Goal: Task Accomplishment & Management: Use online tool/utility

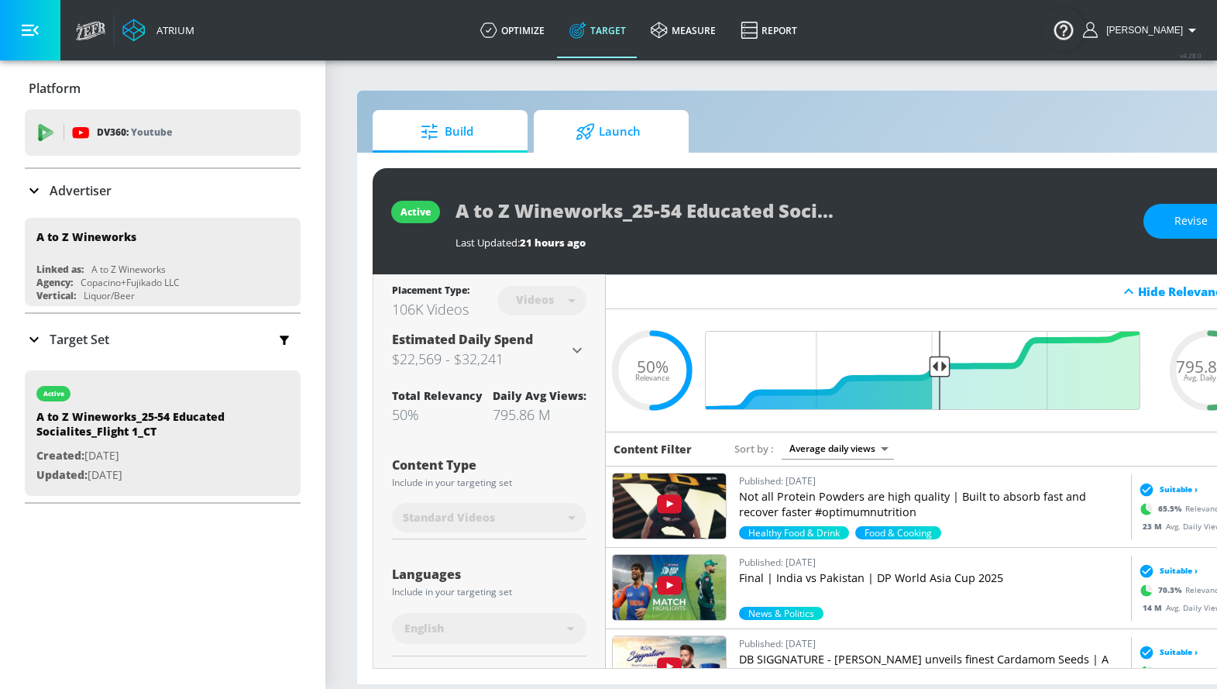
click at [641, 131] on span "Launch" at bounding box center [608, 131] width 118 height 37
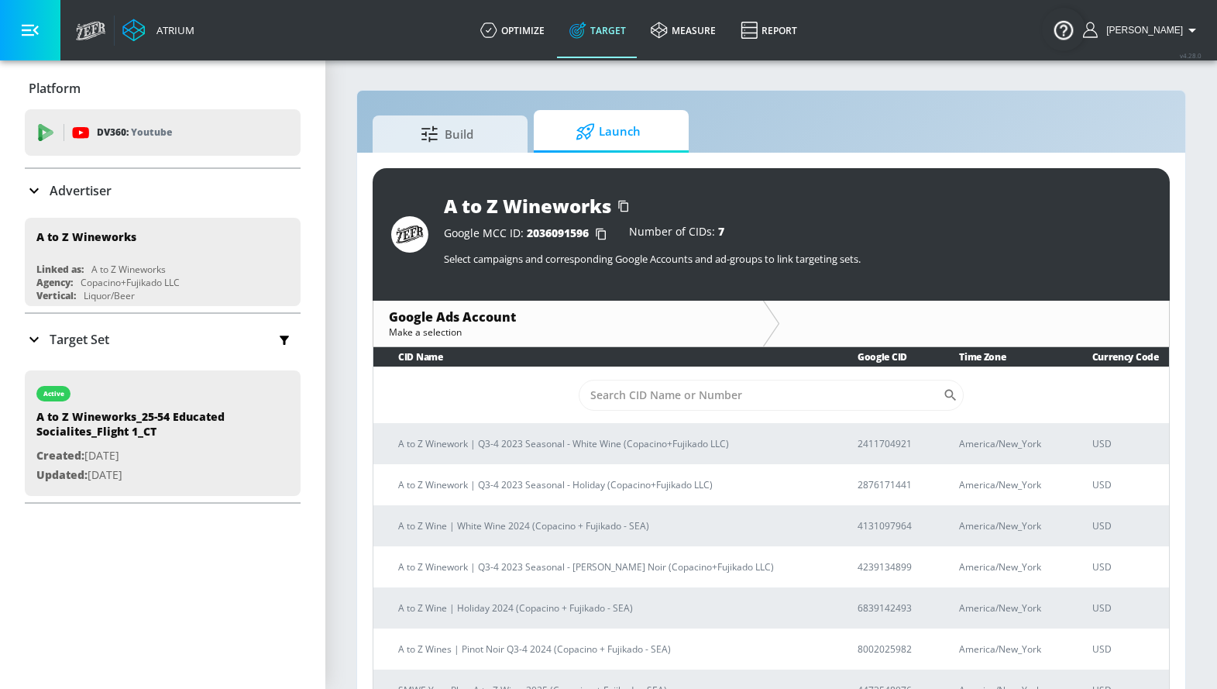
click at [615, 122] on span "Launch" at bounding box center [608, 131] width 118 height 37
click at [783, 397] on input "Sort By" at bounding box center [761, 395] width 365 height 31
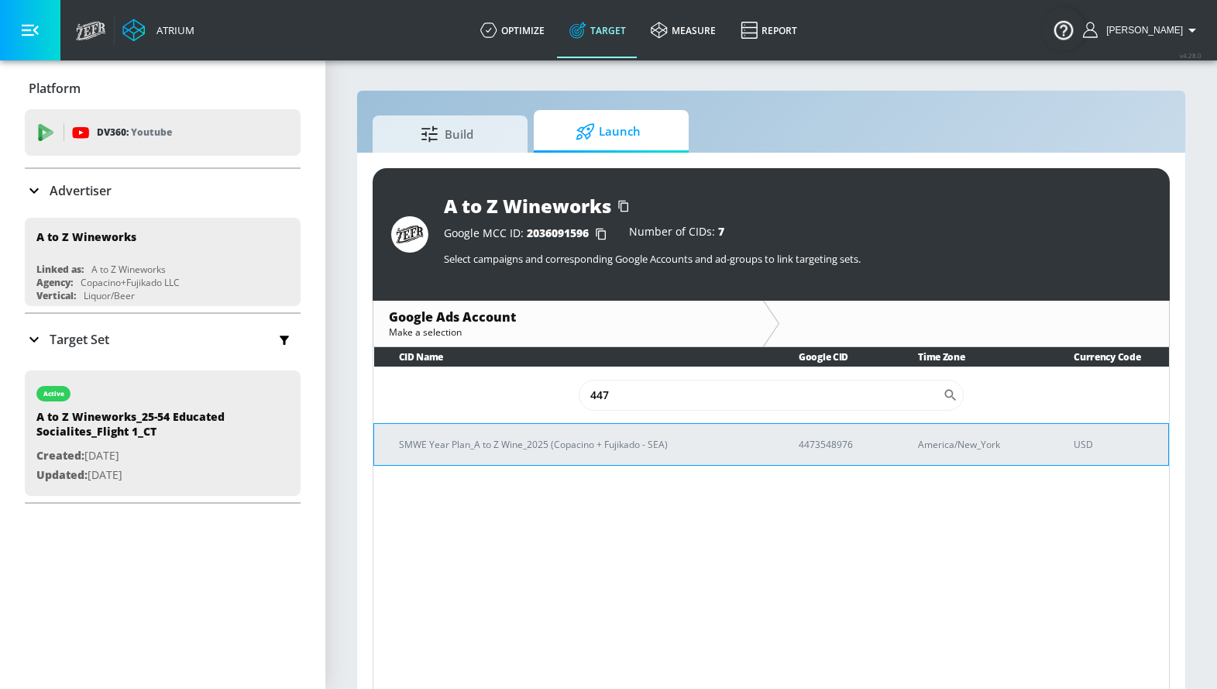
type input "447"
click at [818, 442] on p "4473548976" at bounding box center [840, 444] width 82 height 16
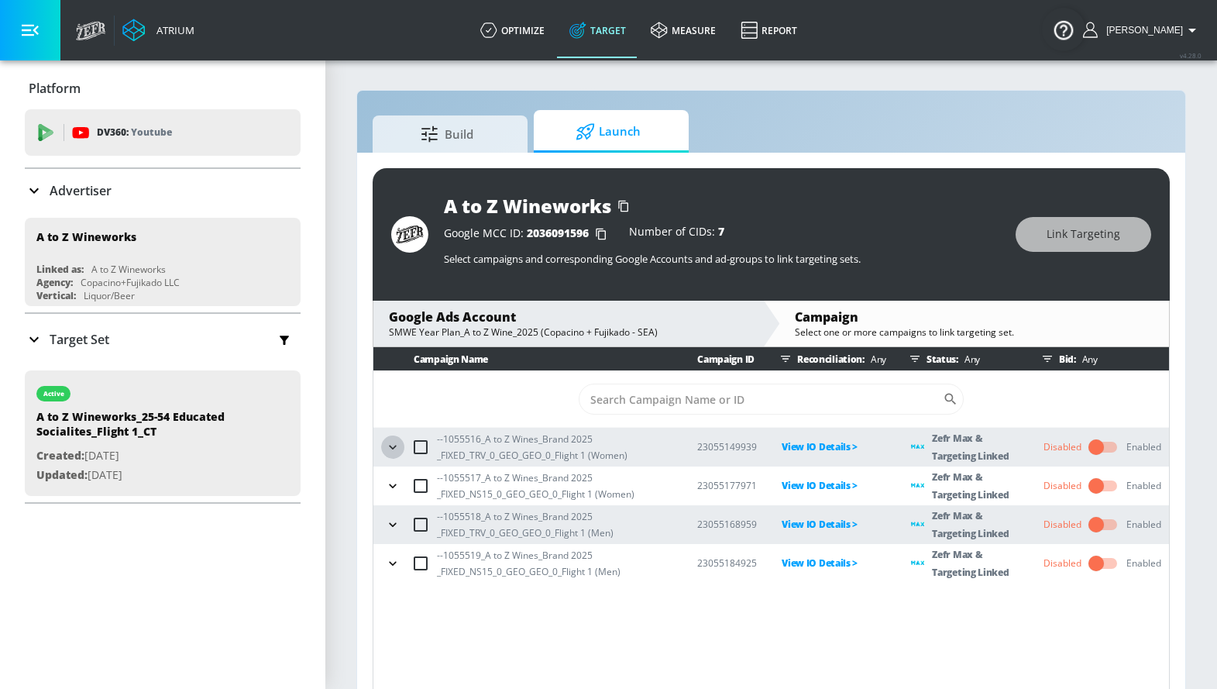
click at [392, 446] on icon "button" at bounding box center [392, 447] width 7 height 4
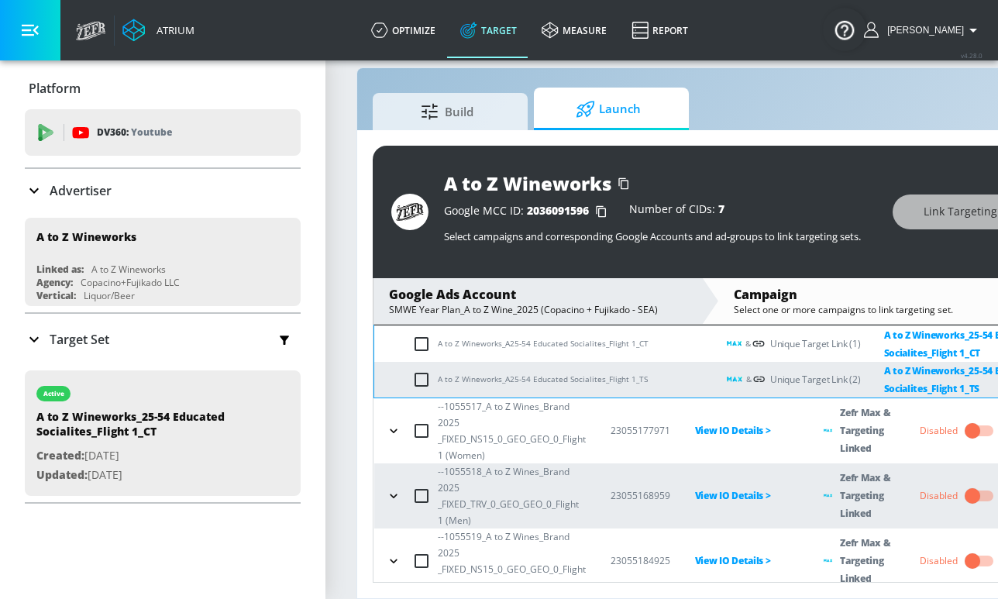
scroll to position [34, 0]
click at [391, 423] on icon "button" at bounding box center [393, 430] width 15 height 15
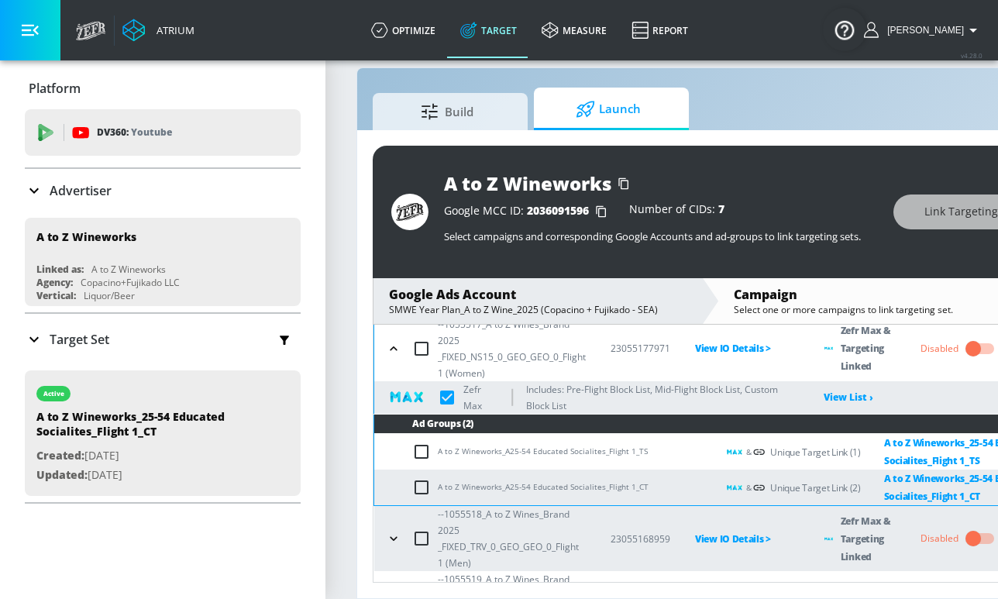
scroll to position [323, 0]
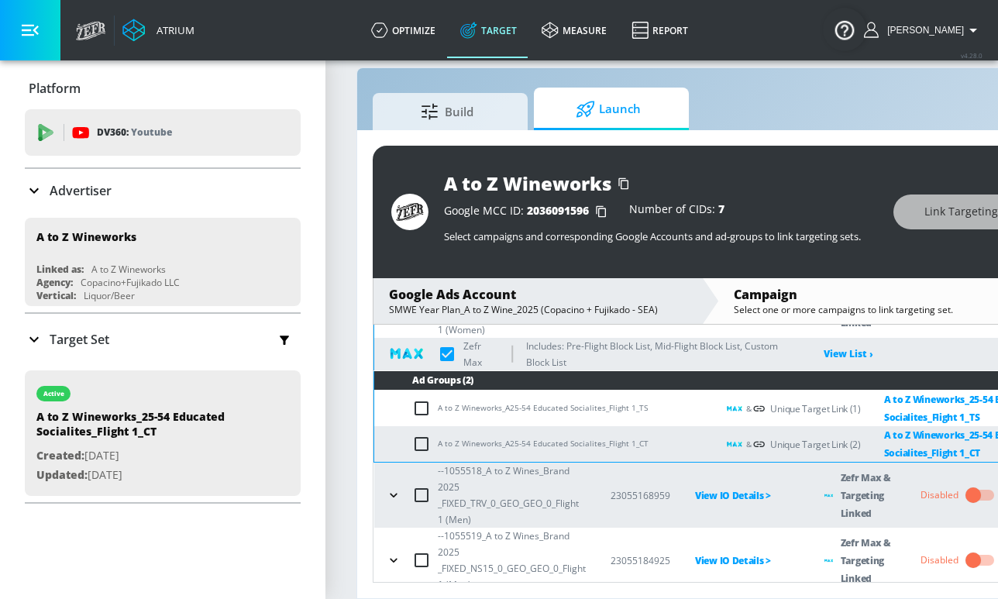
checkbox input "true"
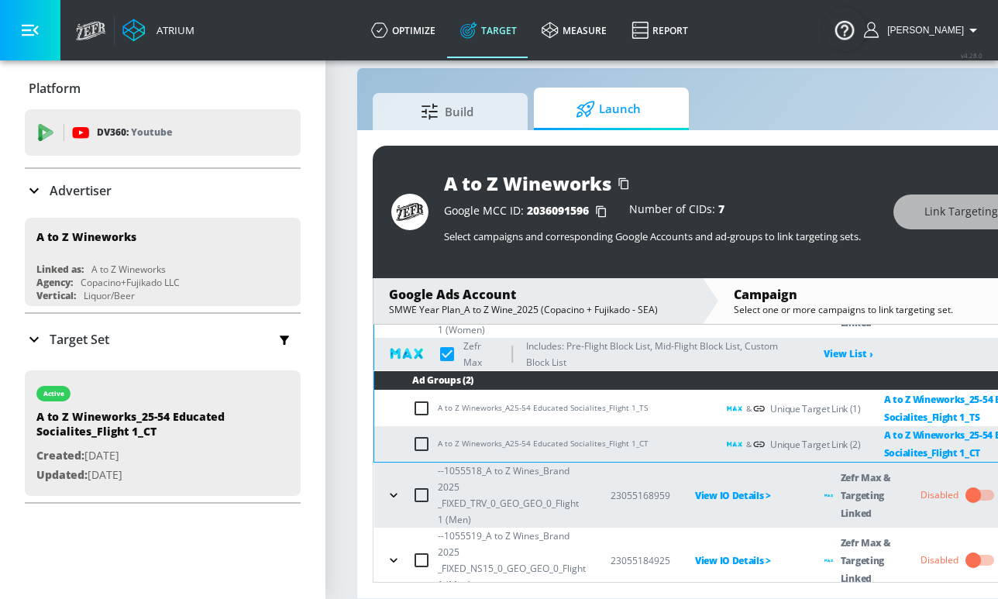
checkbox input "true"
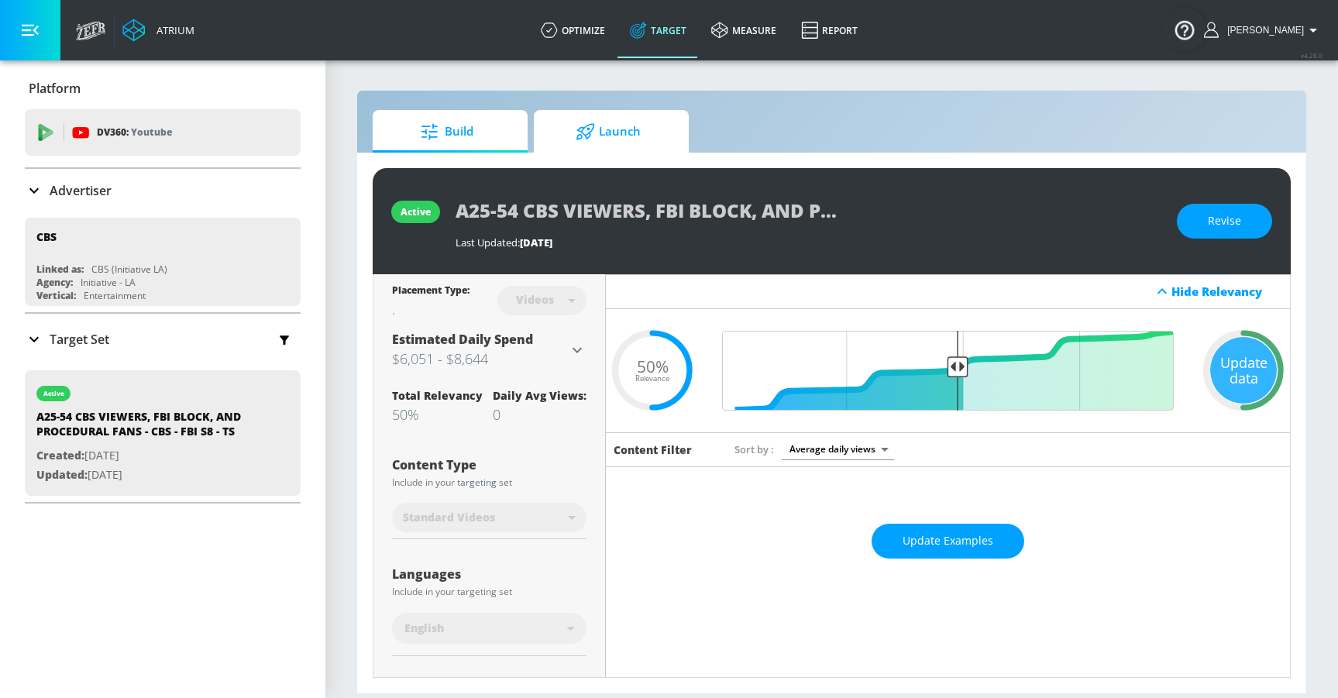
click at [625, 146] on span "Launch" at bounding box center [608, 131] width 118 height 37
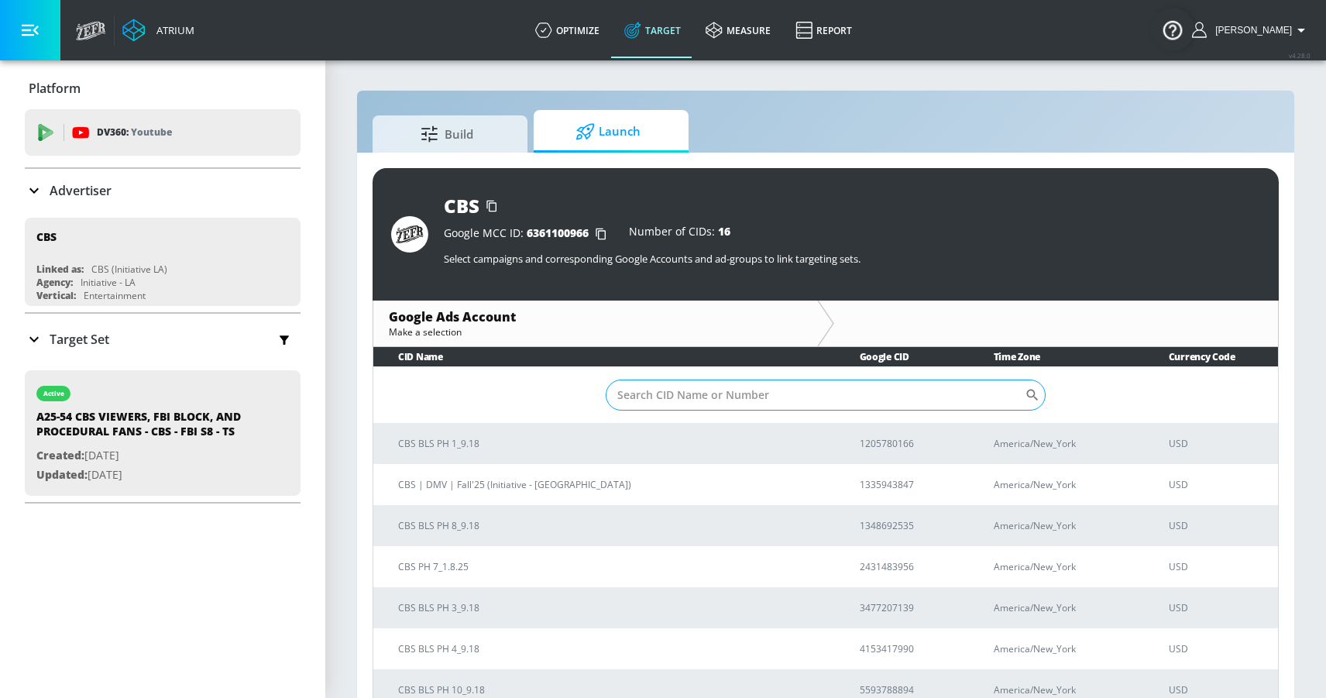
click at [655, 395] on input "Sort By" at bounding box center [815, 395] width 419 height 31
click at [885, 396] on input "Sort By" at bounding box center [815, 395] width 419 height 31
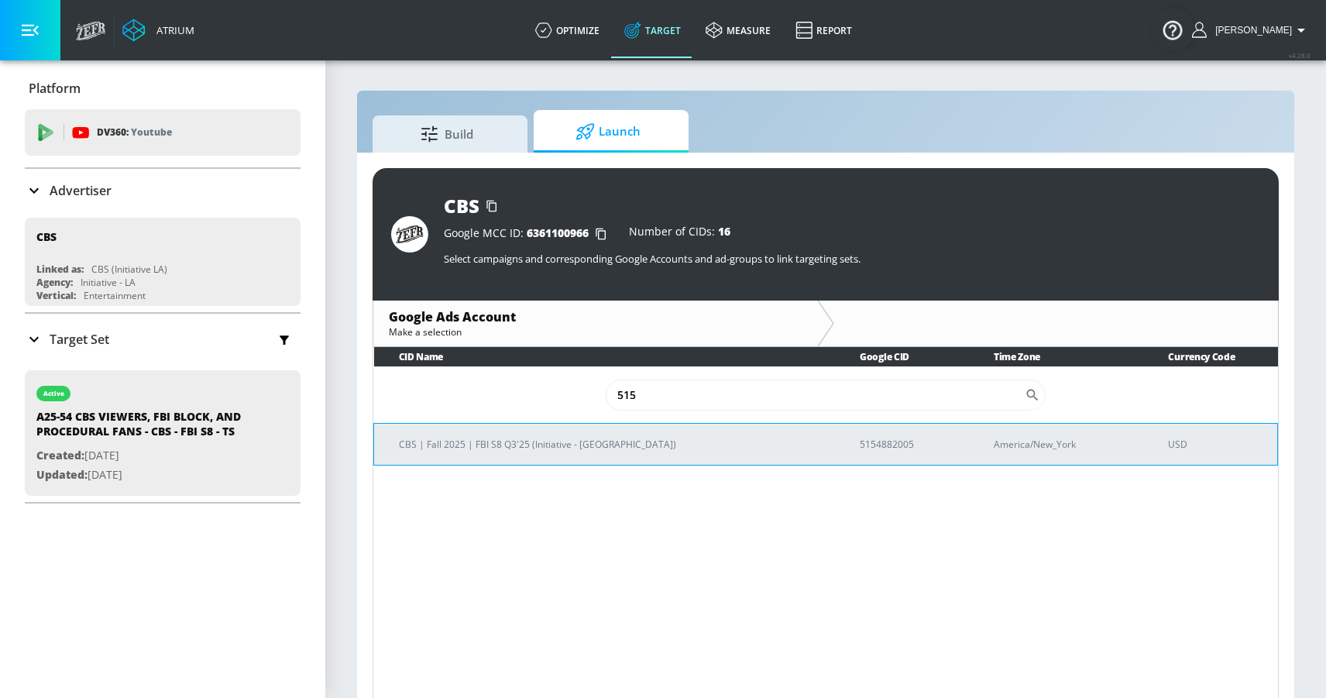
type input "515"
click at [860, 447] on p "5154882005" at bounding box center [908, 444] width 97 height 16
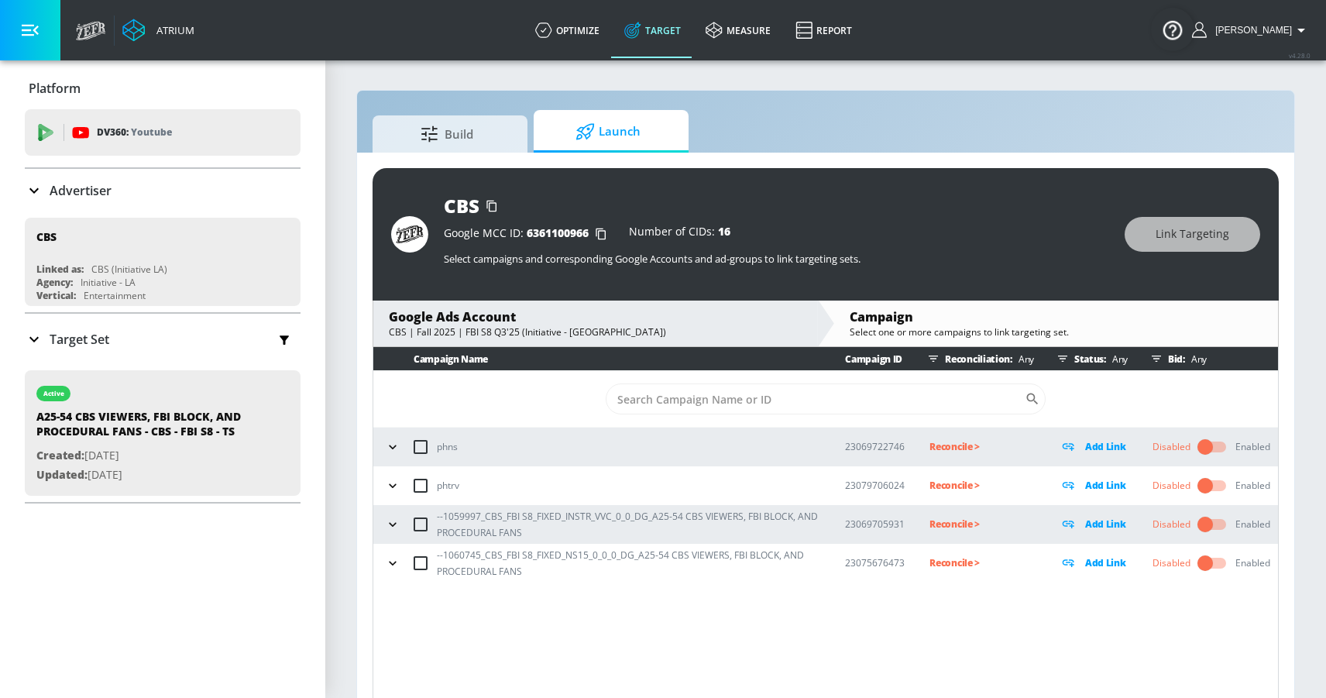
click at [393, 527] on icon "button" at bounding box center [392, 524] width 15 height 15
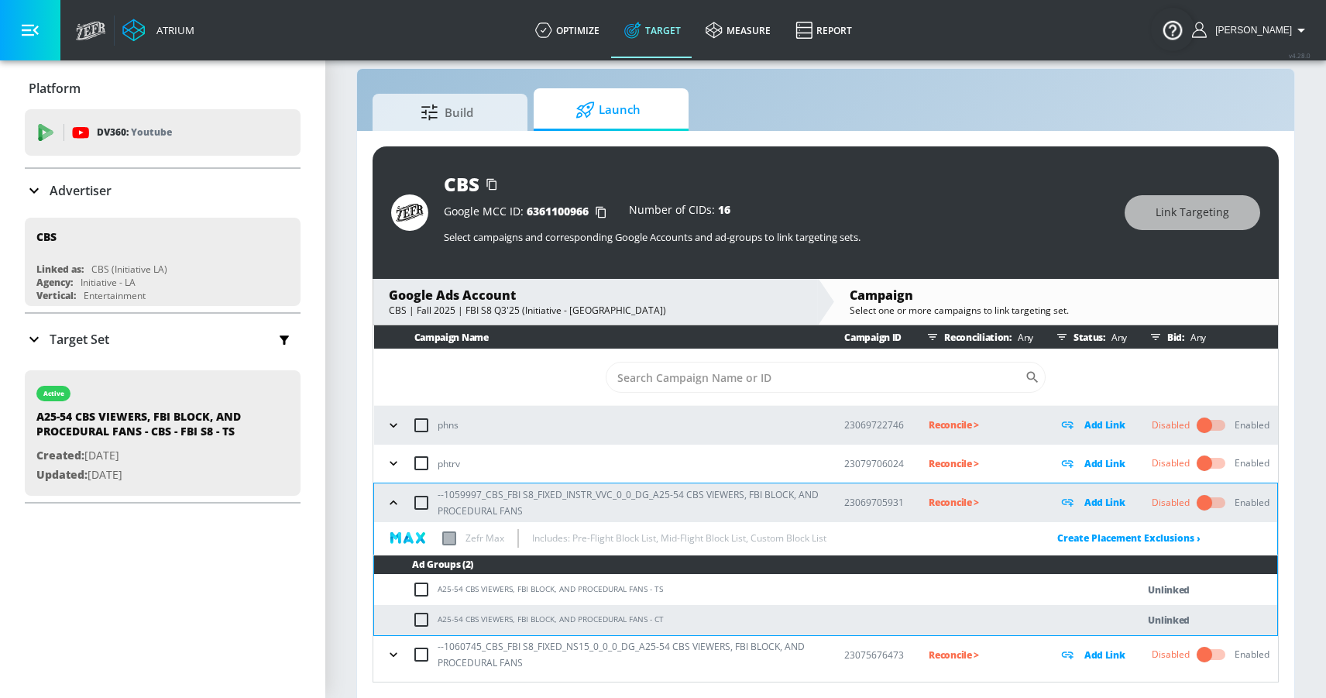
scroll to position [22, 0]
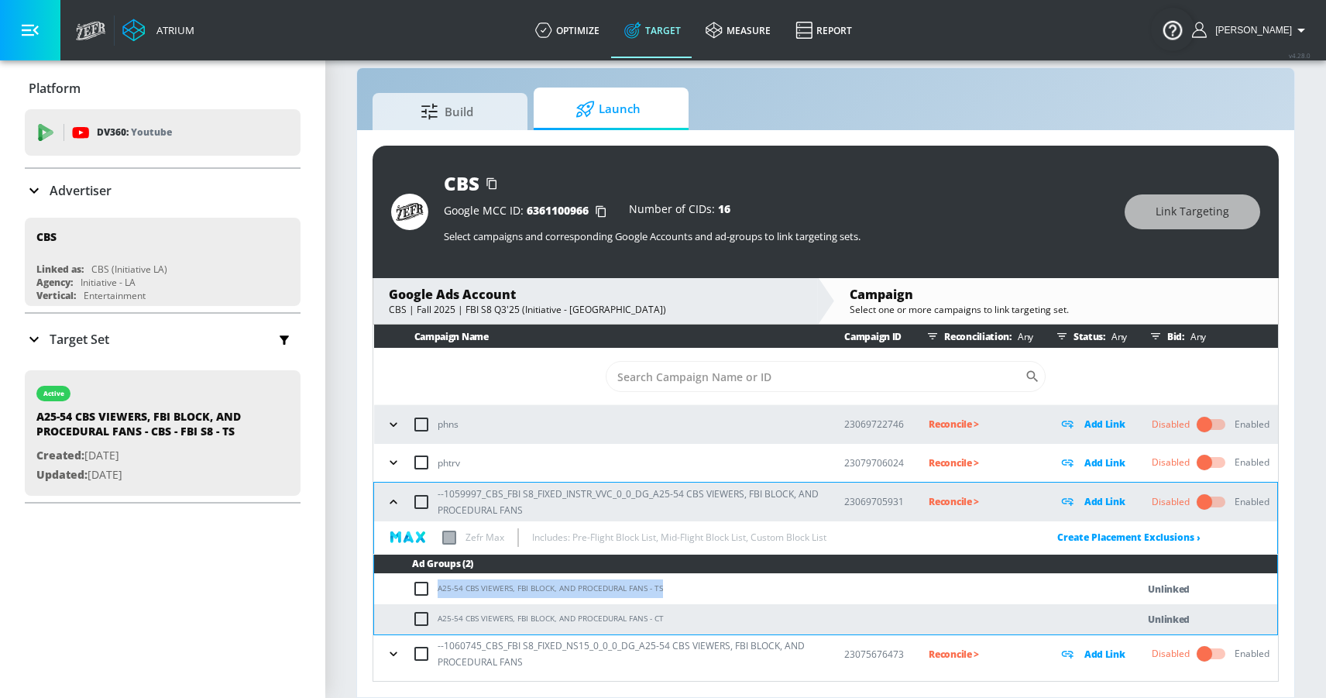
drag, startPoint x: 438, startPoint y: 589, endPoint x: 665, endPoint y: 585, distance: 227.0
click at [665, 585] on td "A25-54 CBS VIEWERS, FBI BLOCK, AND PROCEDURAL FANS - TS" at bounding box center [739, 589] width 731 height 30
copy td "A25-54 CBS VIEWERS, FBI BLOCK, AND PROCEDURAL FANS - TS"
click at [417, 586] on input "checkbox" at bounding box center [425, 588] width 26 height 19
checkbox input "true"
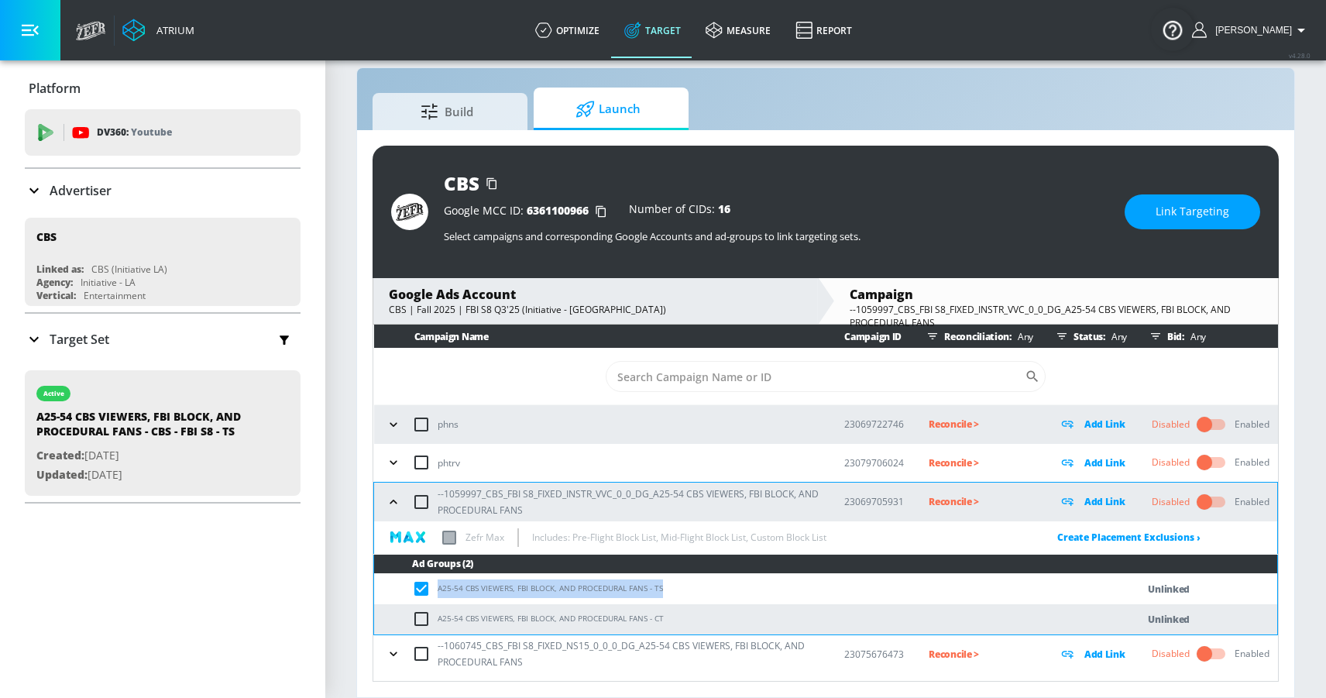
click at [1171, 211] on span "Link Targeting" at bounding box center [1193, 211] width 74 height 19
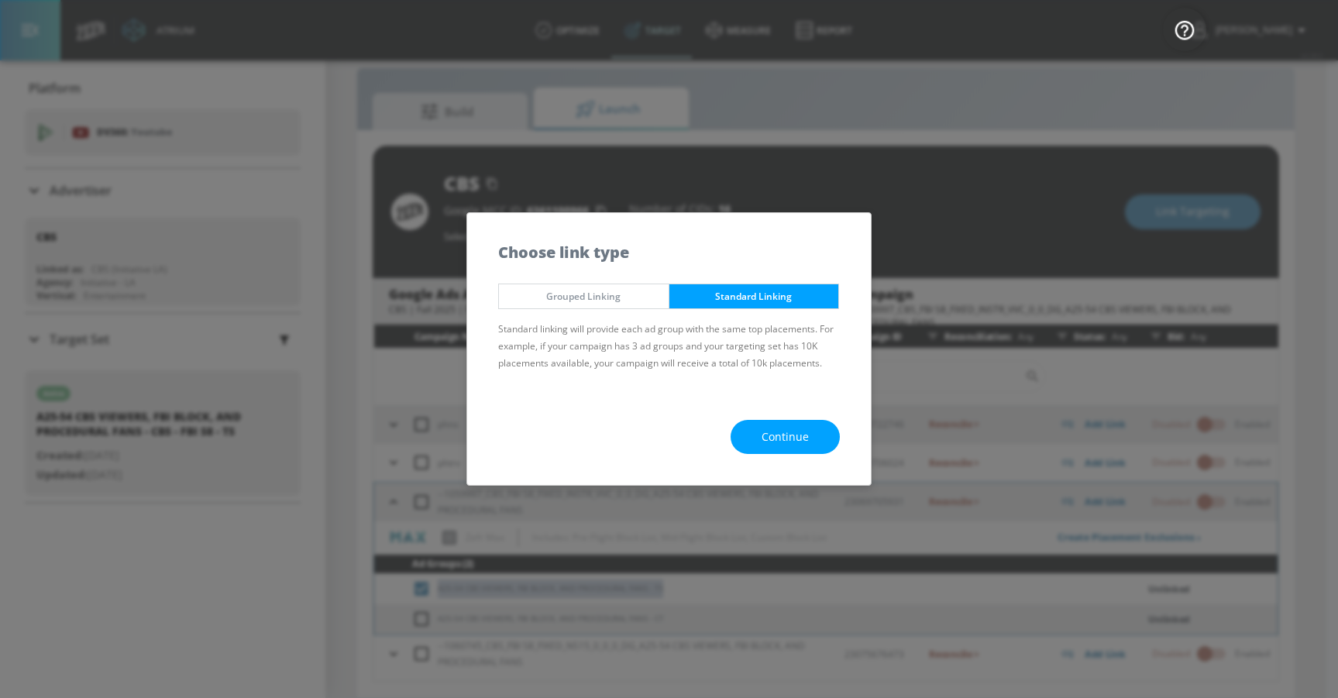
drag, startPoint x: 754, startPoint y: 438, endPoint x: 685, endPoint y: 400, distance: 78.0
click at [754, 438] on button "Continue" at bounding box center [784, 437] width 109 height 35
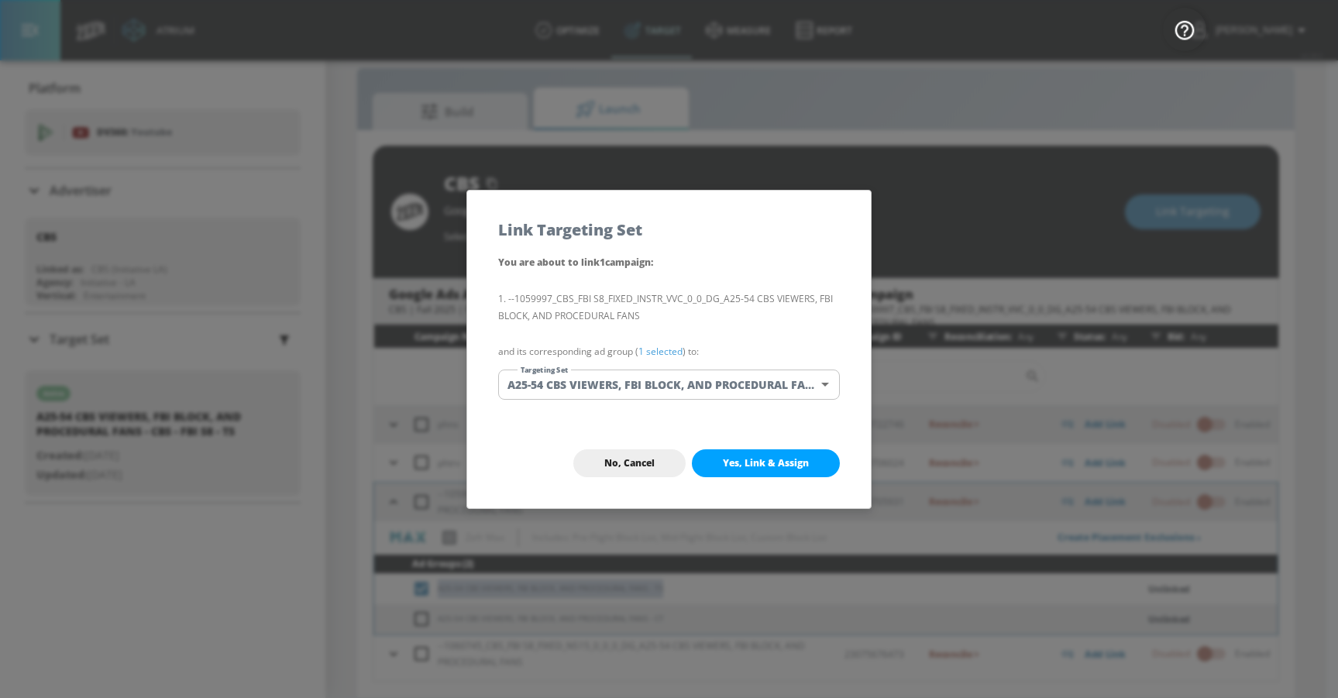
click at [602, 383] on body "Atrium optimize Target measure Report optimize Target measure Report v 4.28.0 M…" at bounding box center [669, 338] width 1338 height 720
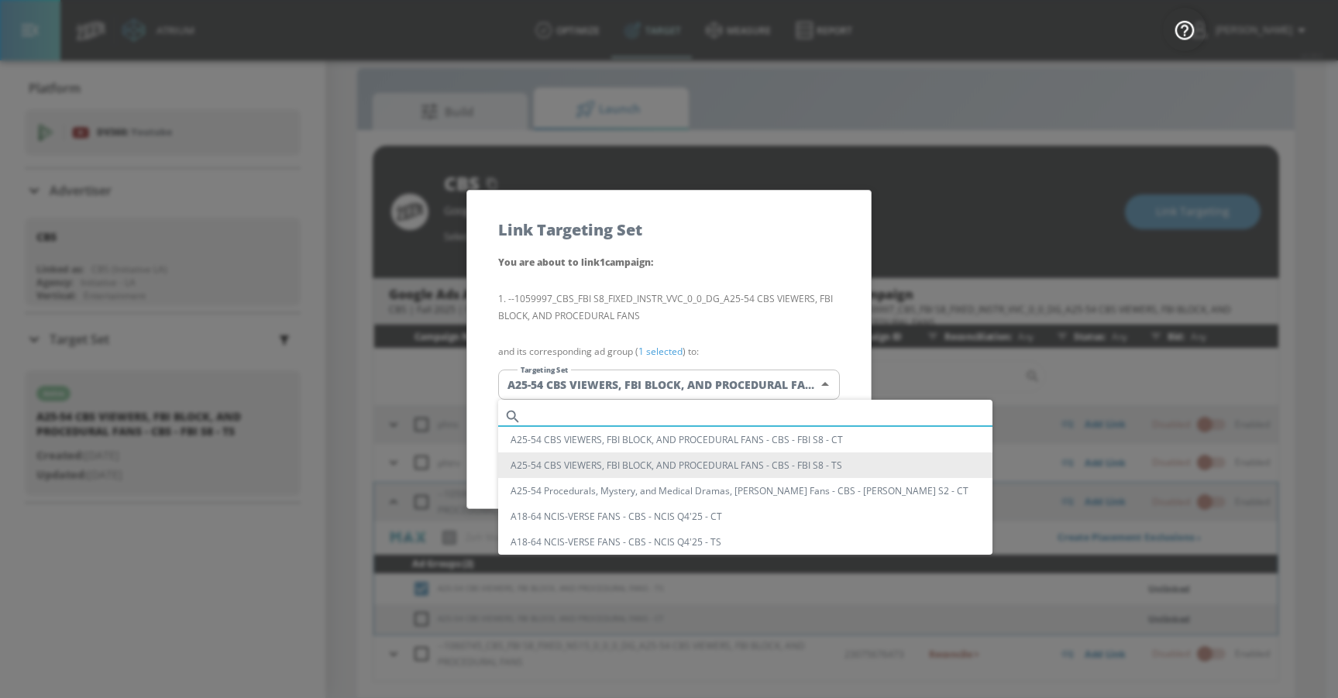
click at [588, 417] on input "text" at bounding box center [759, 416] width 465 height 21
paste input "A25-54 CBS VIEWERS, FBI BLOCK, AND PROCEDURAL FANS - TS"
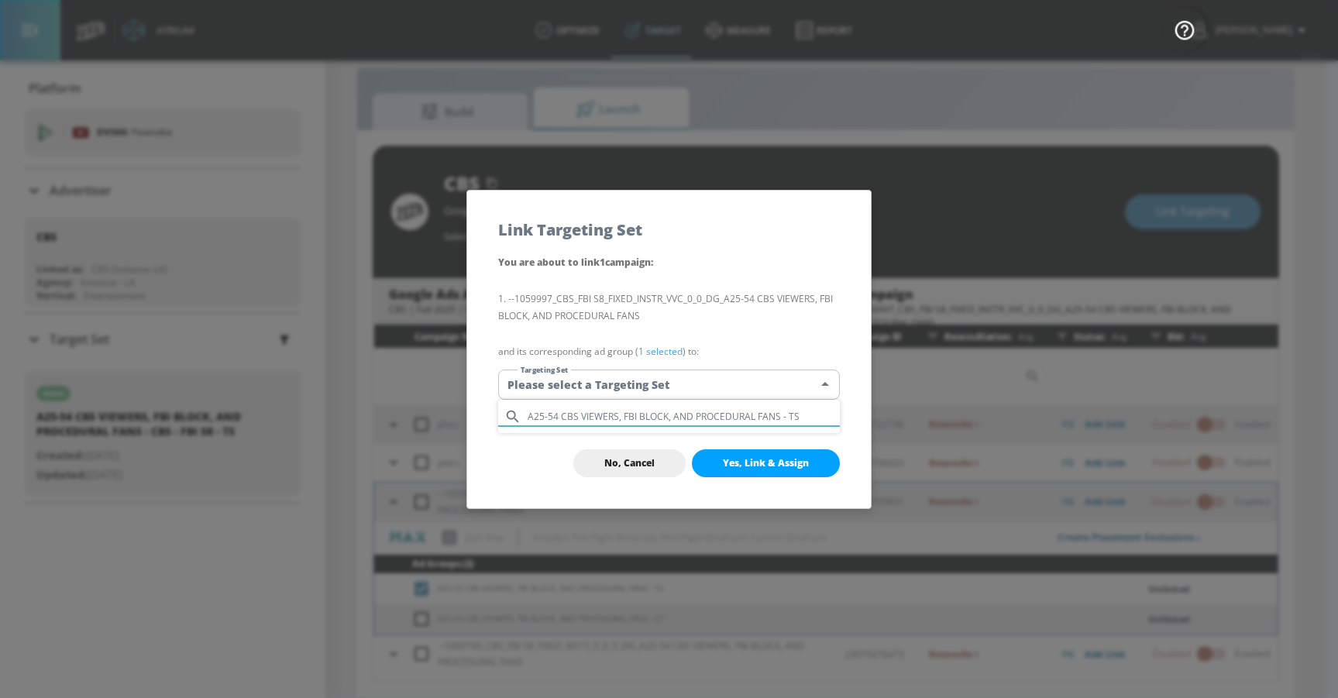
click at [631, 417] on input "A25-54 CBS VIEWERS, FBI BLOCK, AND PROCEDURAL FANS - TS" at bounding box center [683, 416] width 312 height 21
type input "A25-54 CBS VIEWERS, FBI BLOCK, AND PROCEDURAL FANS - TS"
click at [820, 385] on div at bounding box center [669, 349] width 1338 height 698
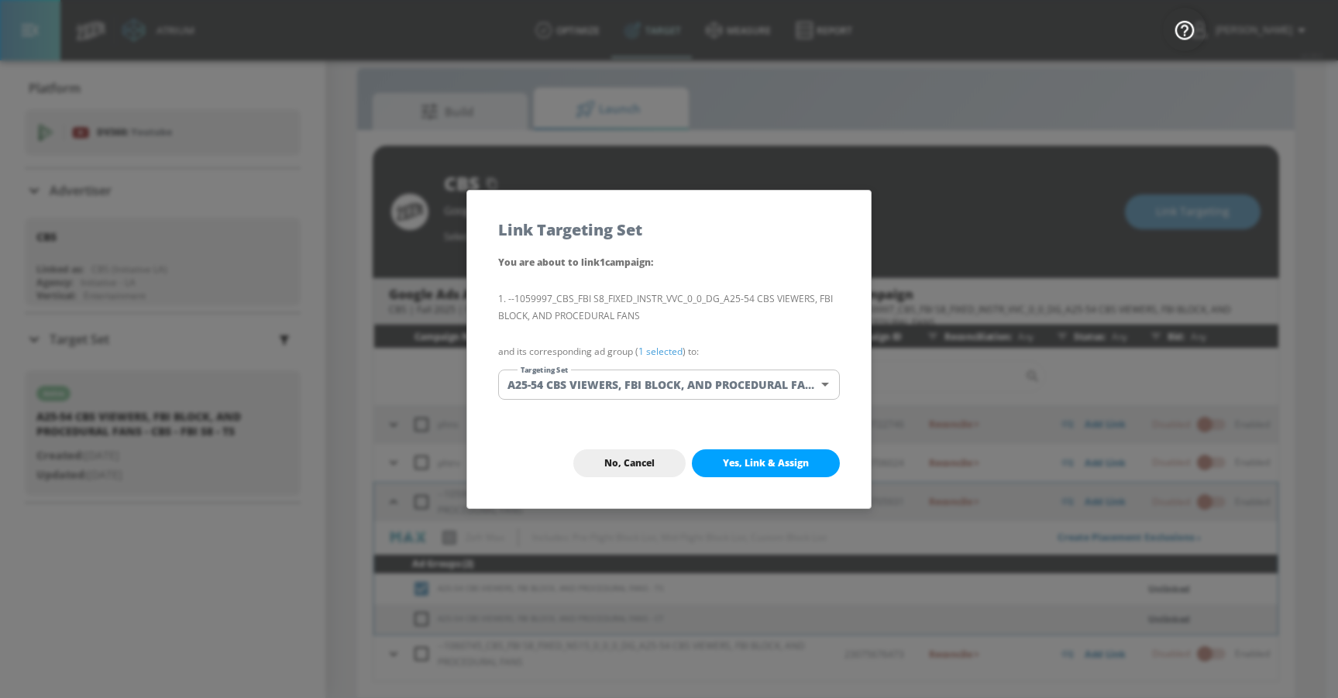
click at [820, 383] on body "Atrium optimize Target measure Report optimize Target measure Report v 4.28.0 M…" at bounding box center [669, 338] width 1338 height 720
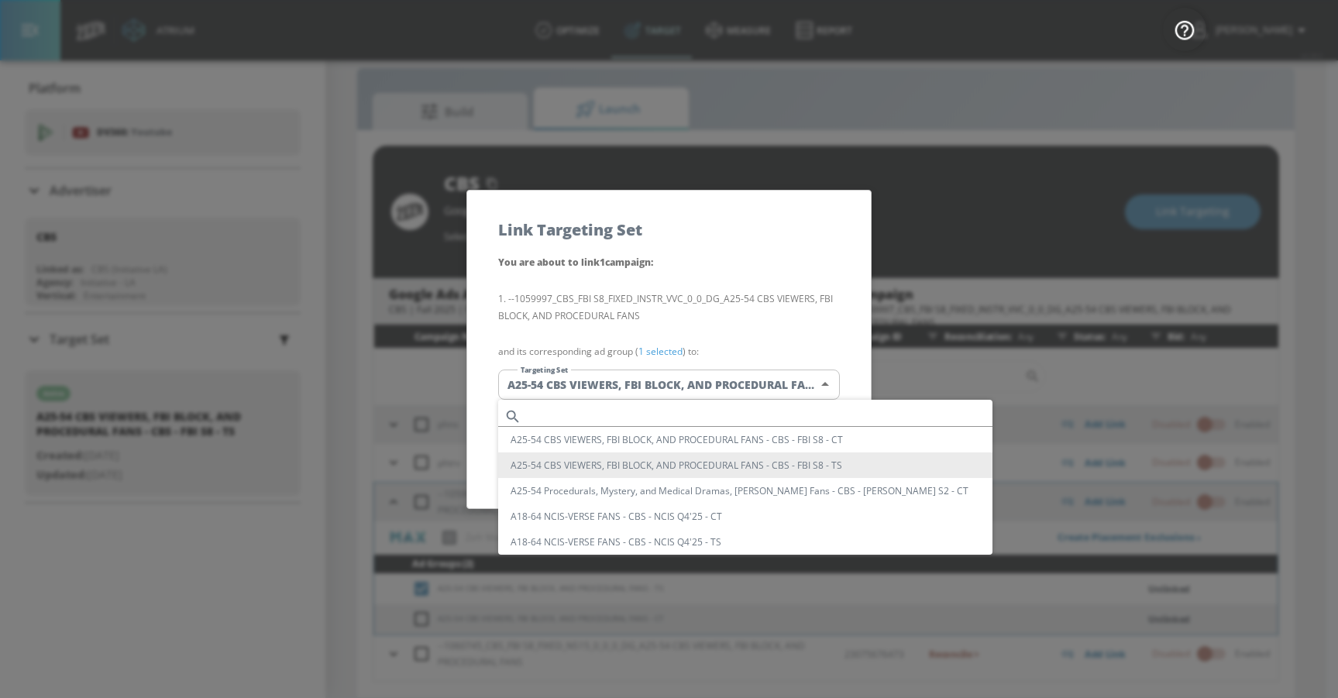
click at [764, 464] on li "A25-54 CBS VIEWERS, FBI BLOCK, AND PROCEDURAL FANS - CBS - FBI S8 - TS" at bounding box center [745, 465] width 494 height 26
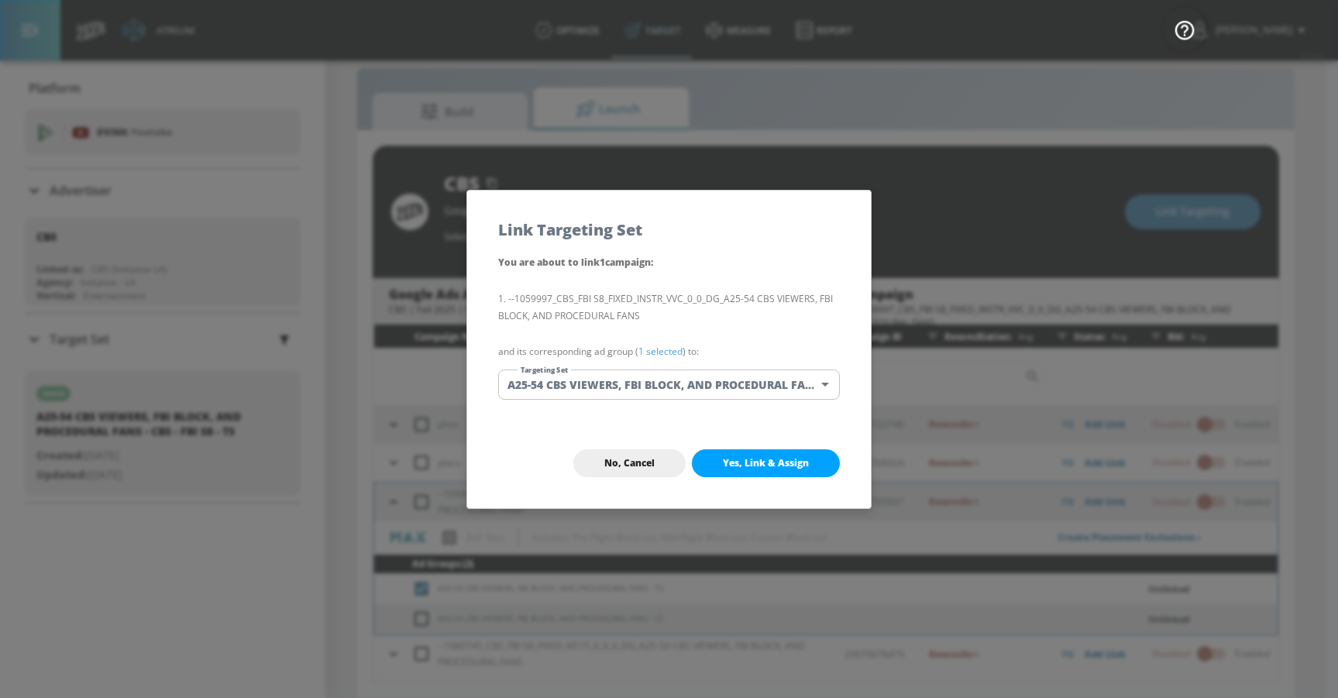
click at [746, 463] on span "Yes, Link & Assign" at bounding box center [766, 463] width 86 height 12
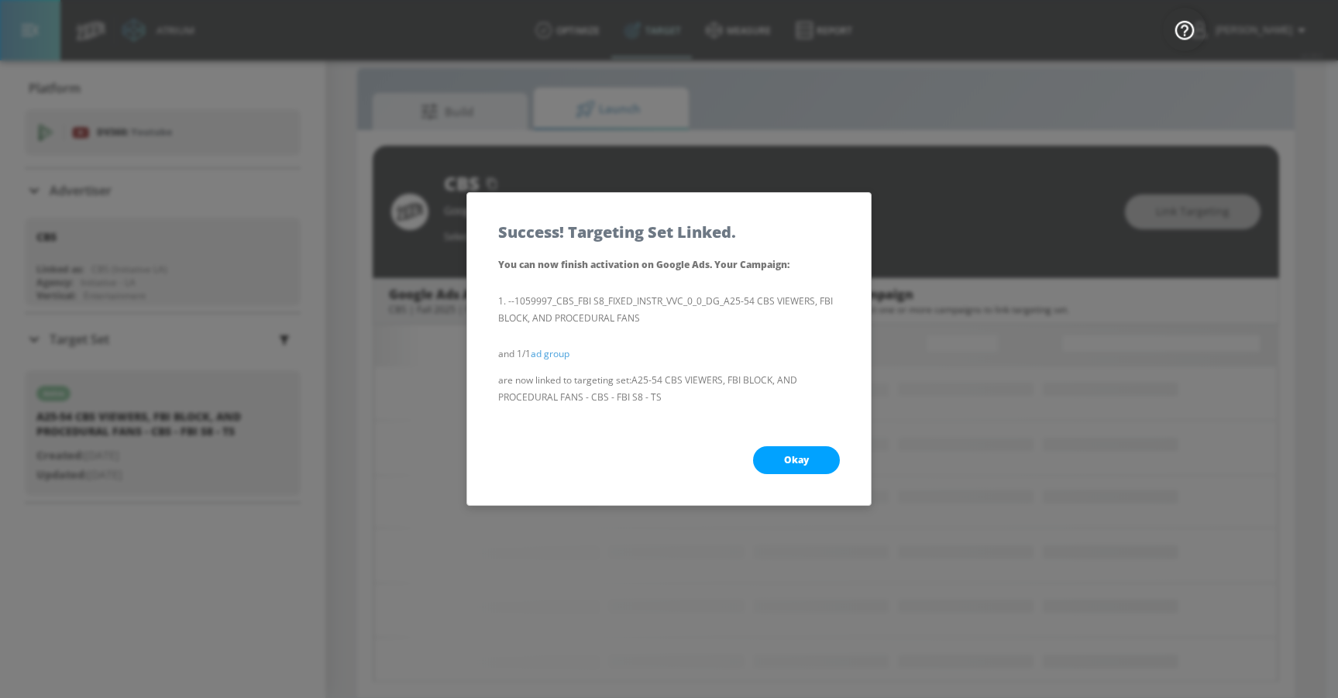
click at [785, 460] on span "Okay" at bounding box center [796, 460] width 25 height 12
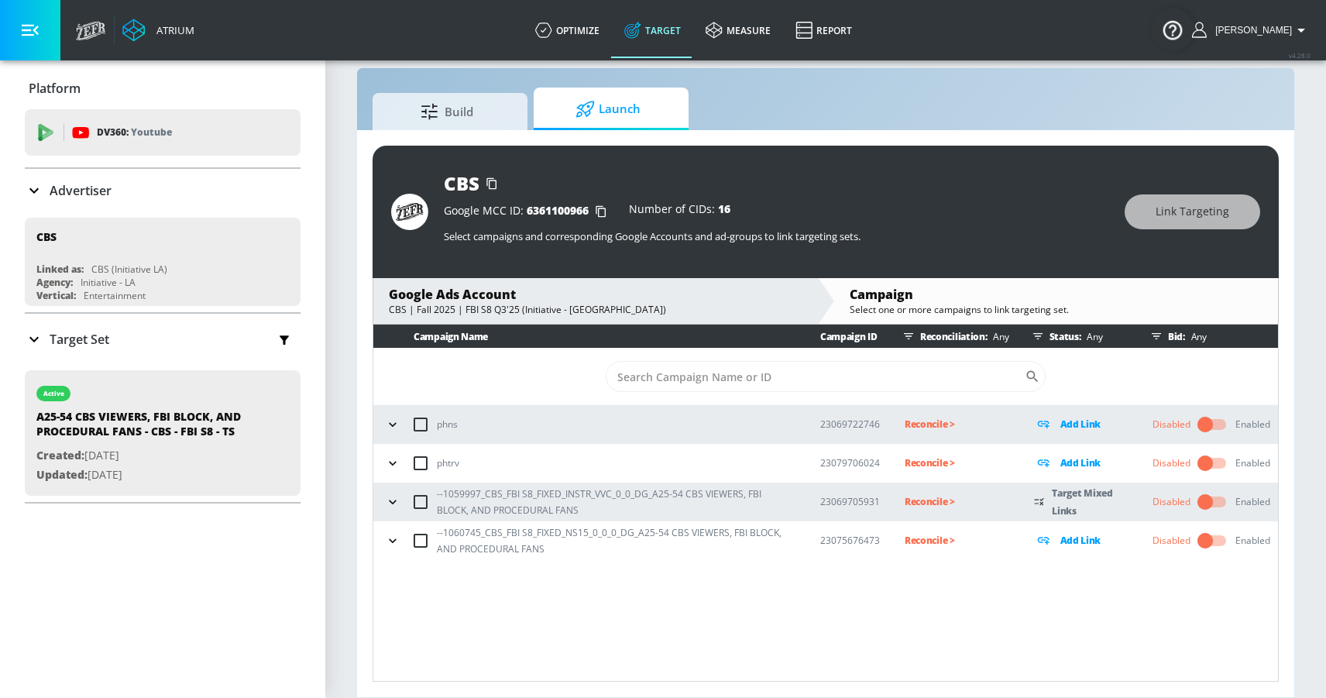
click at [396, 542] on icon "button" at bounding box center [392, 540] width 15 height 15
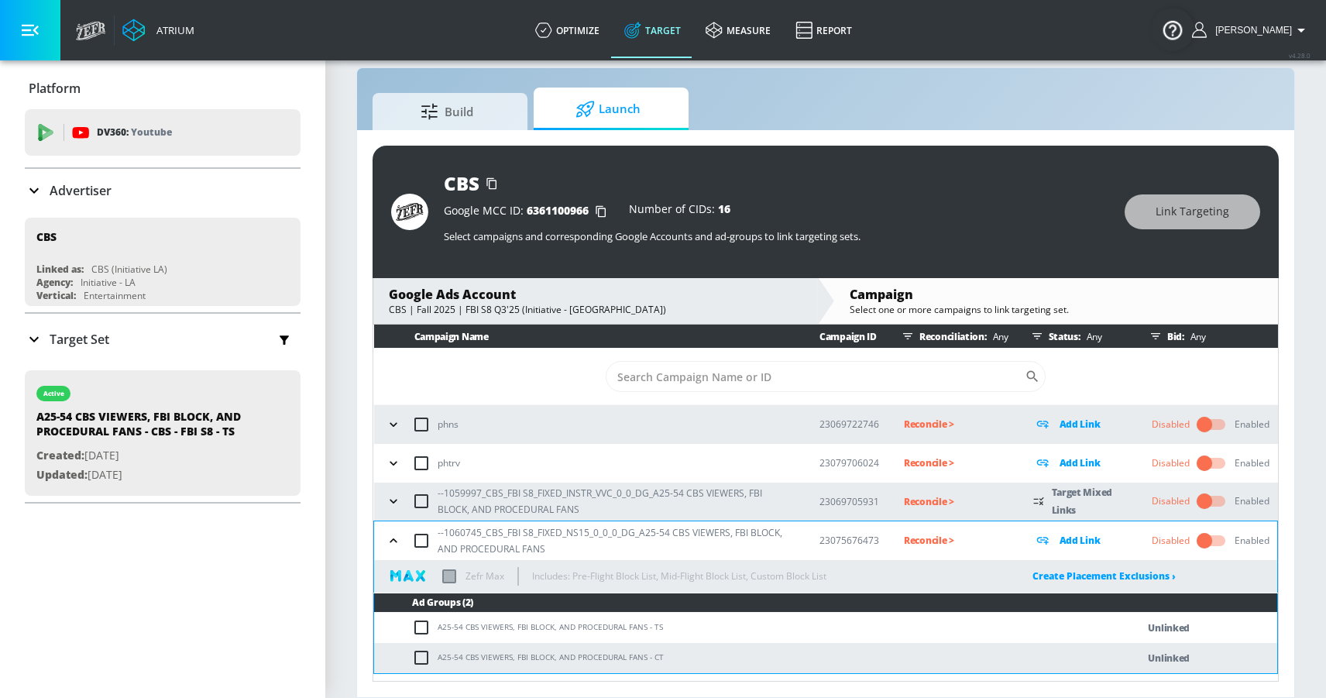
click at [414, 626] on input "checkbox" at bounding box center [425, 627] width 26 height 19
checkbox input "true"
click at [1153, 210] on button "Link Targeting" at bounding box center [1193, 211] width 136 height 35
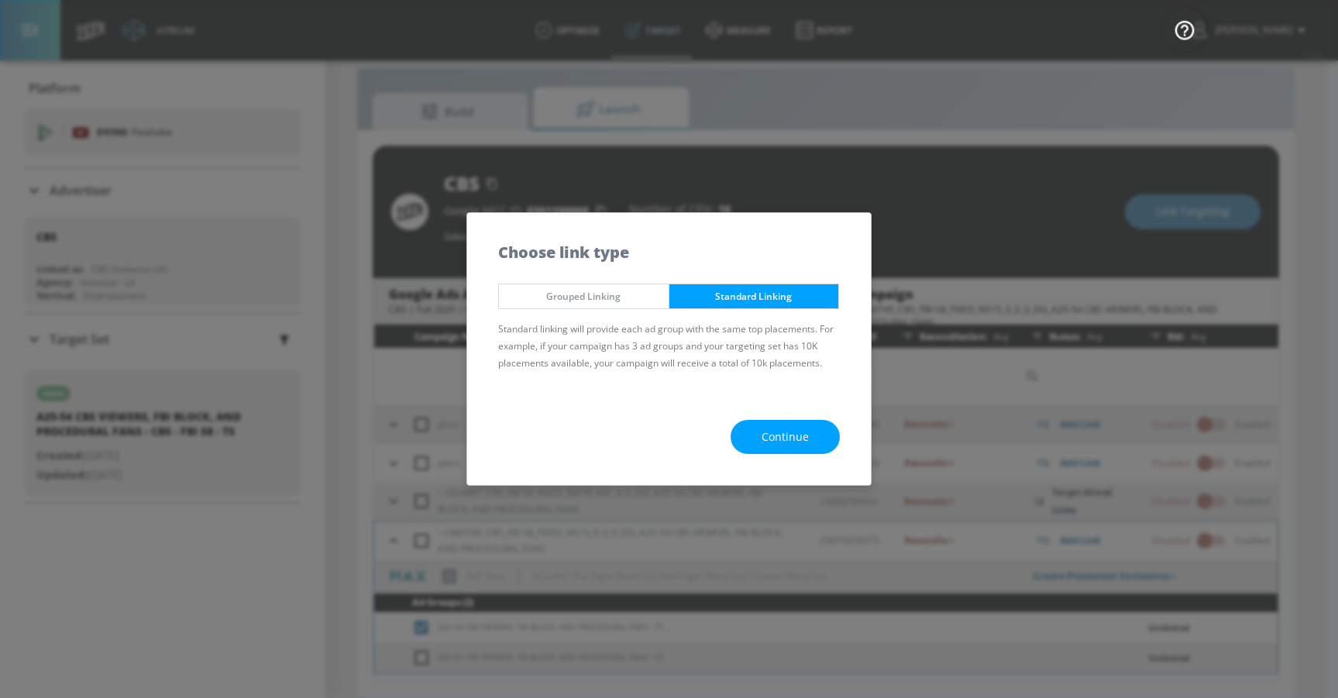
click at [768, 436] on span "Continue" at bounding box center [784, 437] width 47 height 19
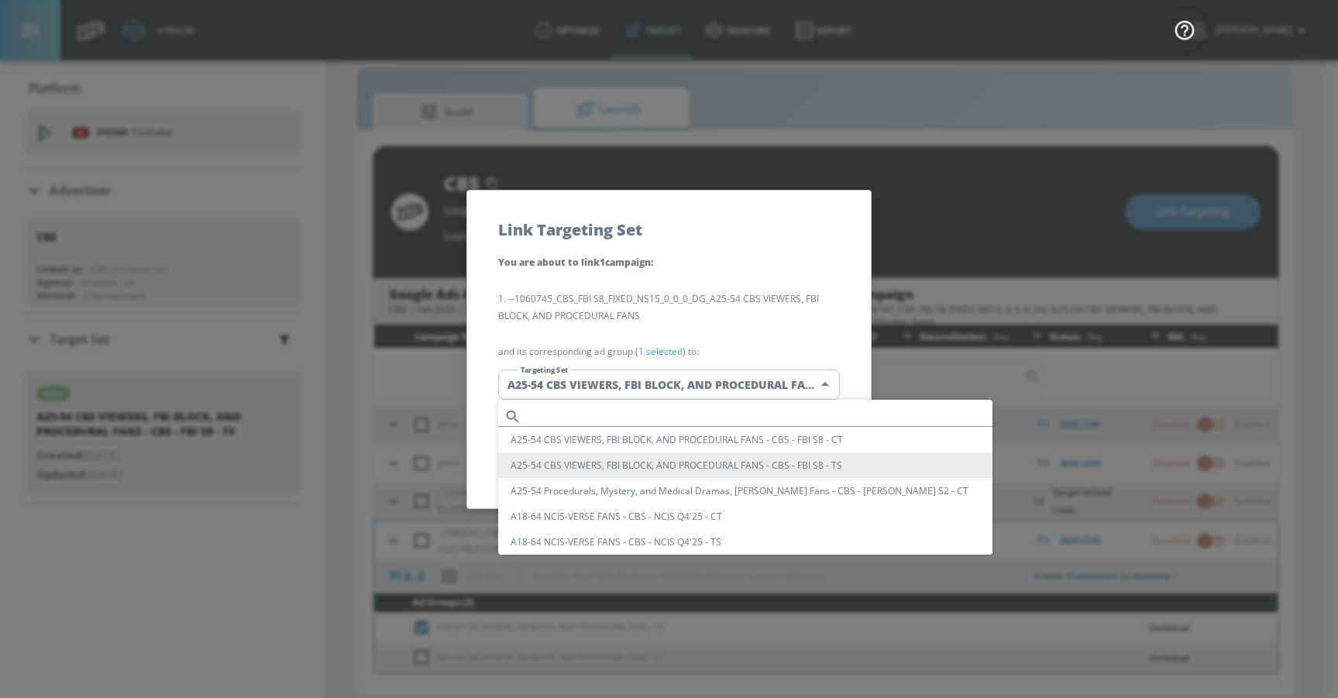
click at [693, 376] on body "Atrium optimize Target measure Report optimize Target measure Report v 4.28.0 M…" at bounding box center [669, 338] width 1338 height 720
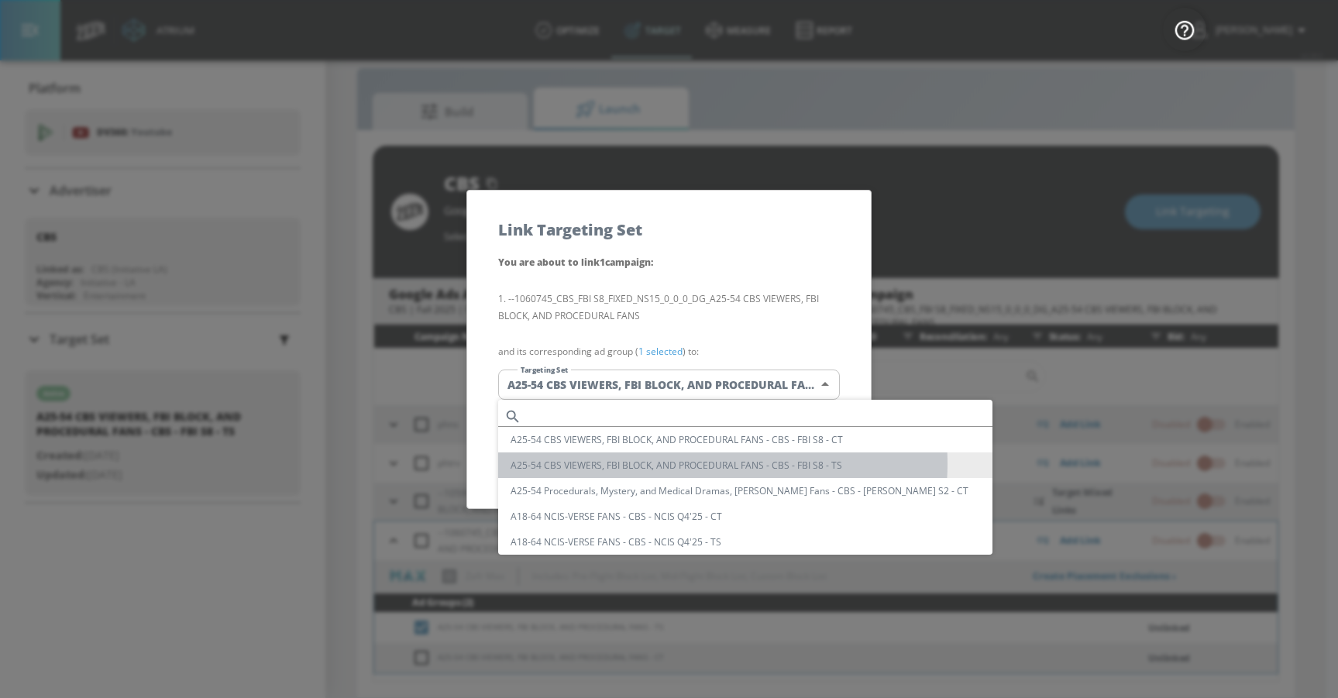
click at [707, 463] on li "A25-54 CBS VIEWERS, FBI BLOCK, AND PROCEDURAL FANS - CBS - FBI S8 - TS" at bounding box center [745, 465] width 494 height 26
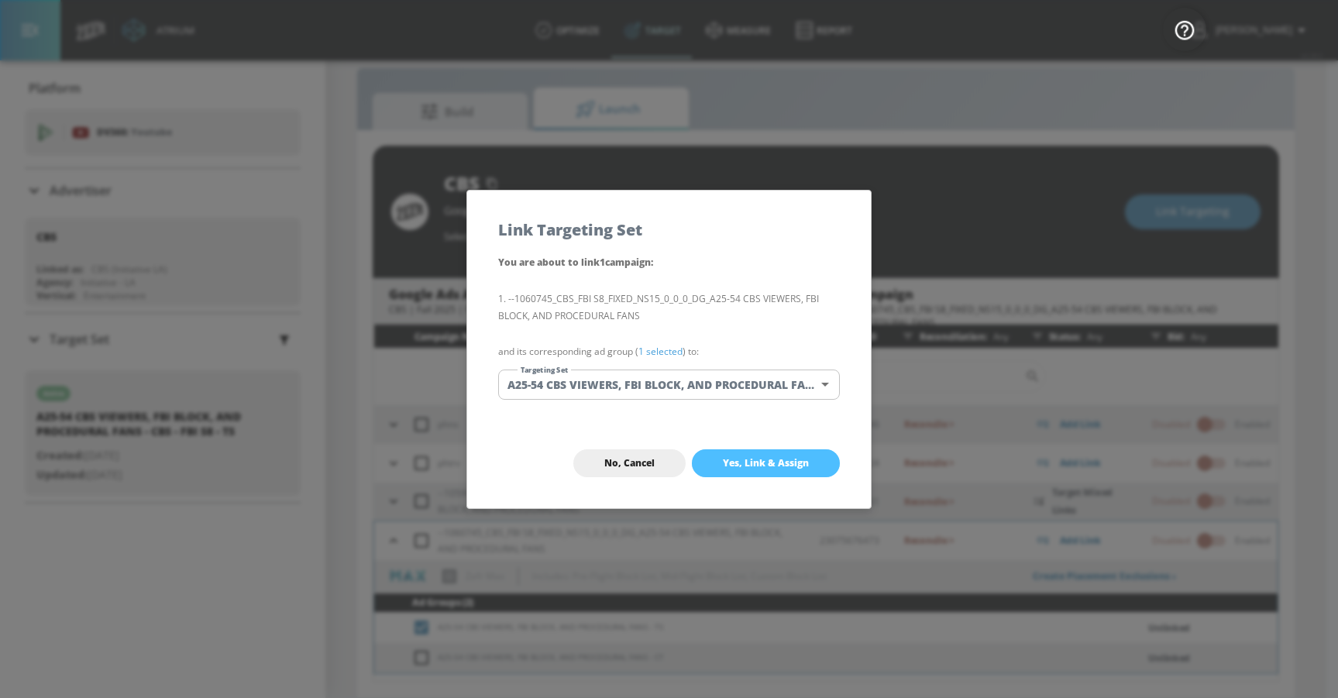
click at [732, 459] on span "Yes, Link & Assign" at bounding box center [766, 463] width 86 height 12
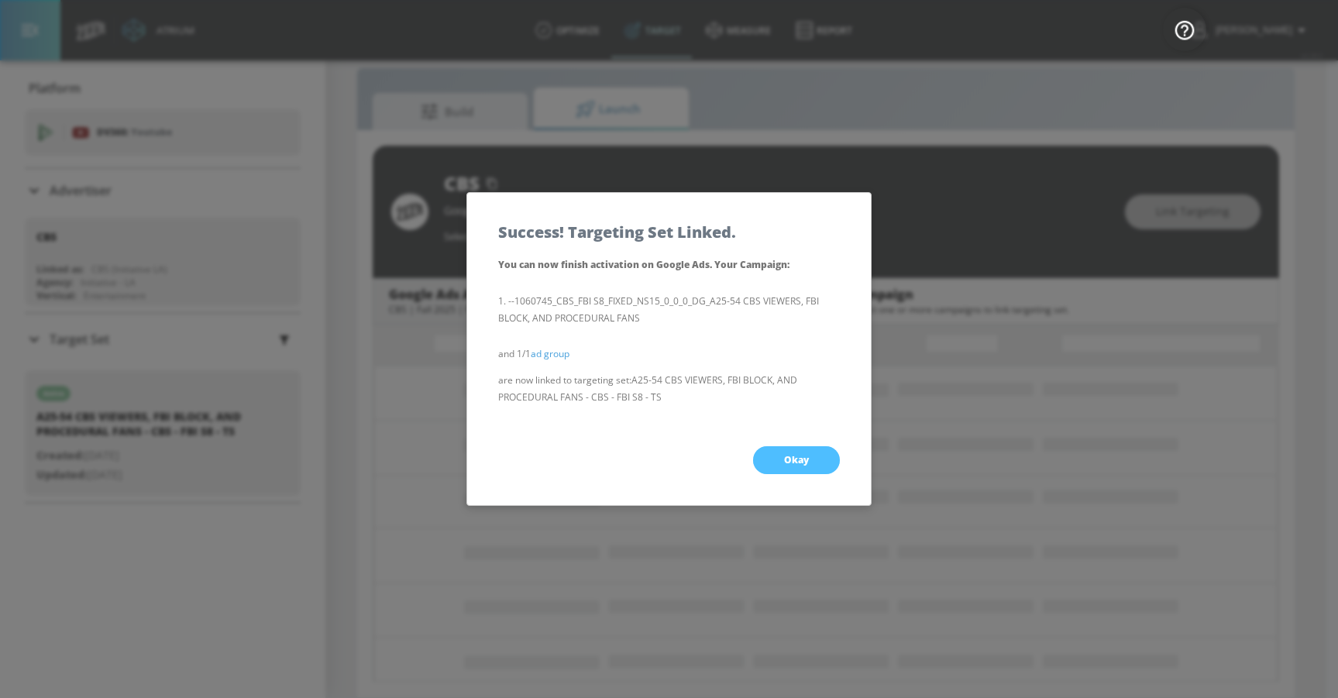
click at [786, 461] on span "Okay" at bounding box center [796, 460] width 25 height 12
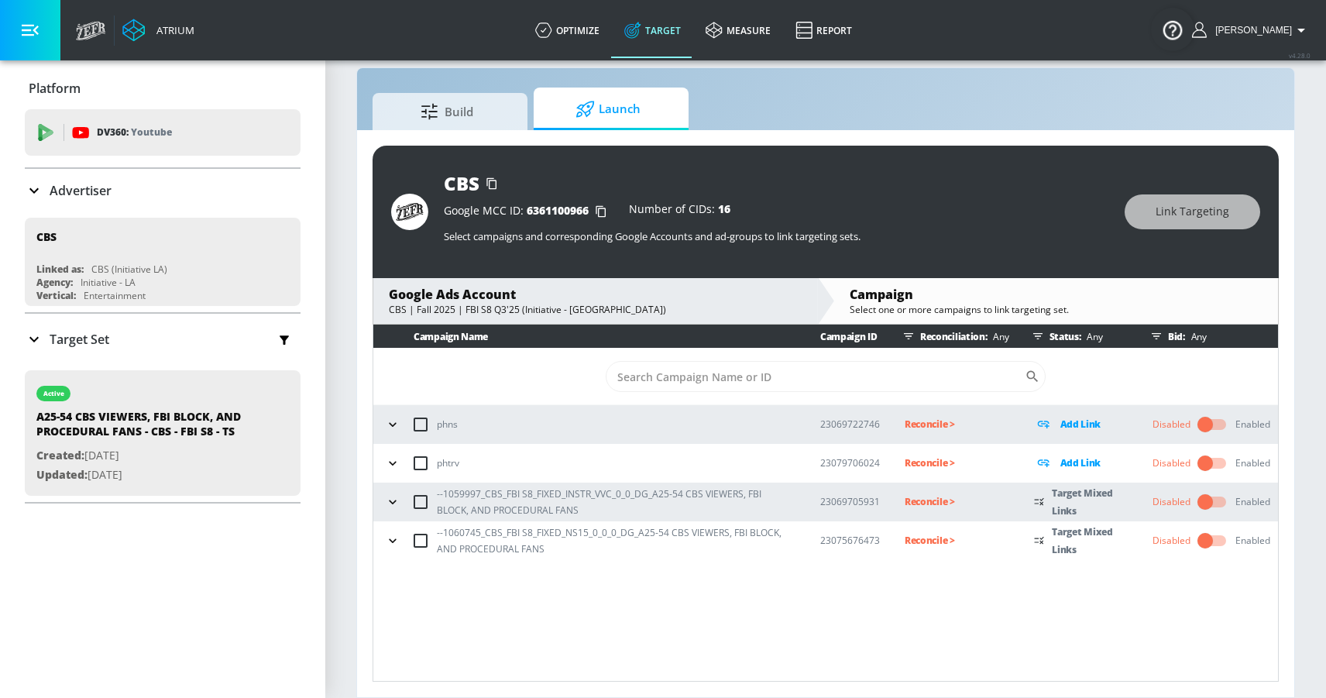
scroll to position [0, 0]
click at [392, 494] on icon "button" at bounding box center [392, 501] width 15 height 15
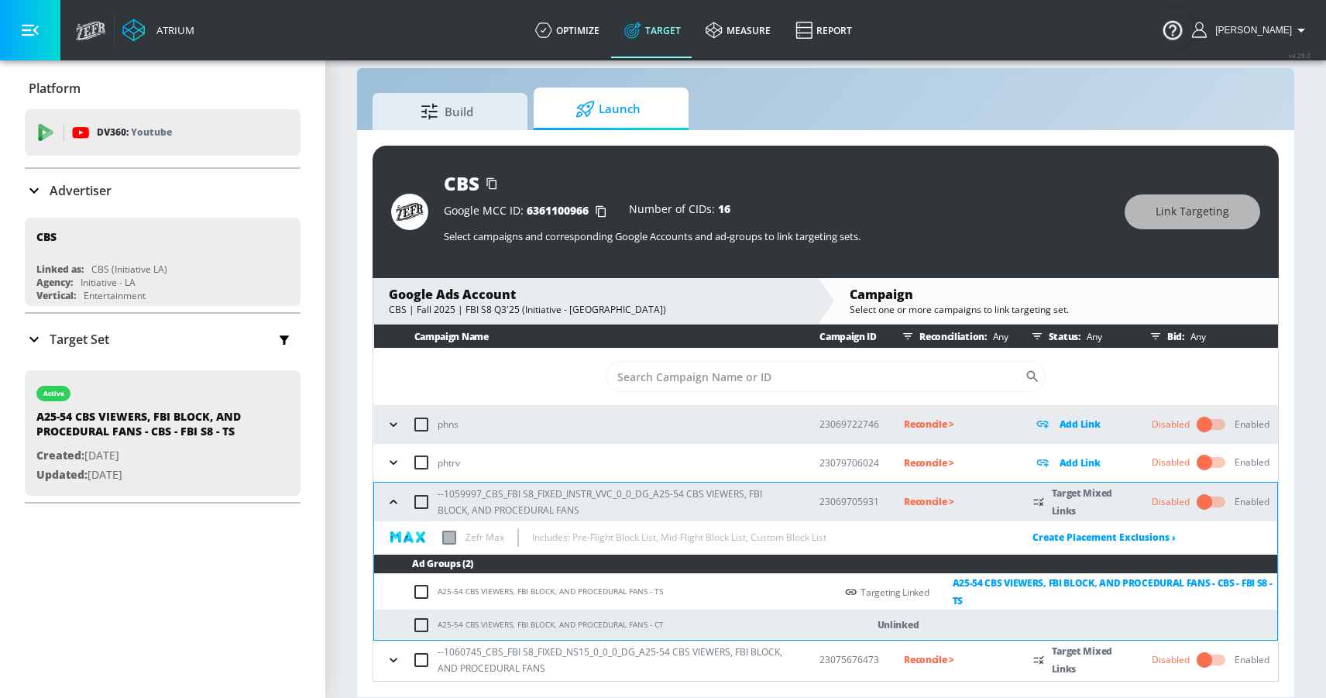
click at [413, 628] on input "checkbox" at bounding box center [425, 625] width 26 height 19
checkbox input "true"
click at [1151, 203] on button "Link Targeting" at bounding box center [1193, 211] width 136 height 35
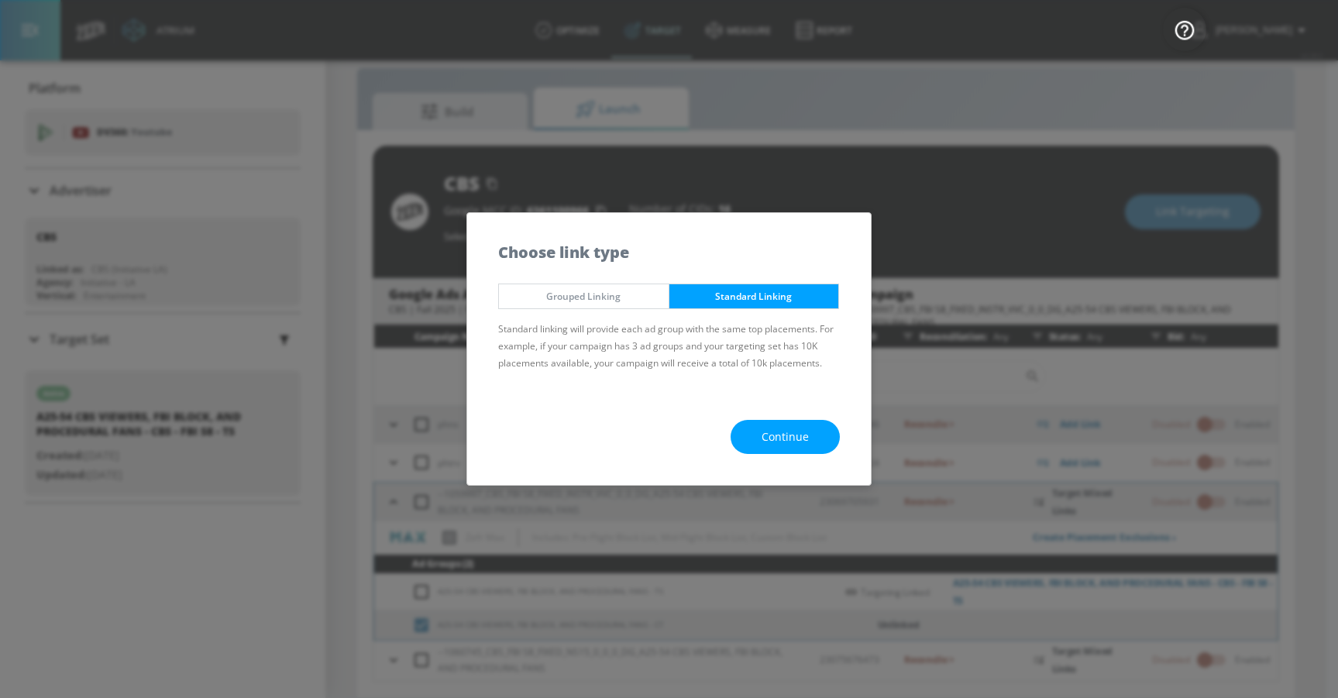
click at [781, 439] on span "Continue" at bounding box center [784, 437] width 47 height 19
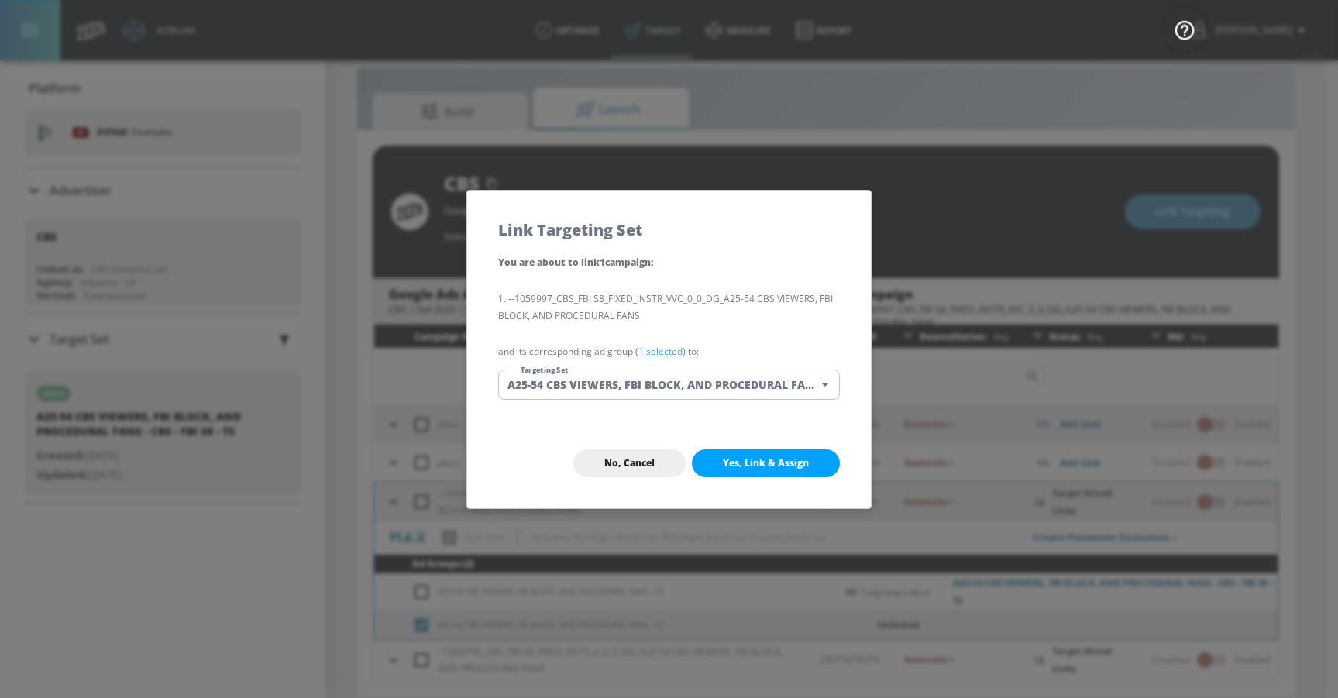
click at [649, 380] on body "Atrium optimize Target measure Report optimize Target measure Report v 4.28.0 M…" at bounding box center [669, 338] width 1338 height 720
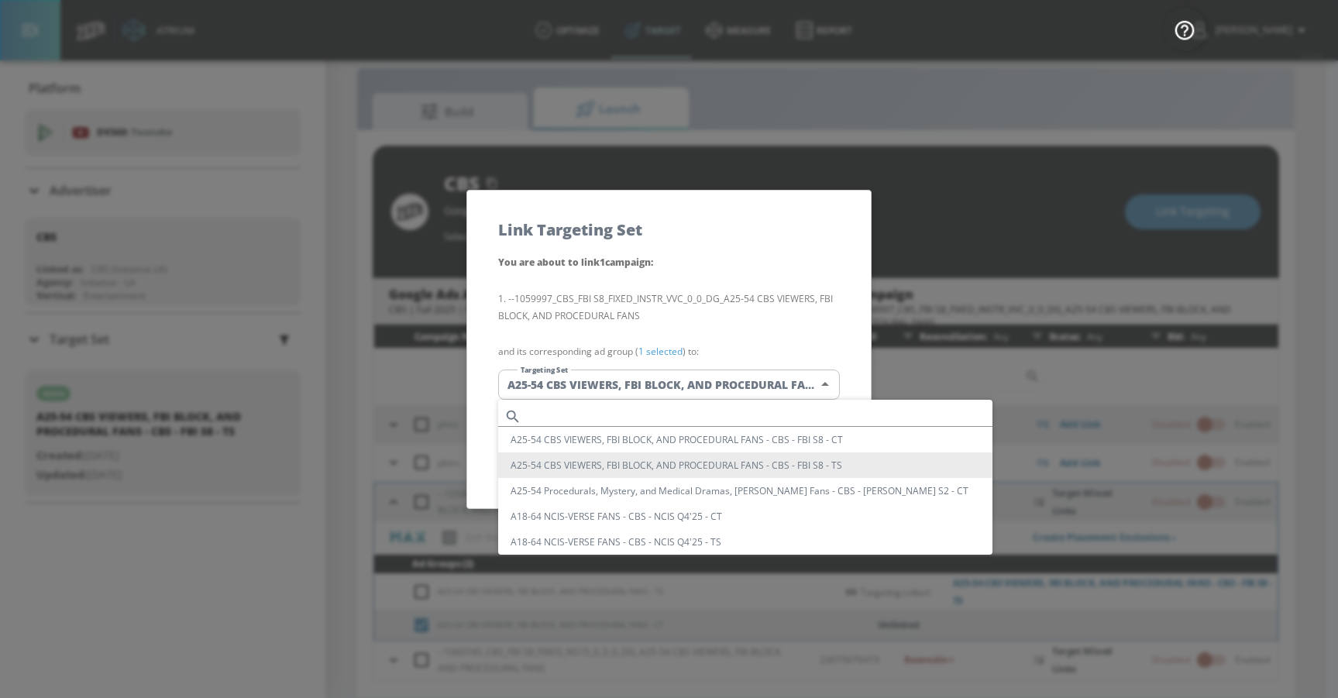
click at [651, 437] on li "A25-54 CBS VIEWERS, FBI BLOCK, AND PROCEDURAL FANS - CBS - FBI S8 - CT" at bounding box center [745, 440] width 494 height 26
type input "47bd5ee4-d671-43ae-a3c8-13f8af400457"
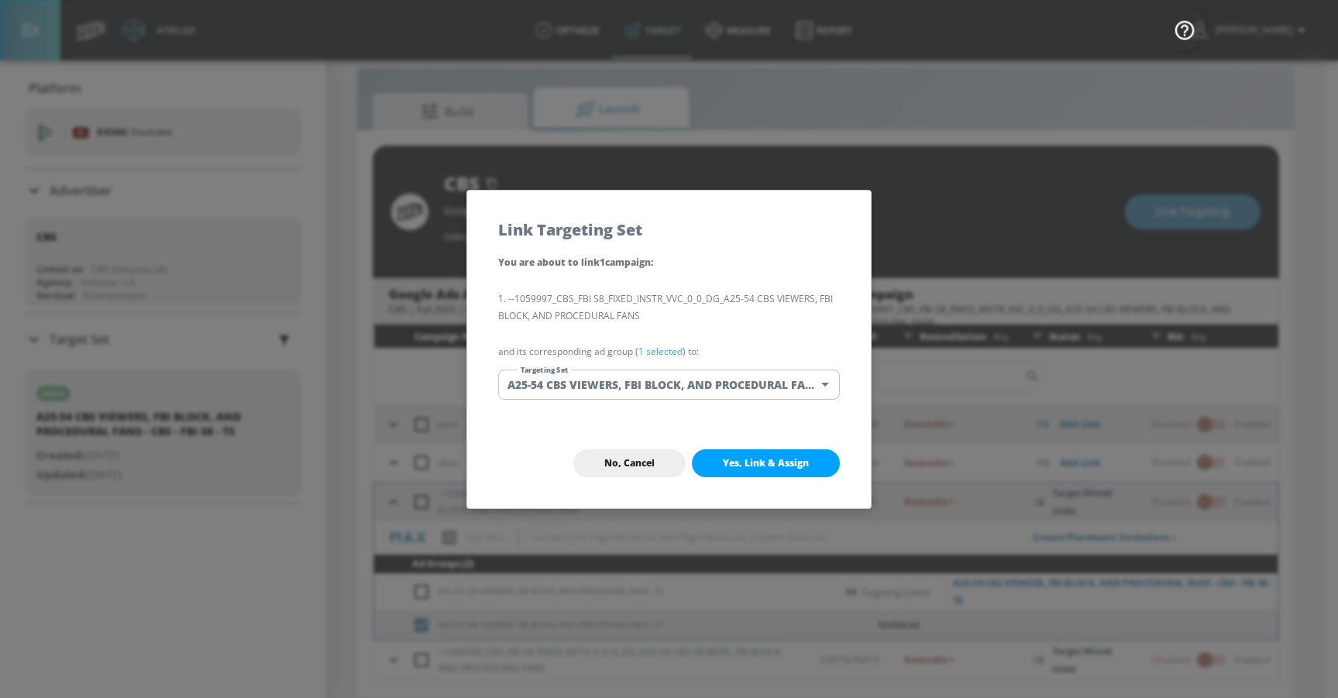
click at [740, 459] on span "Yes, Link & Assign" at bounding box center [766, 463] width 86 height 12
checkbox input "false"
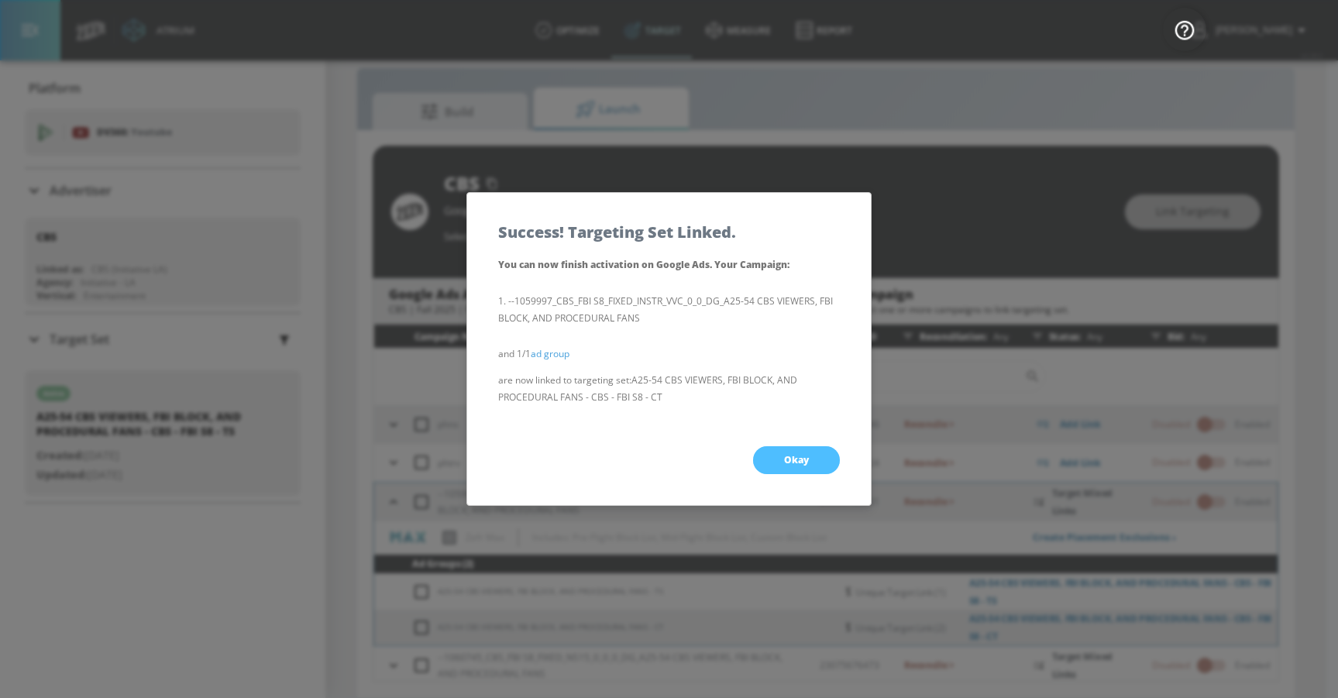
click at [778, 460] on button "Okay" at bounding box center [796, 460] width 87 height 28
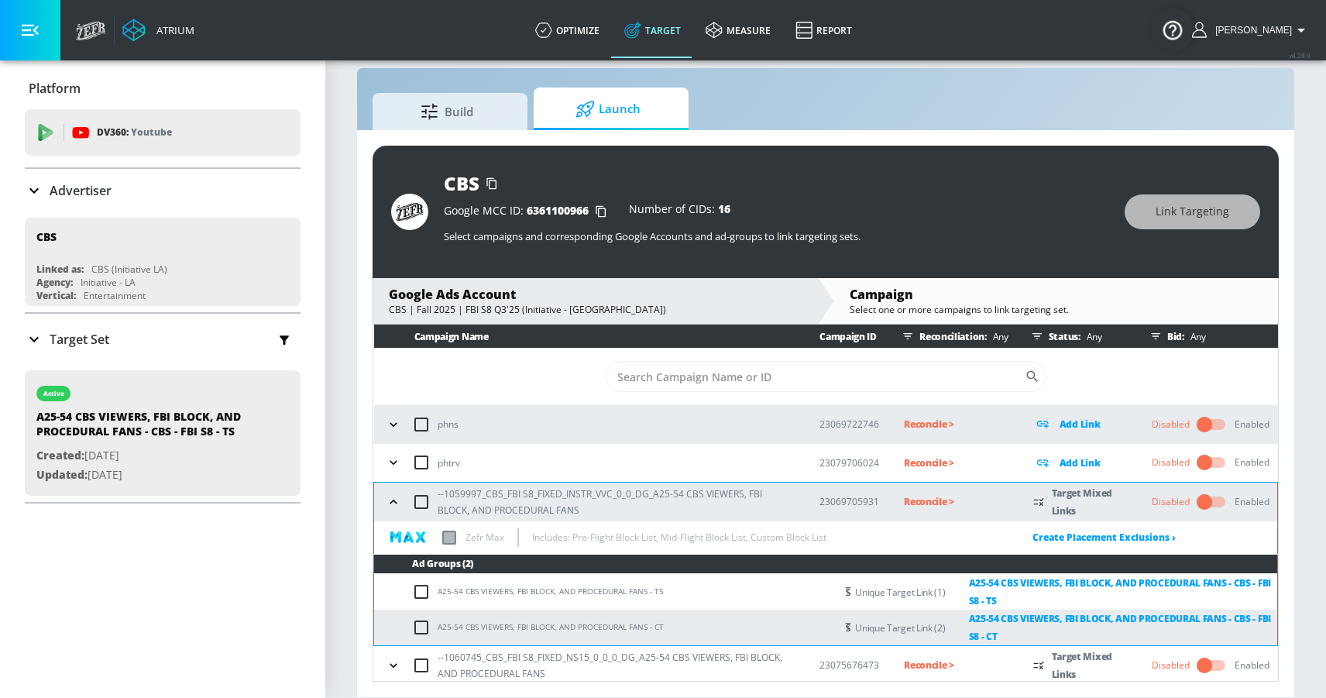
scroll to position [4, 0]
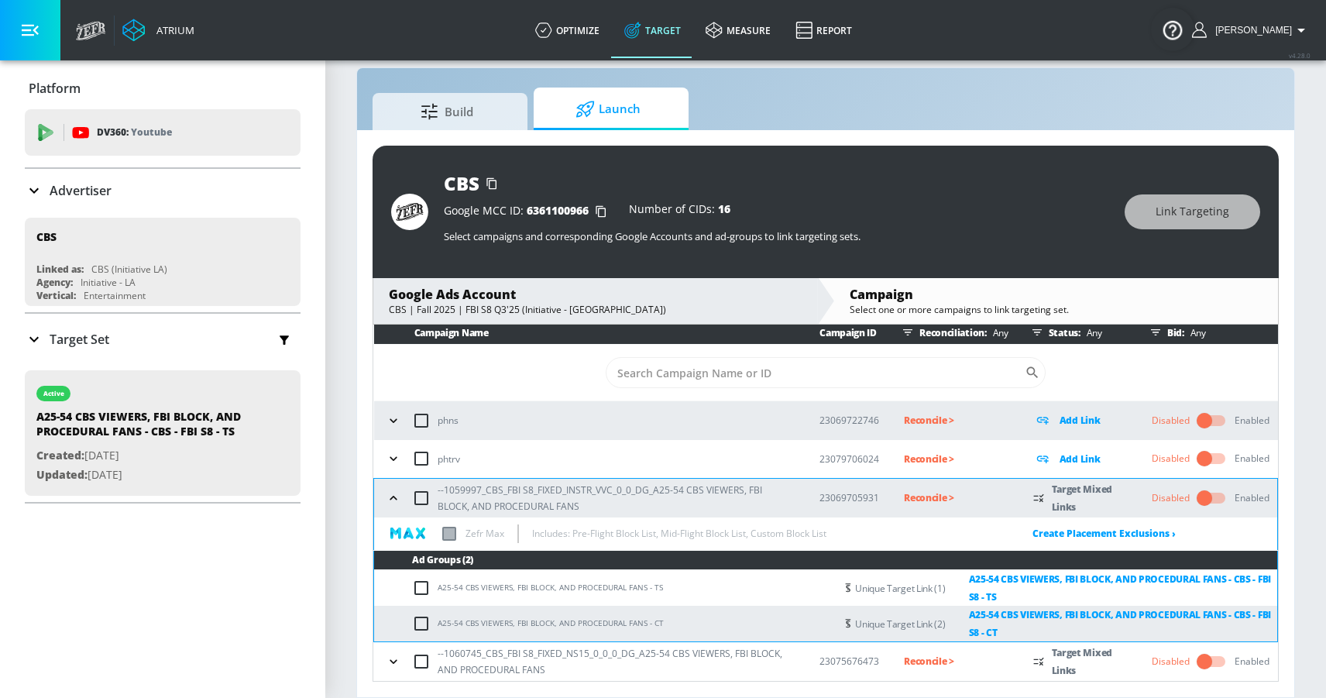
click at [397, 496] on icon "button" at bounding box center [393, 497] width 15 height 15
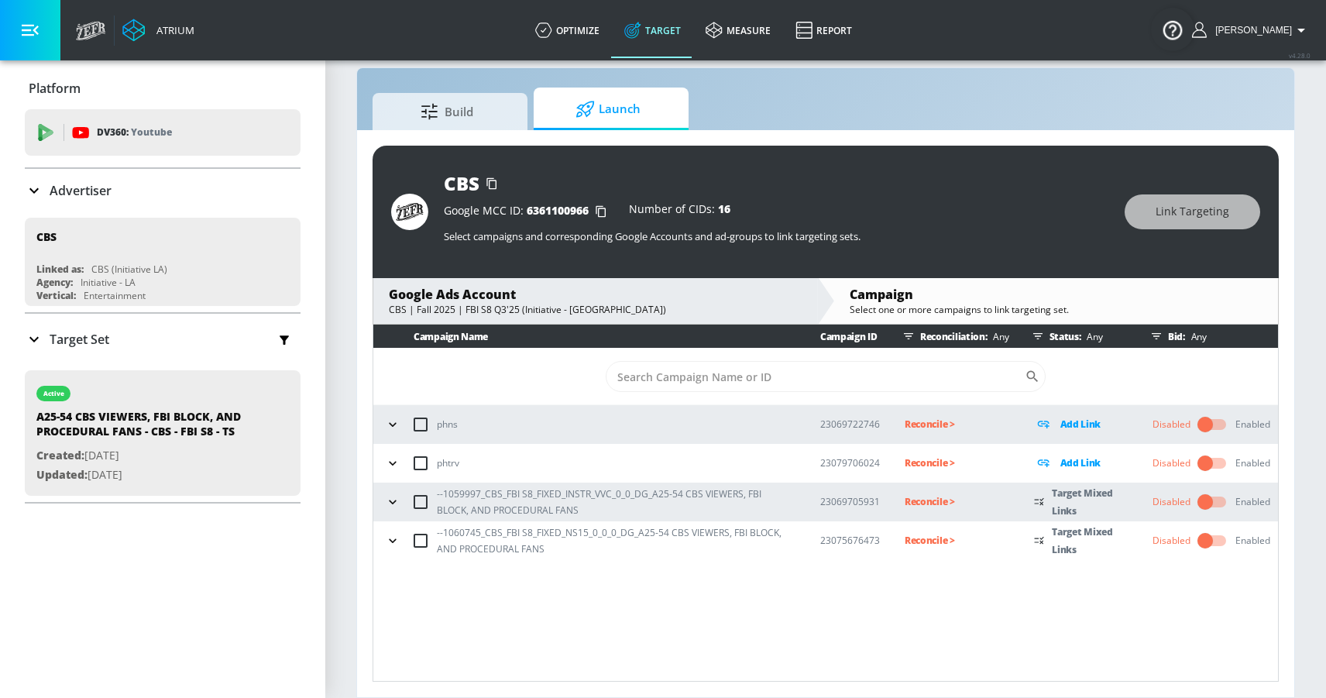
scroll to position [0, 0]
click at [388, 536] on icon "button" at bounding box center [392, 540] width 15 height 15
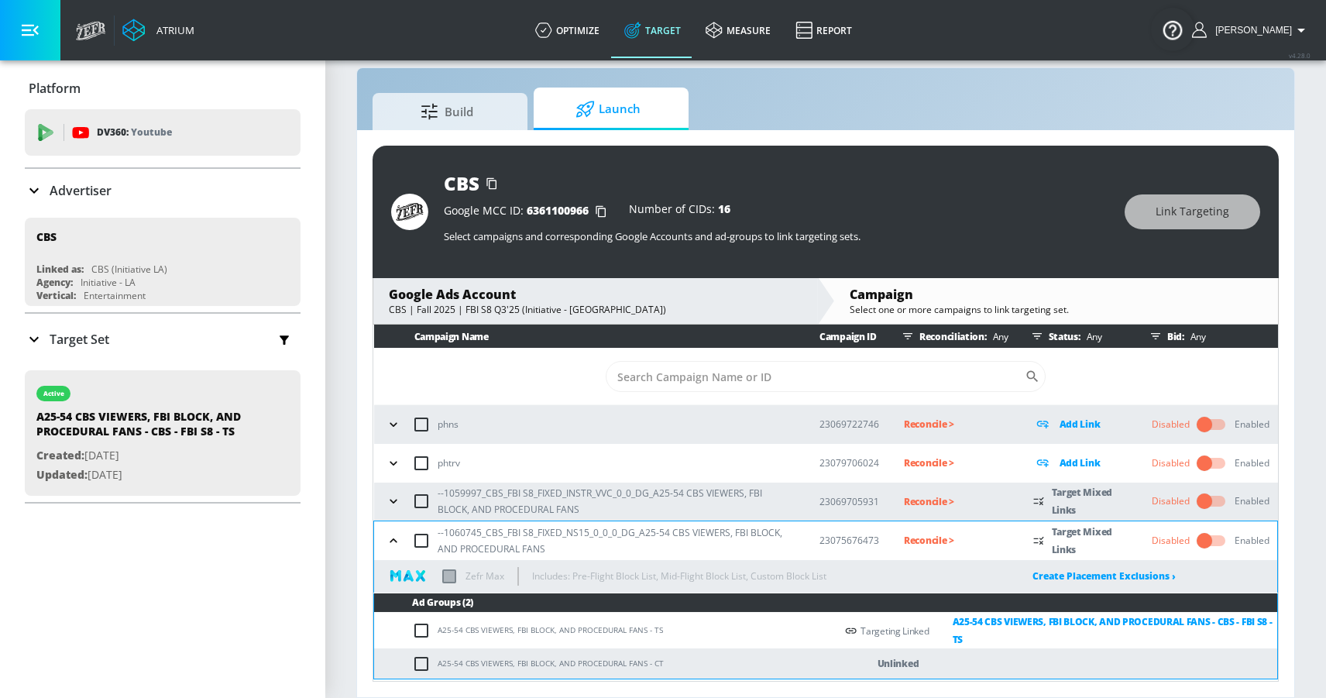
drag, startPoint x: 421, startPoint y: 663, endPoint x: 529, endPoint y: 589, distance: 131.0
click at [421, 663] on input "checkbox" at bounding box center [425, 663] width 26 height 19
checkbox input "true"
click at [1163, 211] on span "Link Targeting" at bounding box center [1193, 211] width 74 height 19
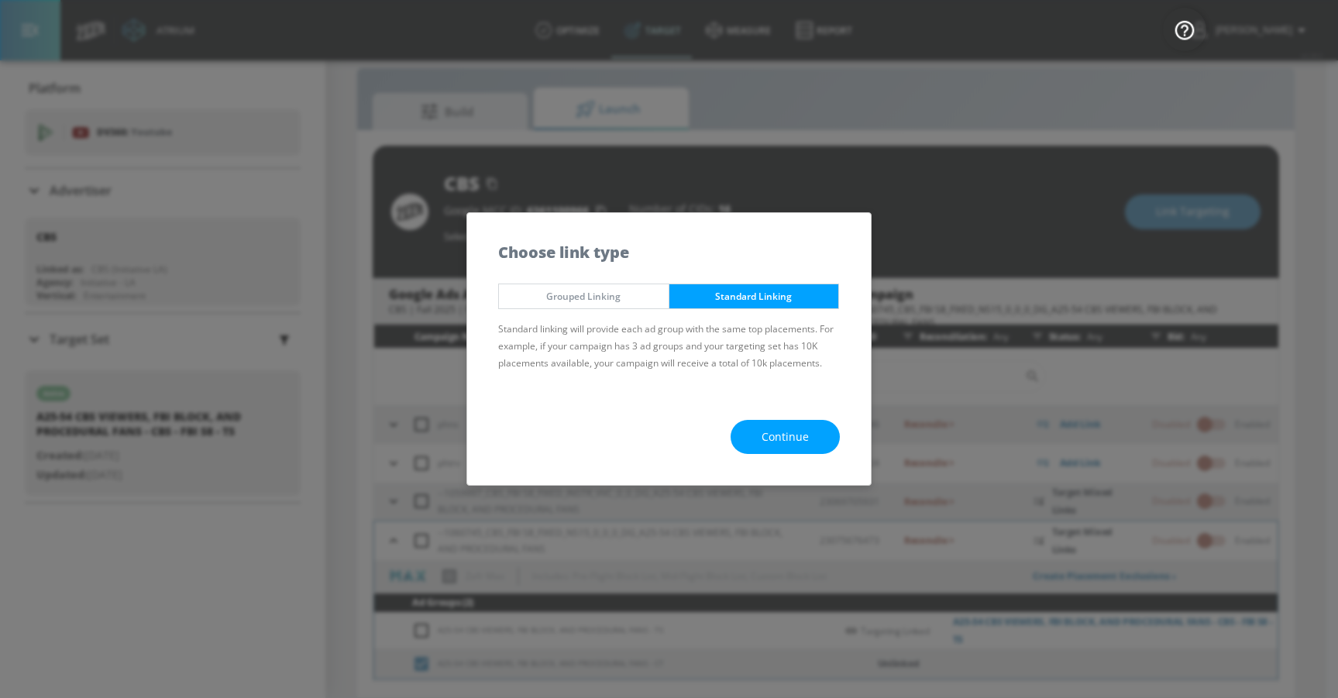
click at [799, 435] on span "Continue" at bounding box center [784, 437] width 47 height 19
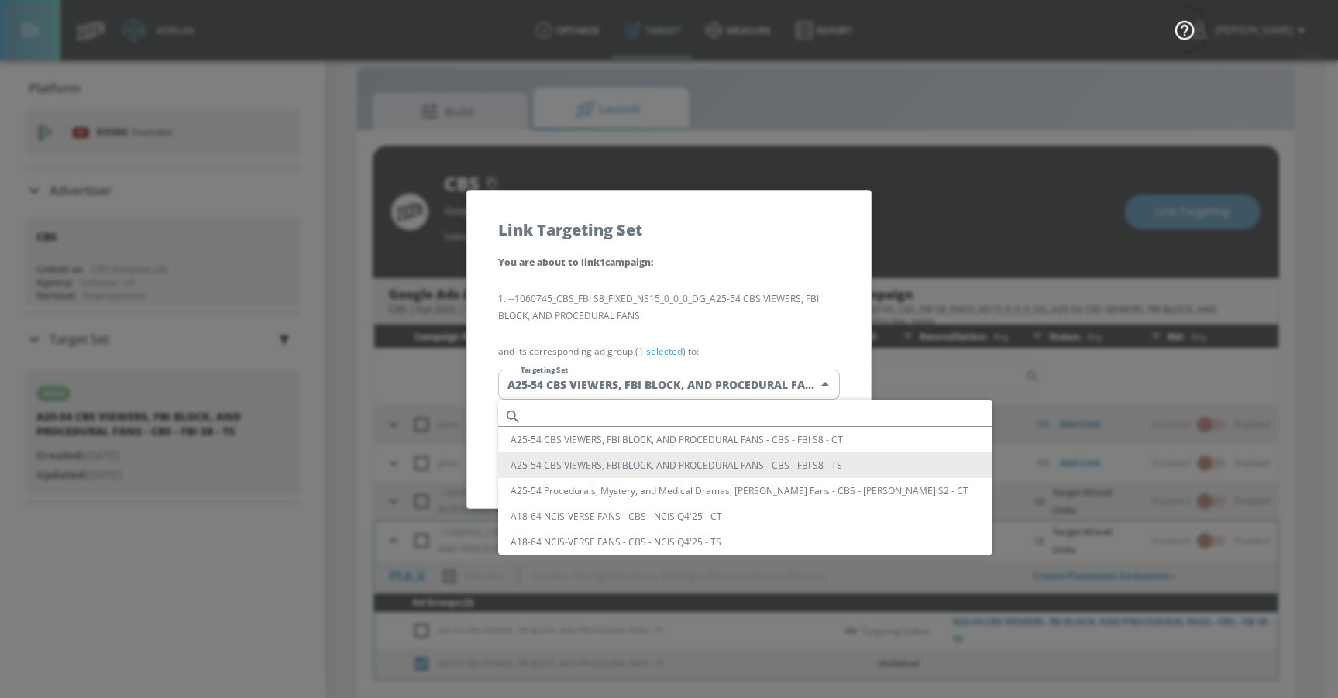
click at [753, 383] on body "Atrium optimize Target measure Report optimize Target measure Report v 4.28.0 M…" at bounding box center [669, 338] width 1338 height 720
click at [751, 440] on li "A25-54 CBS VIEWERS, FBI BLOCK, AND PROCEDURAL FANS - CBS - FBI S8 - CT" at bounding box center [745, 440] width 494 height 26
type input "47bd5ee4-d671-43ae-a3c8-13f8af400457"
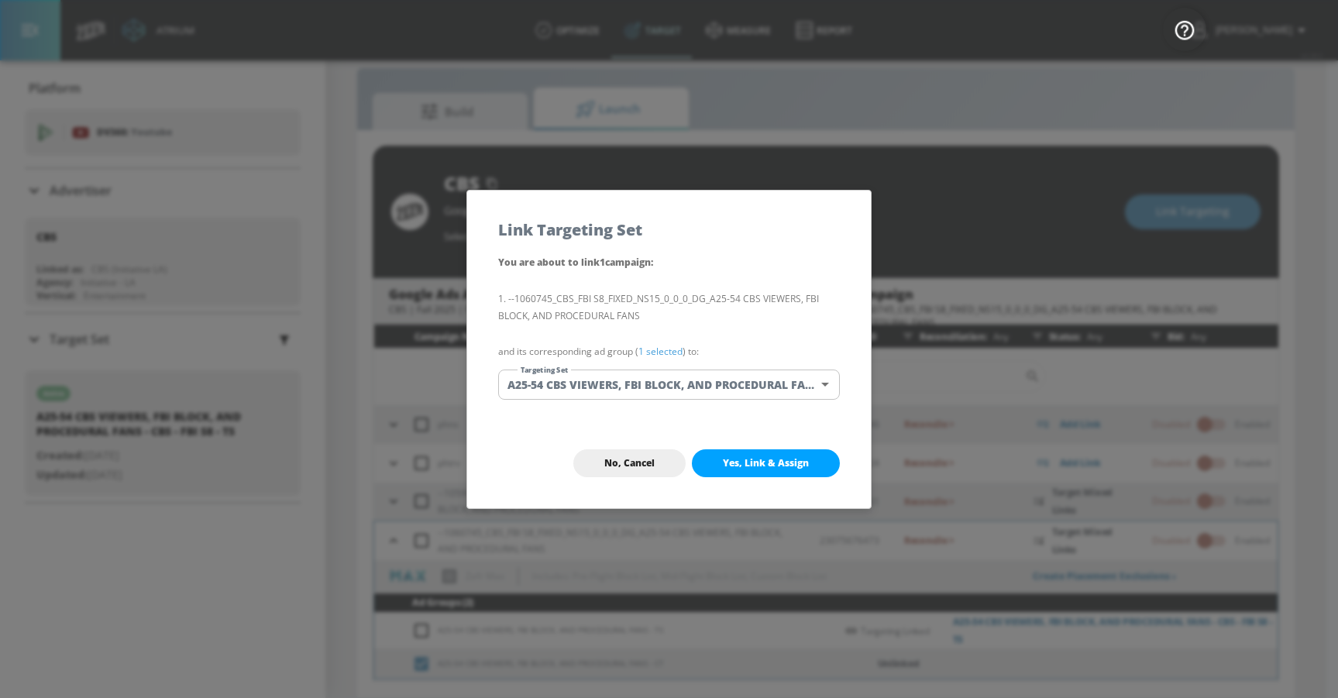
click at [754, 465] on span "Yes, Link & Assign" at bounding box center [766, 463] width 86 height 12
checkbox input "false"
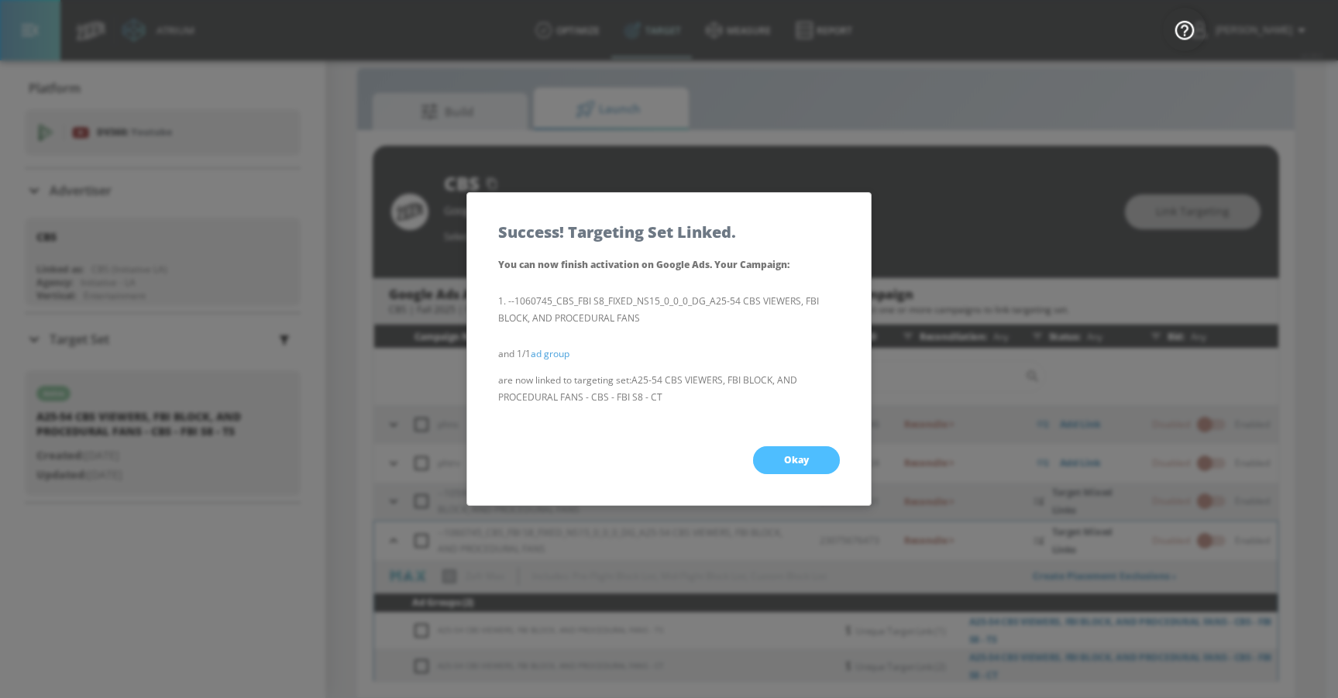
click at [775, 459] on button "Okay" at bounding box center [796, 460] width 87 height 28
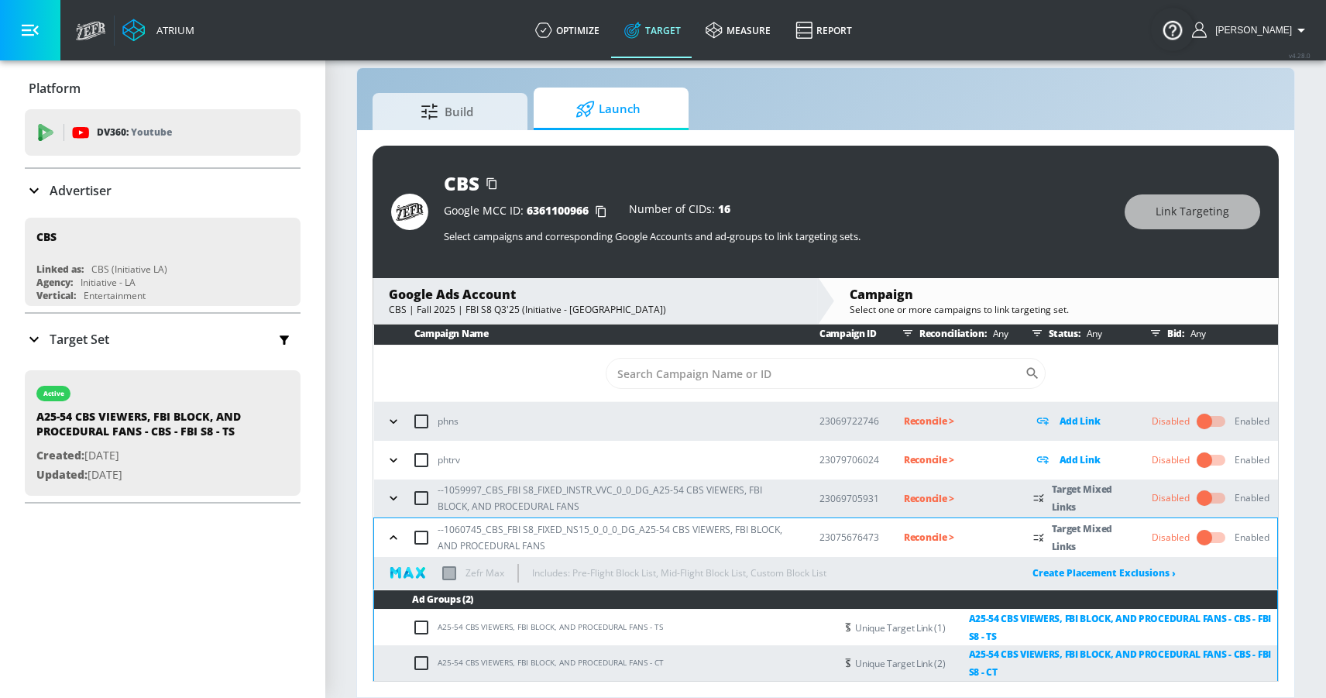
scroll to position [4, 0]
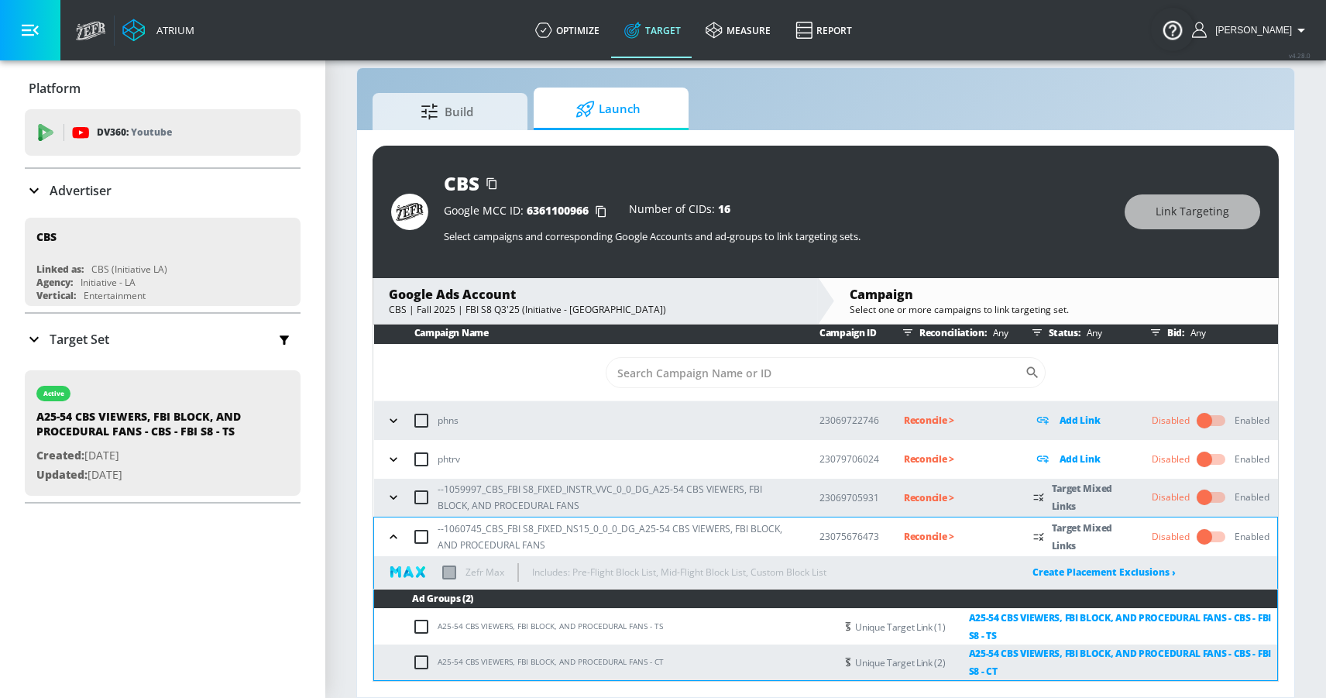
click at [393, 531] on icon "button" at bounding box center [393, 536] width 15 height 15
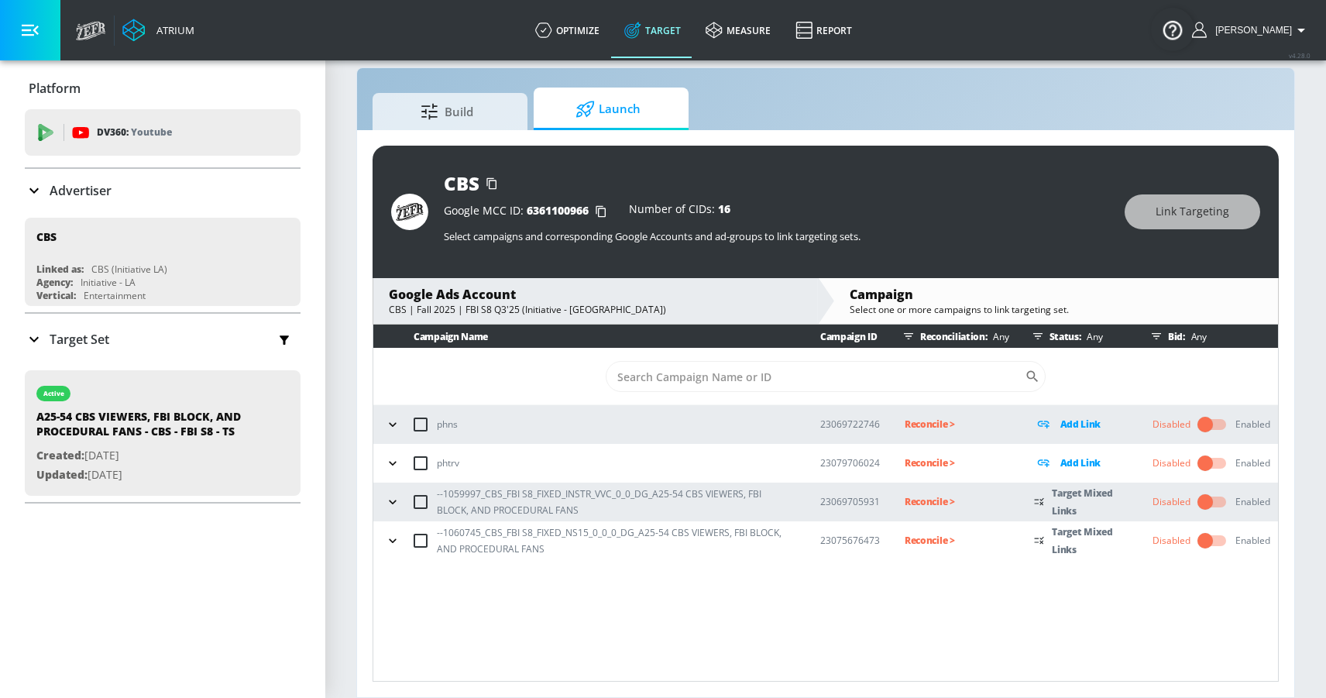
click at [395, 503] on icon "button" at bounding box center [392, 501] width 15 height 15
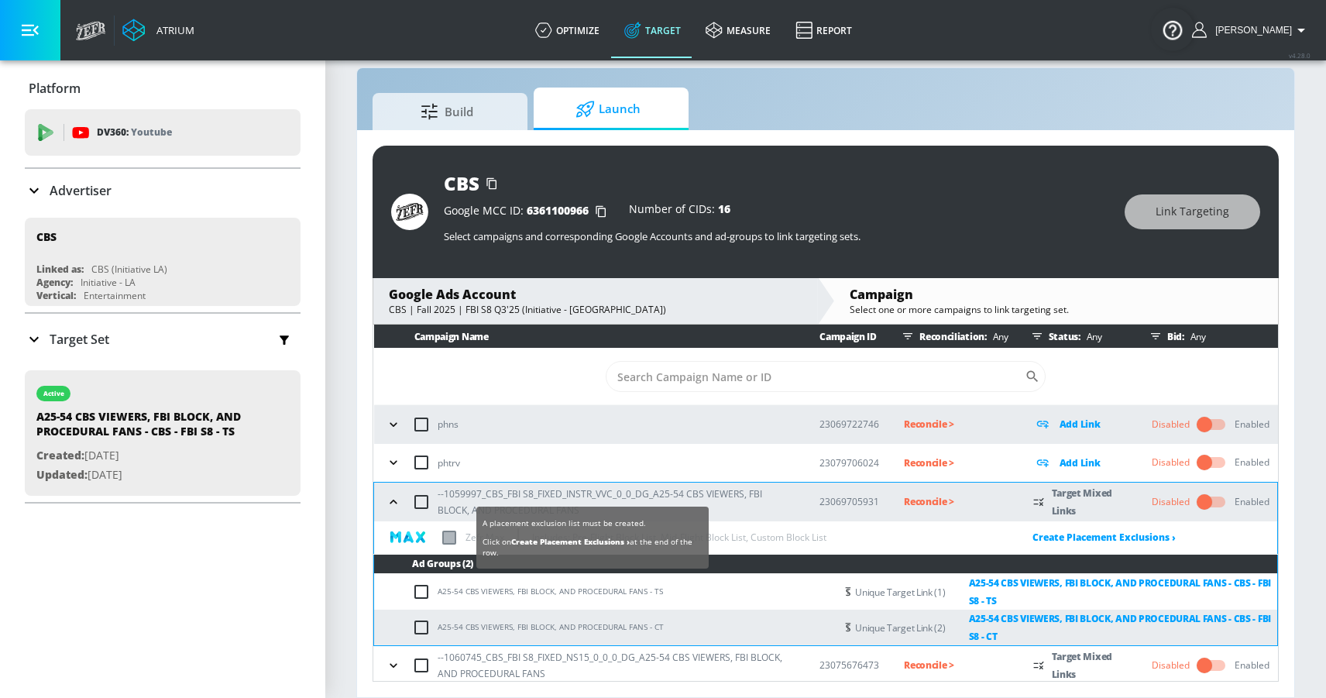
click at [448, 537] on label at bounding box center [449, 538] width 14 height 14
click at [0, 0] on input "checkbox" at bounding box center [0, 0] width 0 height 0
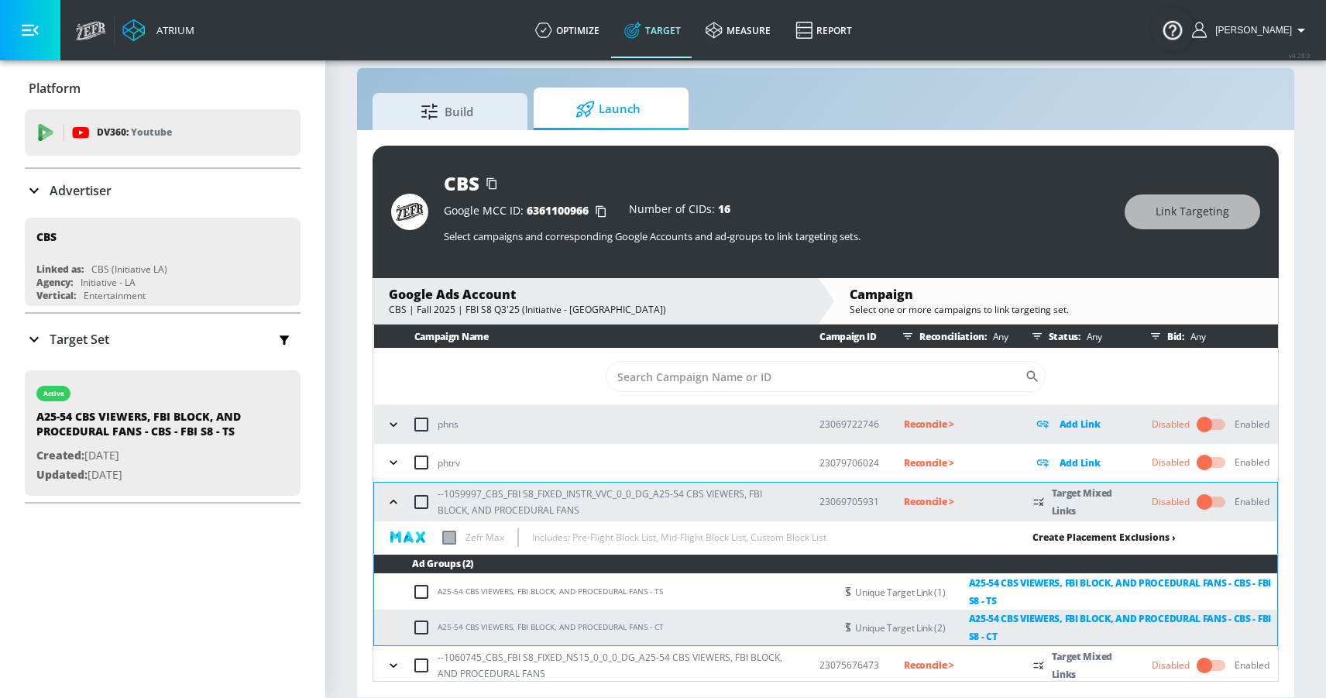
click at [1098, 533] on link "Create Placement Exclusions ›" at bounding box center [1103, 537] width 143 height 13
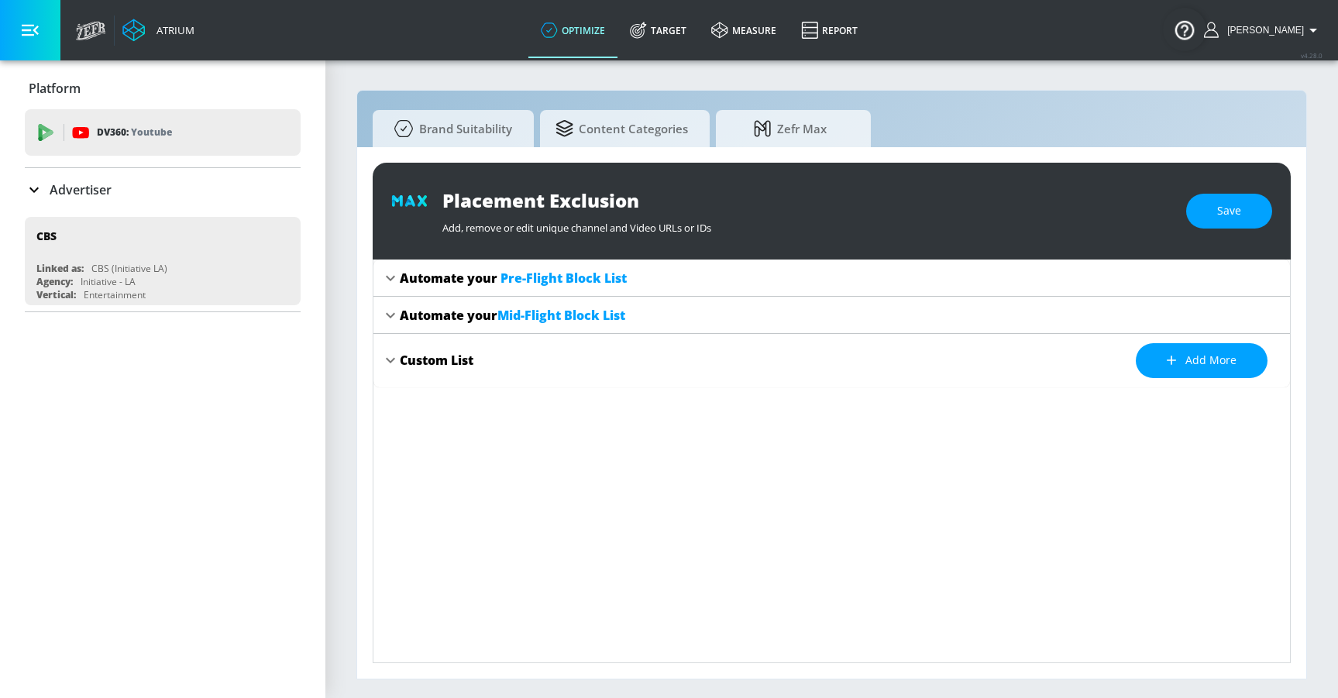
click at [1239, 191] on div "Placement Exclusion Add, remove or edit unique channel and Video URLs or IDs Sa…" at bounding box center [832, 211] width 918 height 97
click at [1238, 212] on span "Save" at bounding box center [1229, 210] width 24 height 19
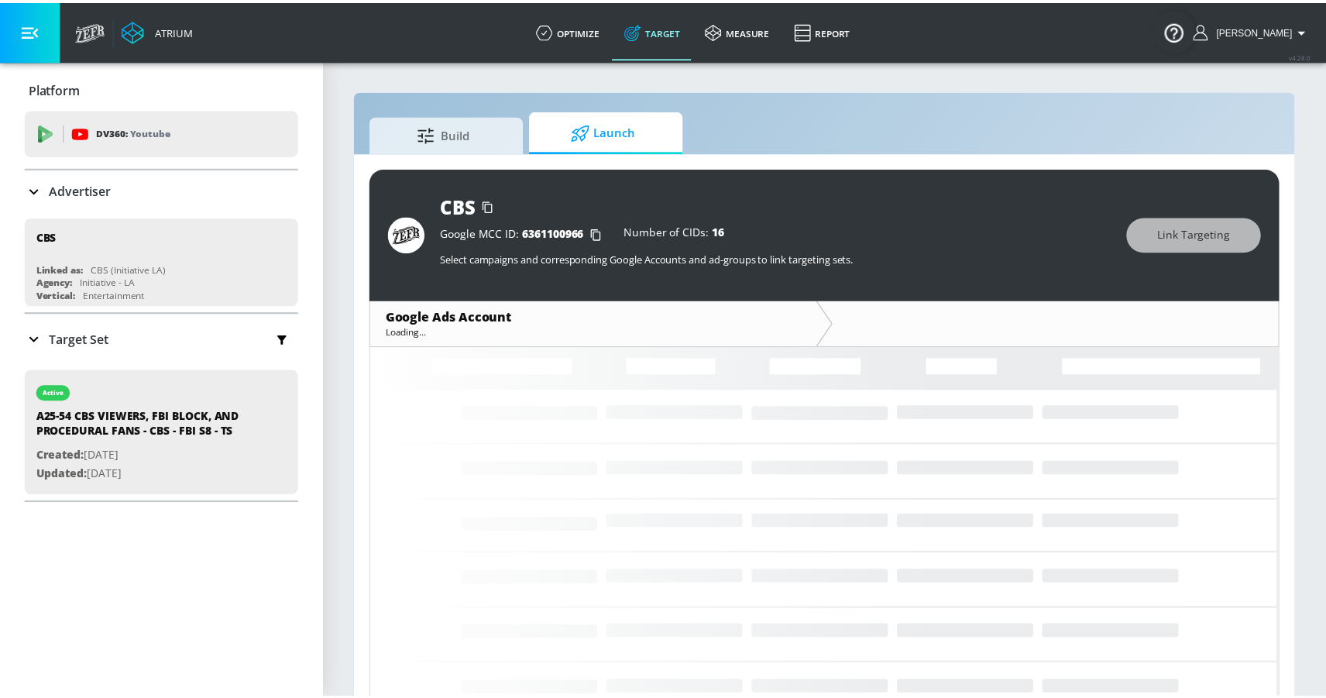
scroll to position [22, 0]
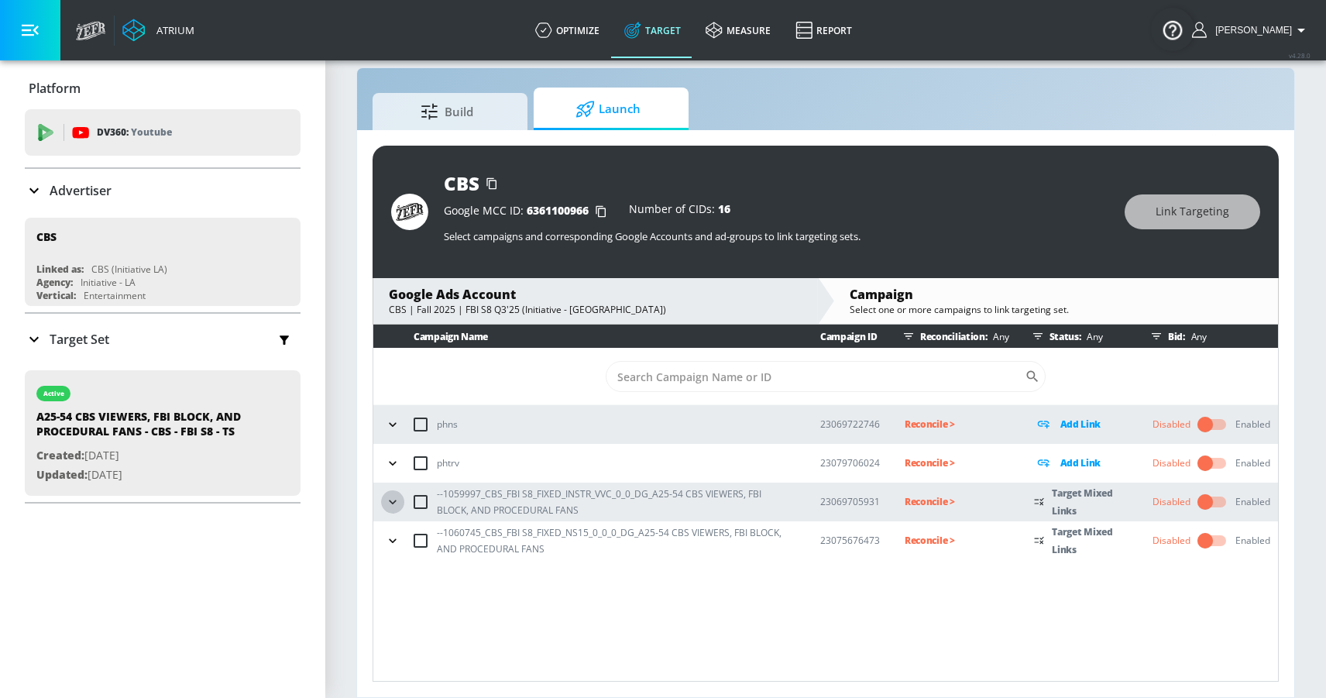
click at [394, 499] on icon "button" at bounding box center [392, 501] width 15 height 15
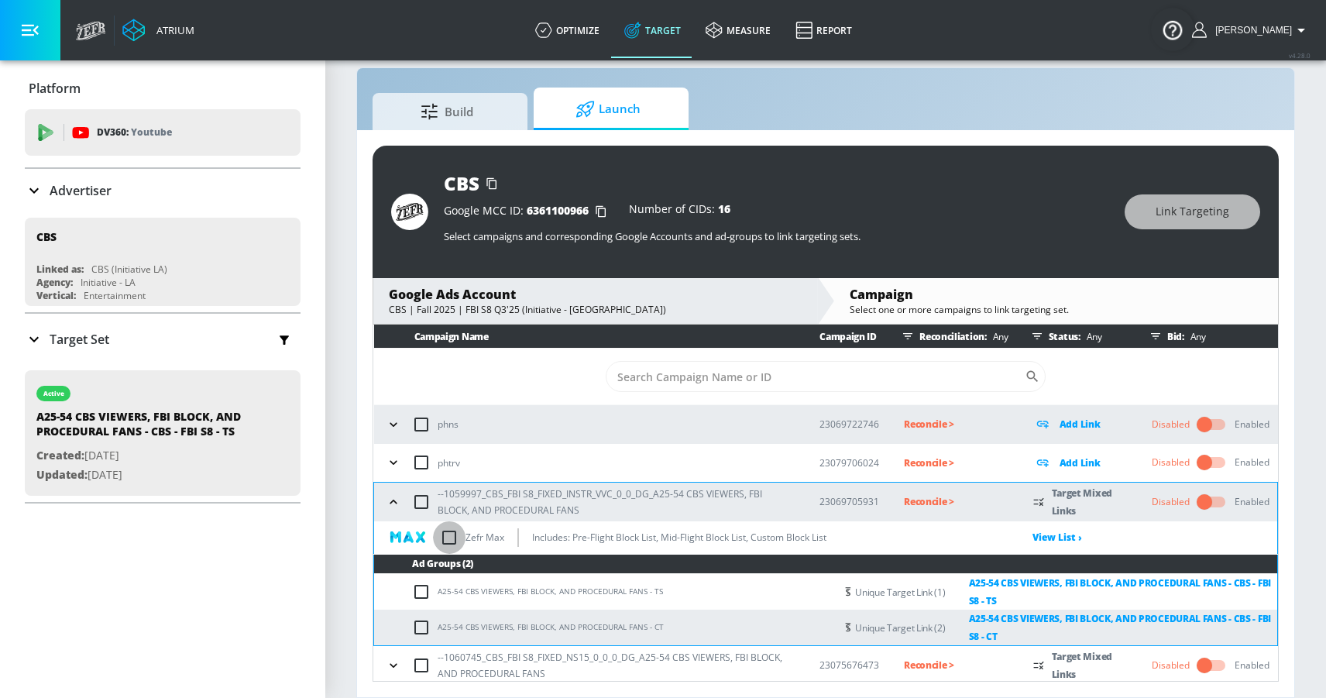
click at [445, 535] on input "checkbox" at bounding box center [449, 537] width 33 height 33
checkbox input "true"
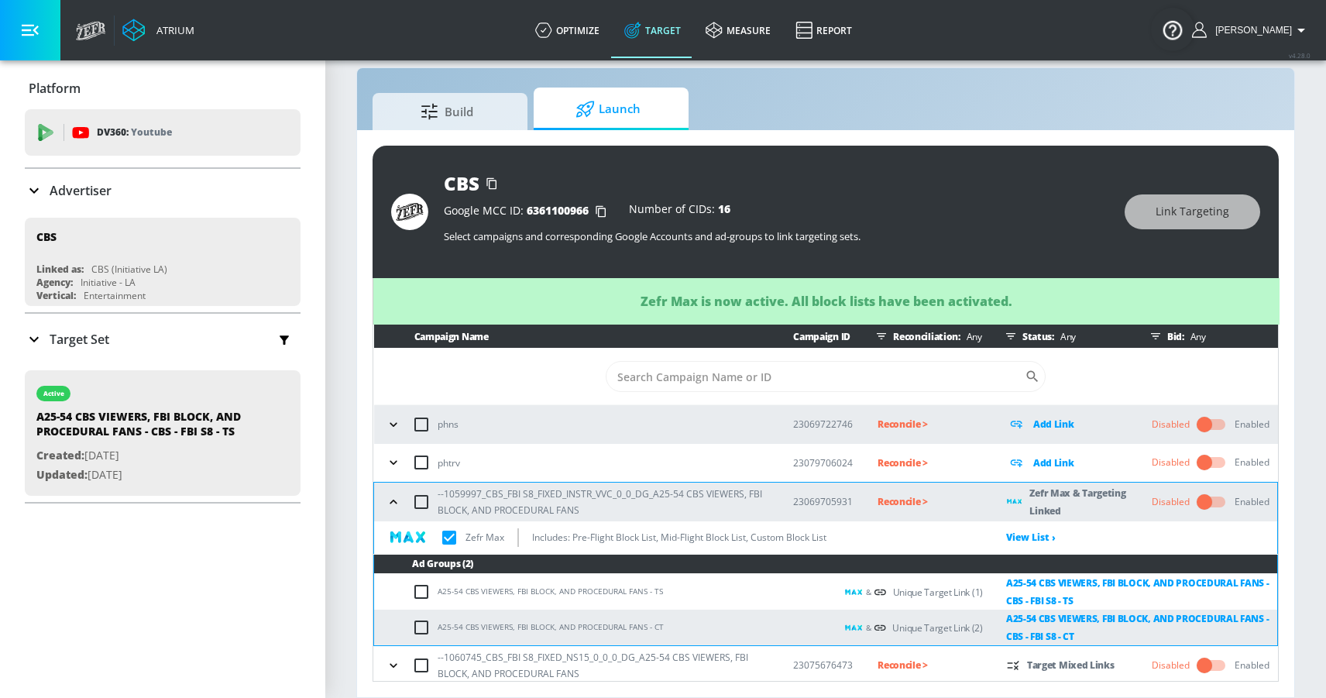
click at [392, 502] on icon "button" at bounding box center [393, 501] width 15 height 15
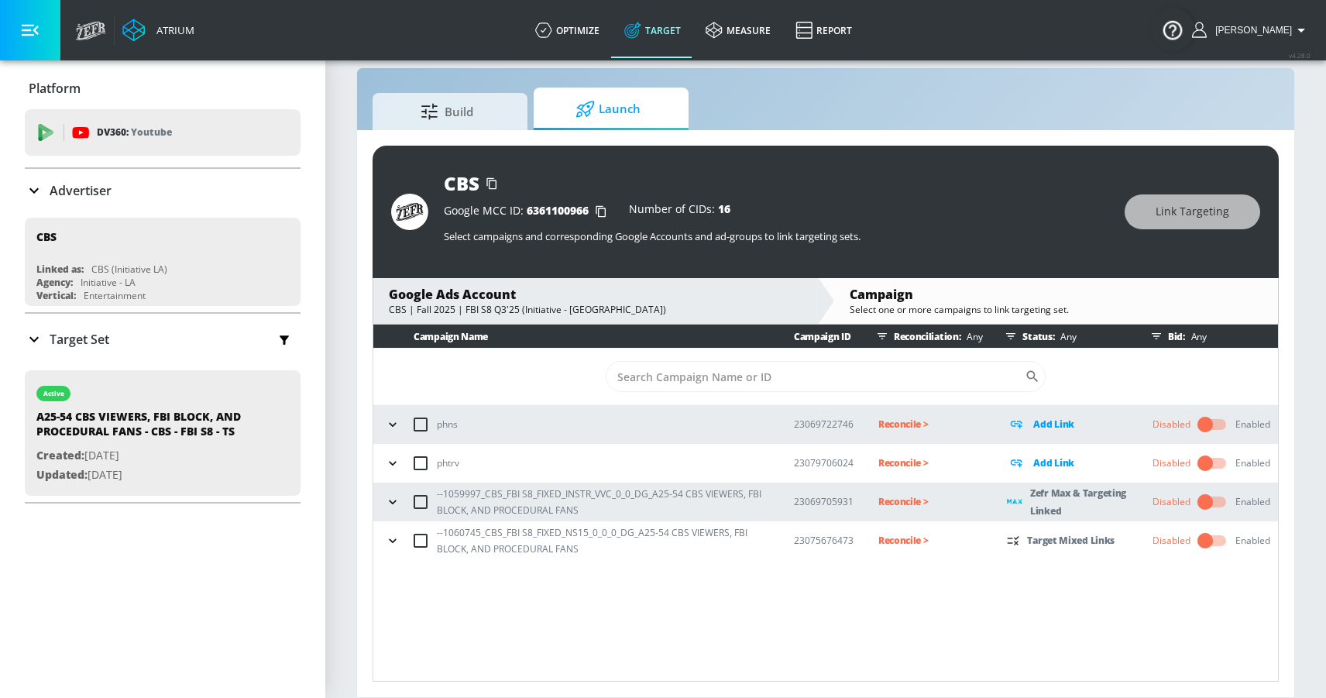
click at [391, 539] on icon "button" at bounding box center [392, 540] width 15 height 15
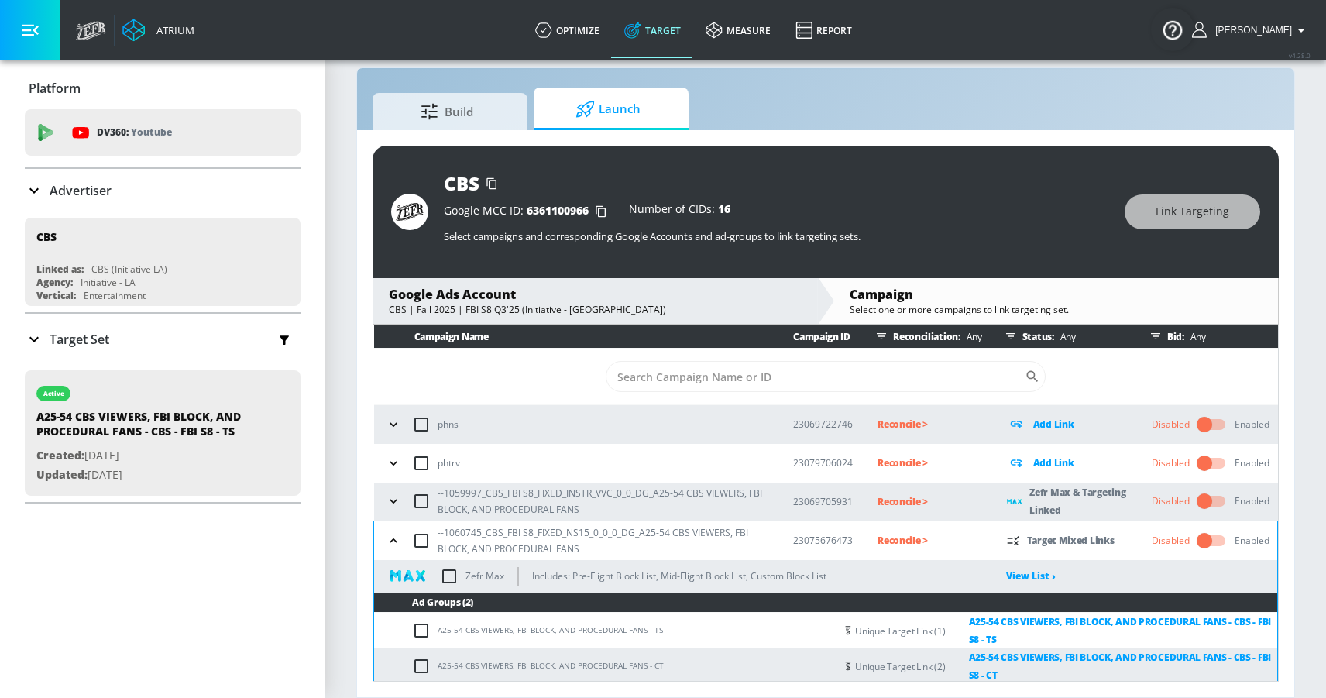
scroll to position [4, 0]
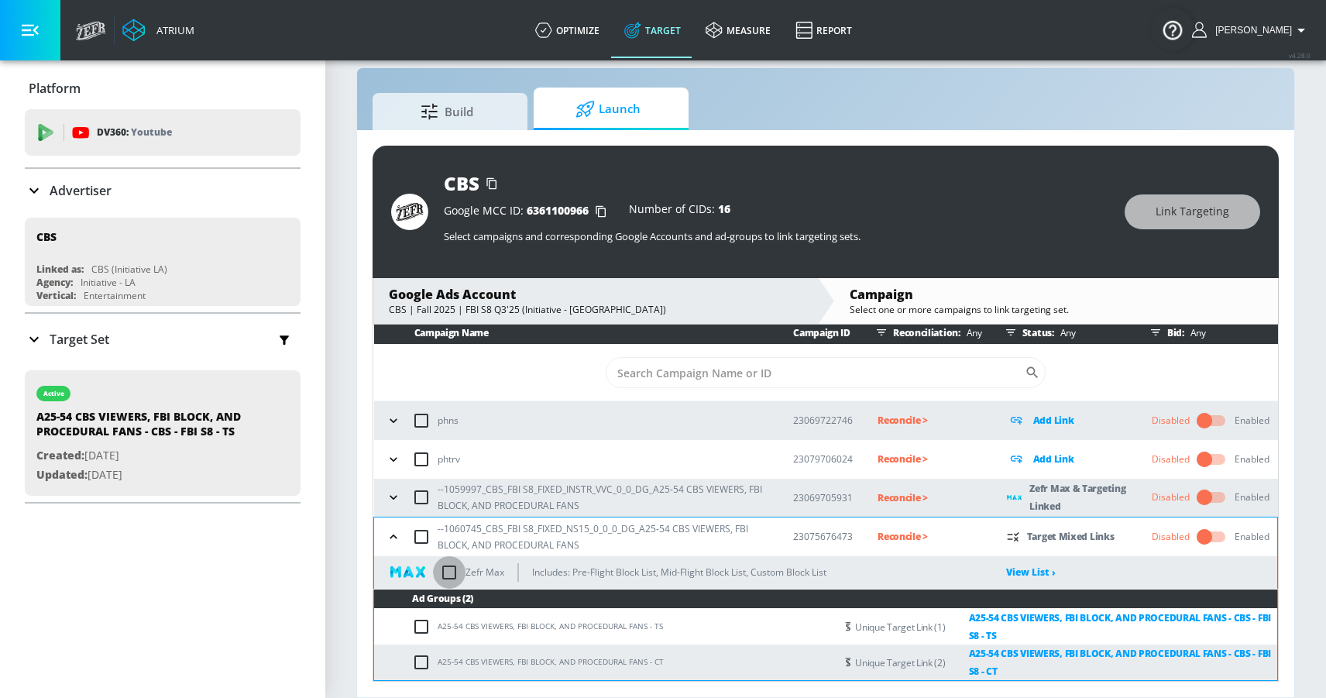
click at [450, 572] on input "checkbox" at bounding box center [449, 572] width 33 height 33
checkbox input "true"
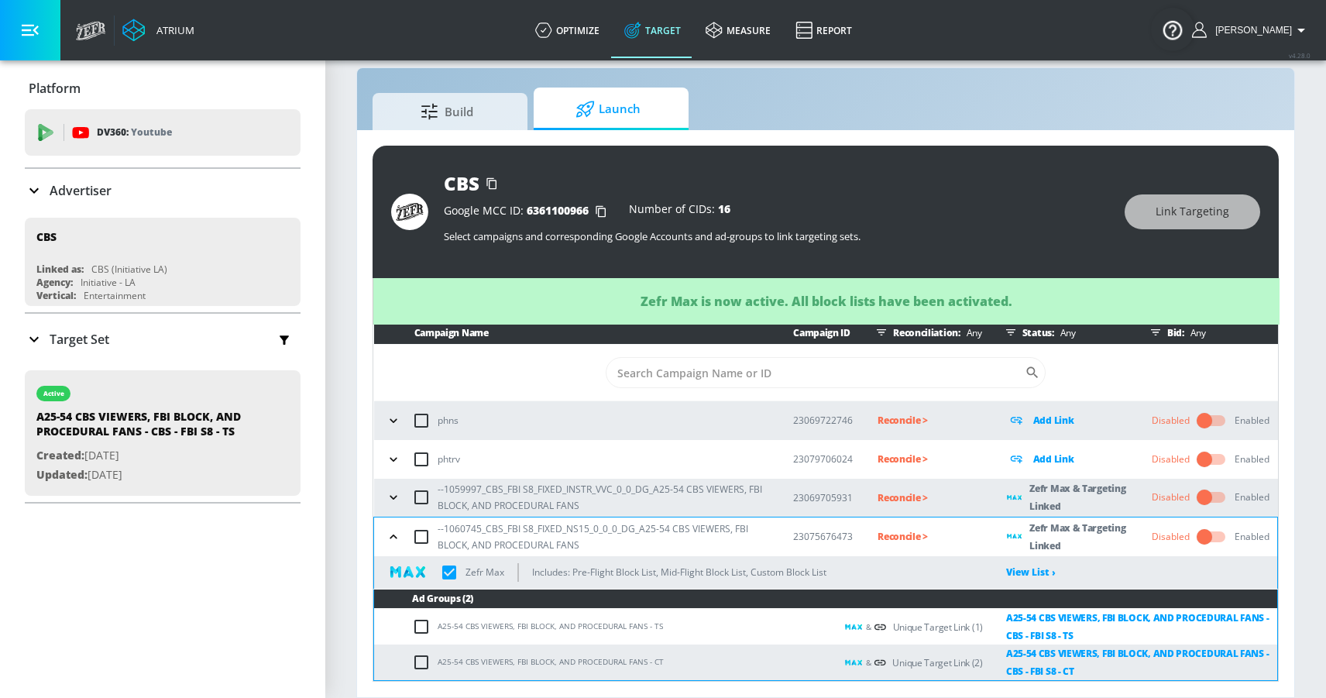
click at [397, 531] on icon "button" at bounding box center [393, 536] width 15 height 15
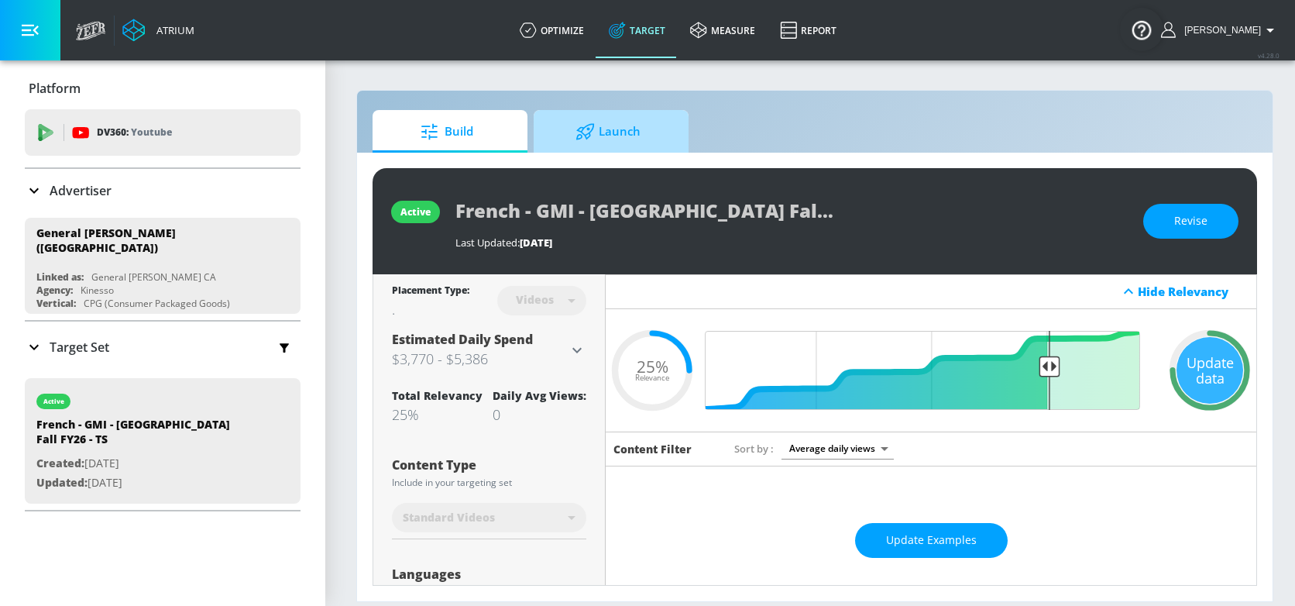
click at [617, 129] on span "Launch" at bounding box center [608, 131] width 118 height 37
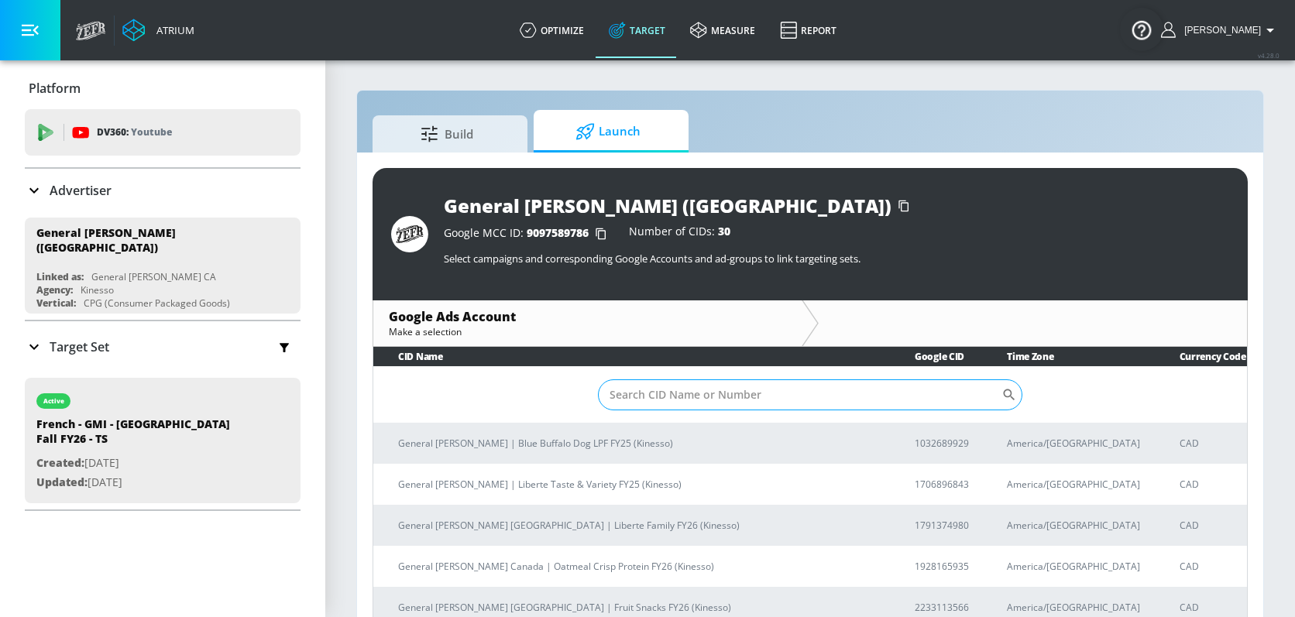
click at [853, 393] on input "Sort By" at bounding box center [800, 395] width 404 height 31
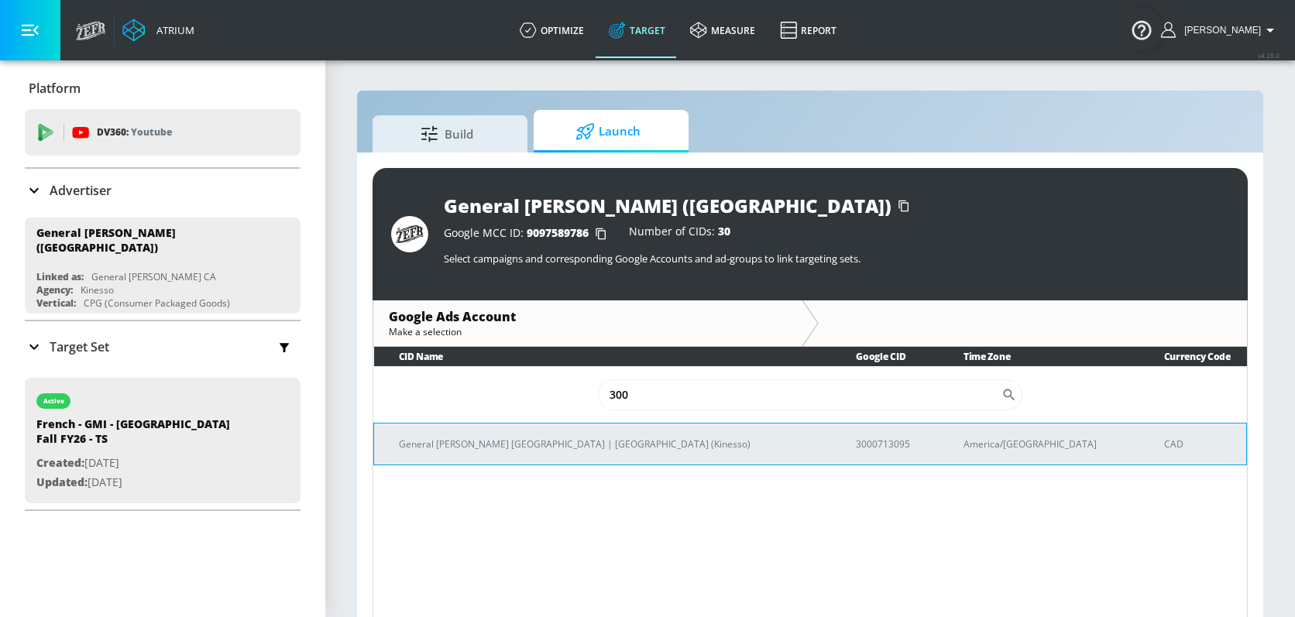
type input "300"
click at [856, 438] on p "3000713095" at bounding box center [891, 444] width 70 height 16
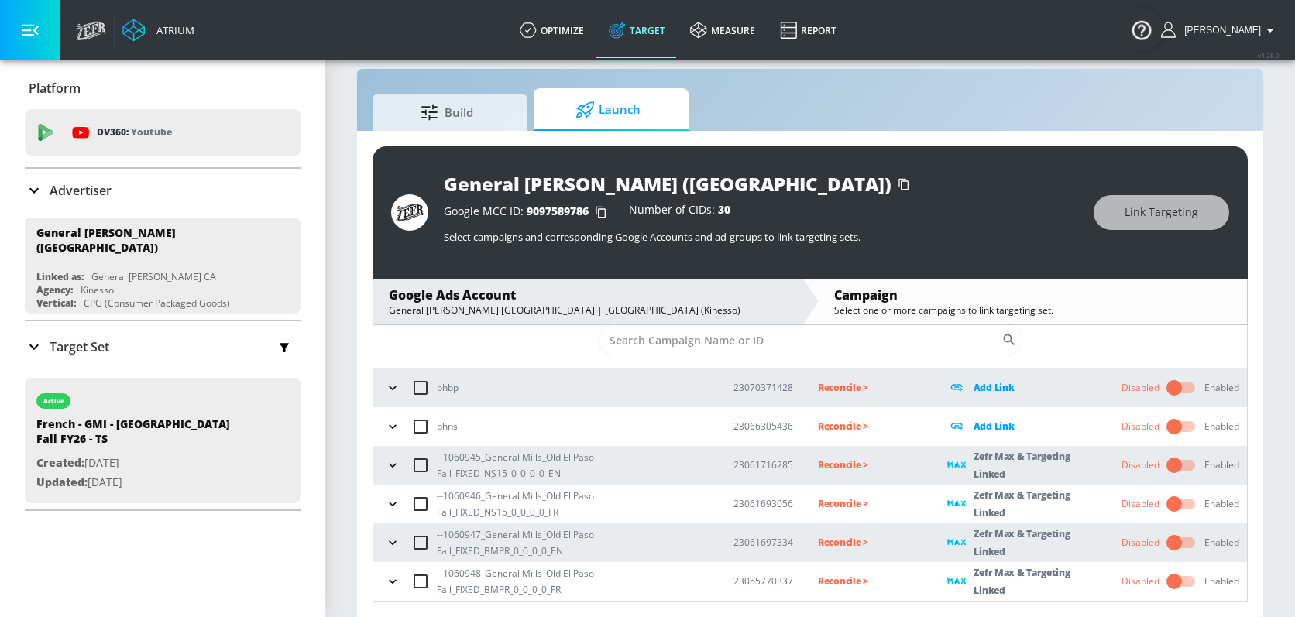
scroll to position [22, 0]
click at [1163, 465] on input "checkbox" at bounding box center [1174, 464] width 88 height 29
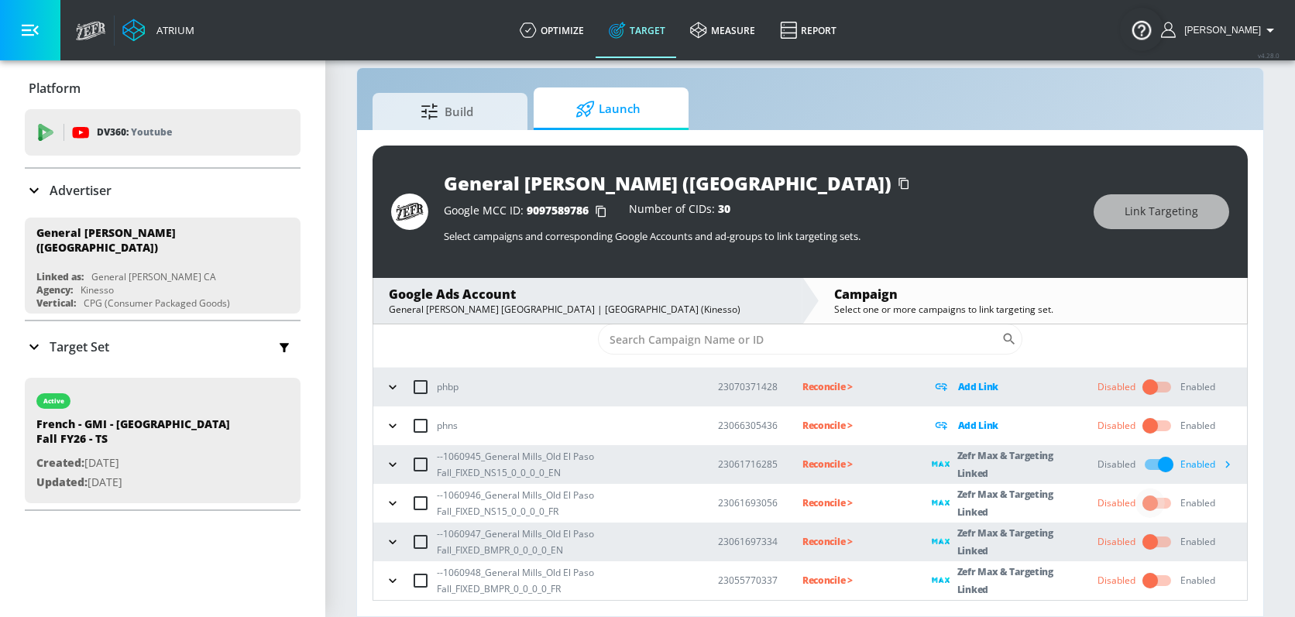
click at [1139, 502] on input "checkbox" at bounding box center [1150, 503] width 88 height 29
click at [1141, 538] on input "checkbox" at bounding box center [1150, 541] width 88 height 29
click at [1140, 580] on input "checkbox" at bounding box center [1150, 580] width 88 height 29
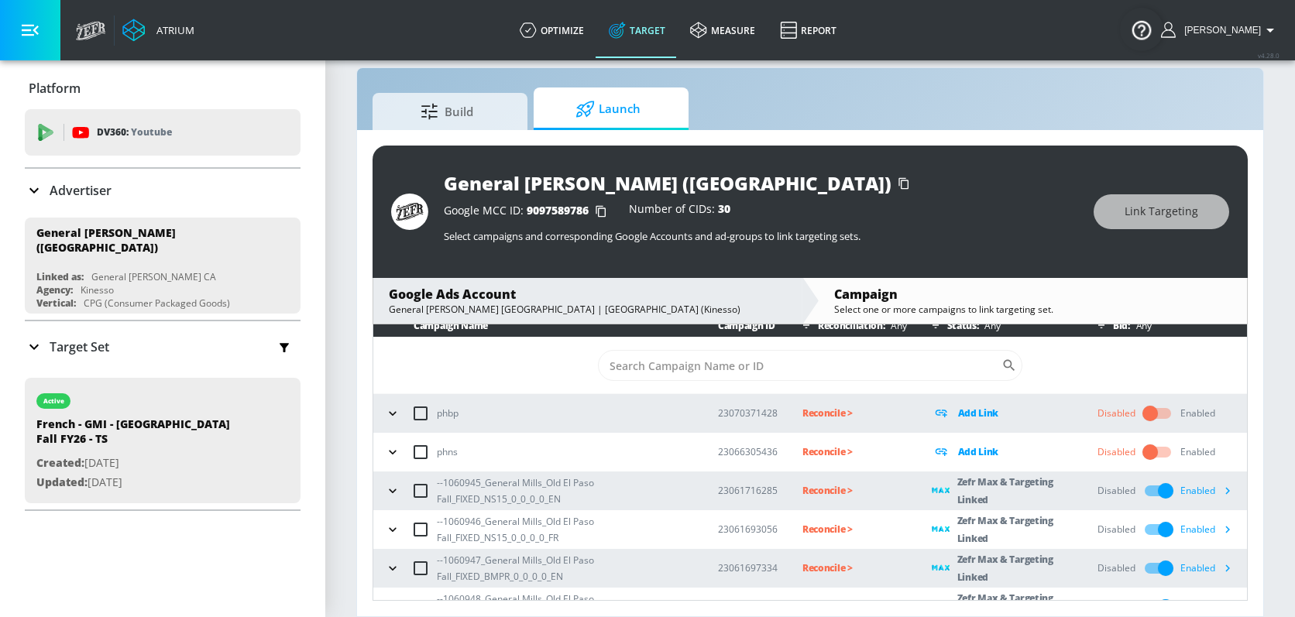
scroll to position [10, 0]
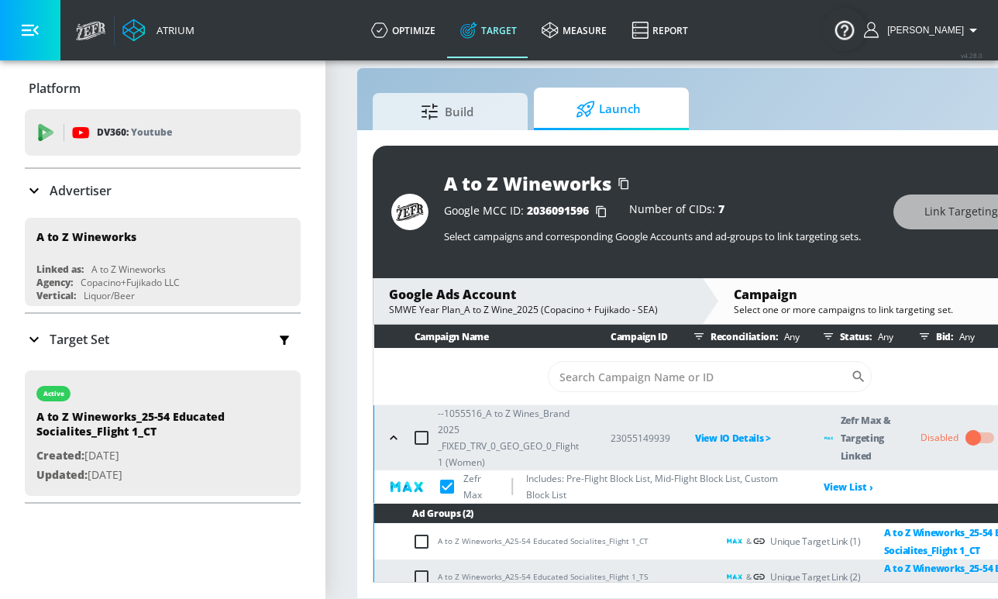
scroll to position [323, 0]
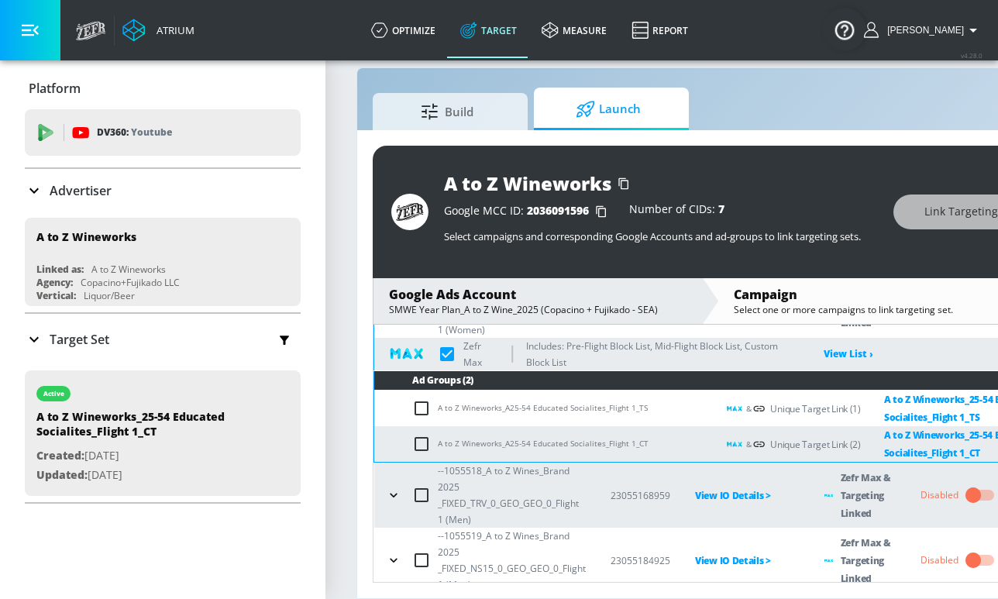
checkbox input "true"
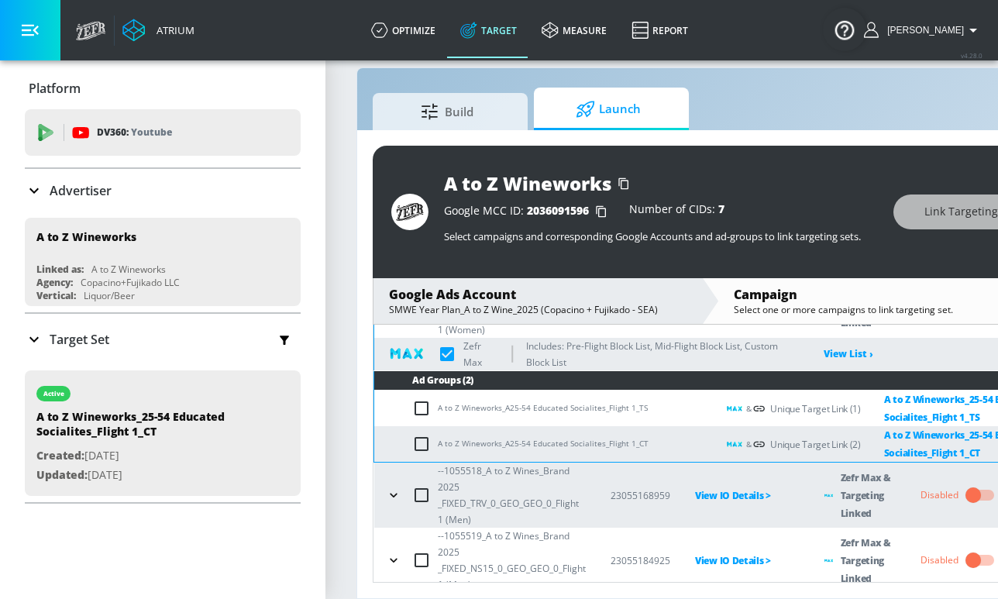
checkbox input "true"
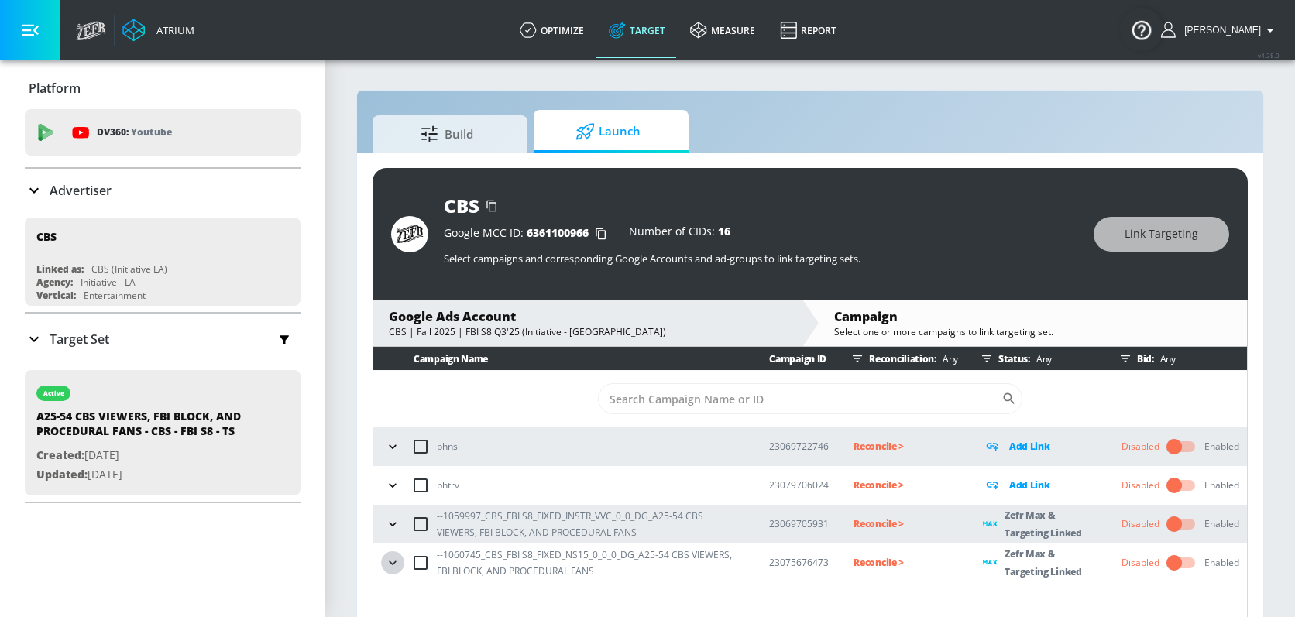
scroll to position [22, 0]
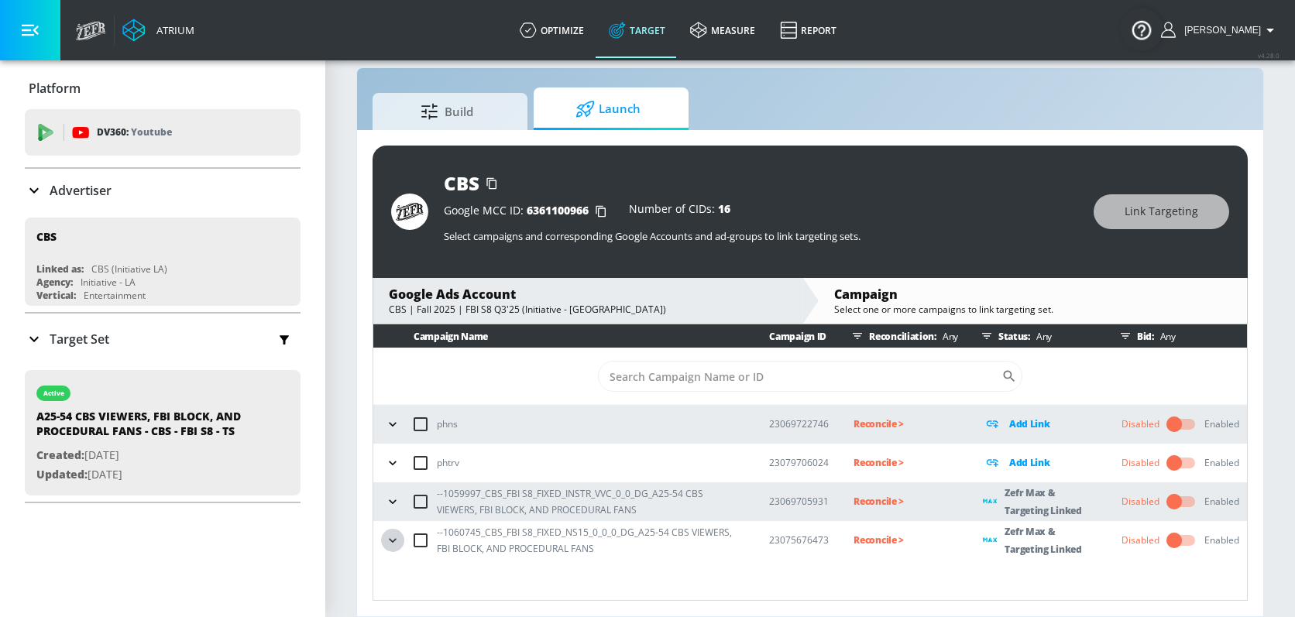
click at [387, 501] on icon "button" at bounding box center [392, 501] width 15 height 15
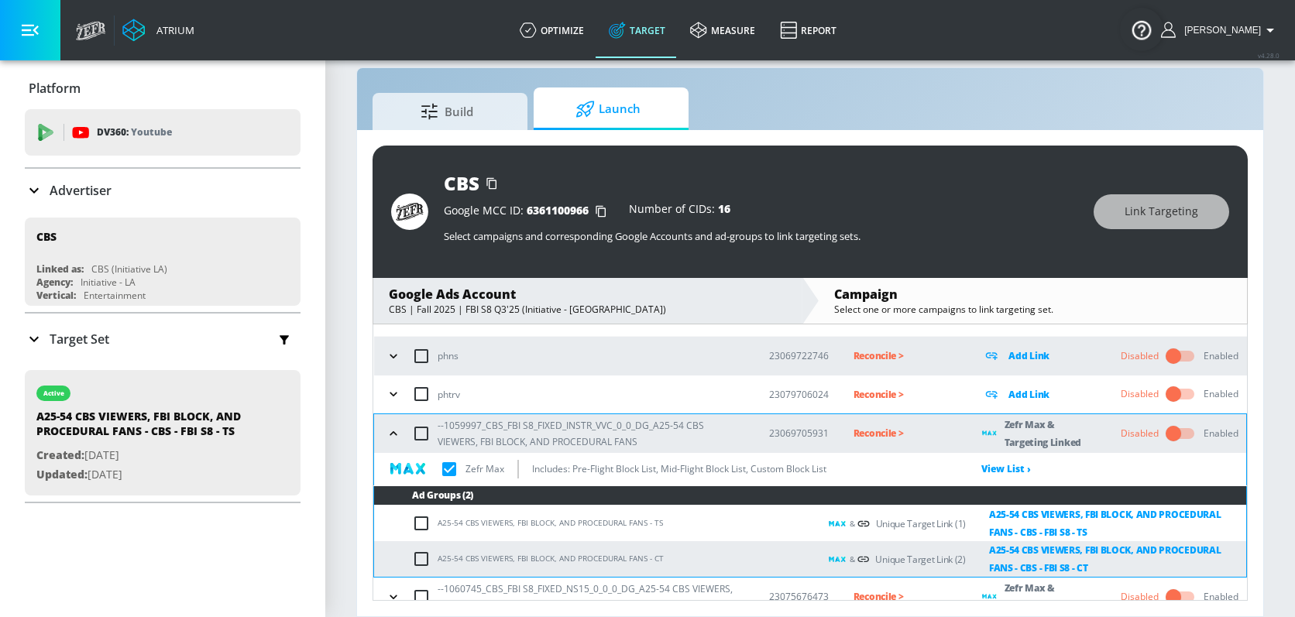
scroll to position [84, 0]
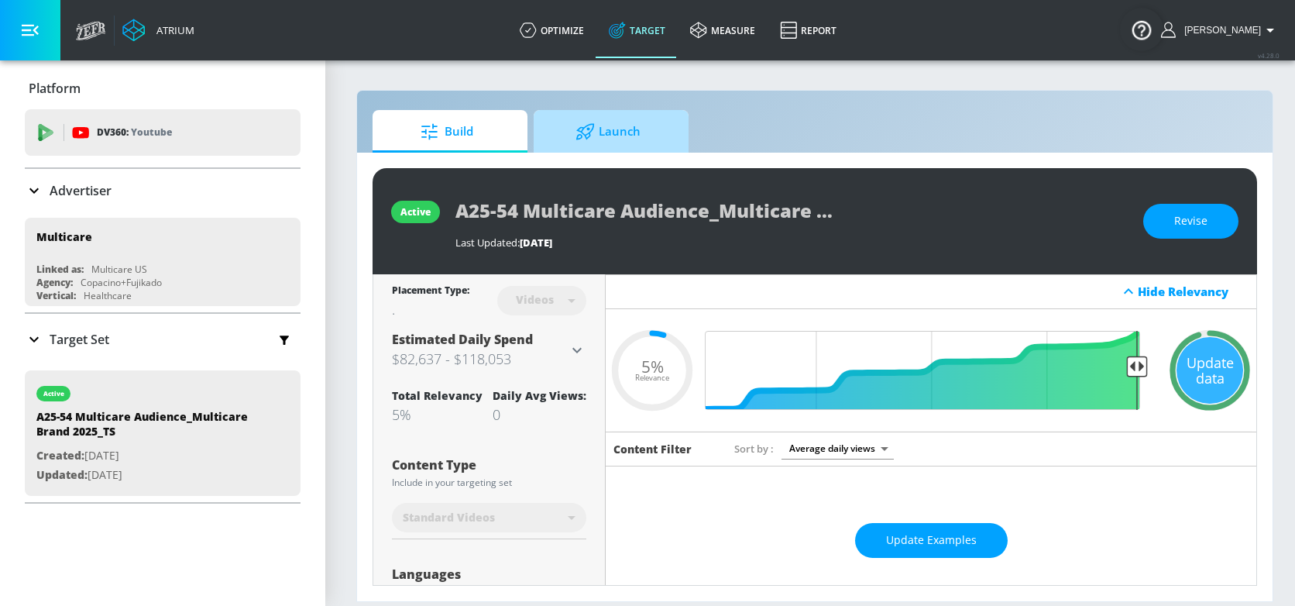
click at [634, 131] on span "Launch" at bounding box center [608, 131] width 118 height 37
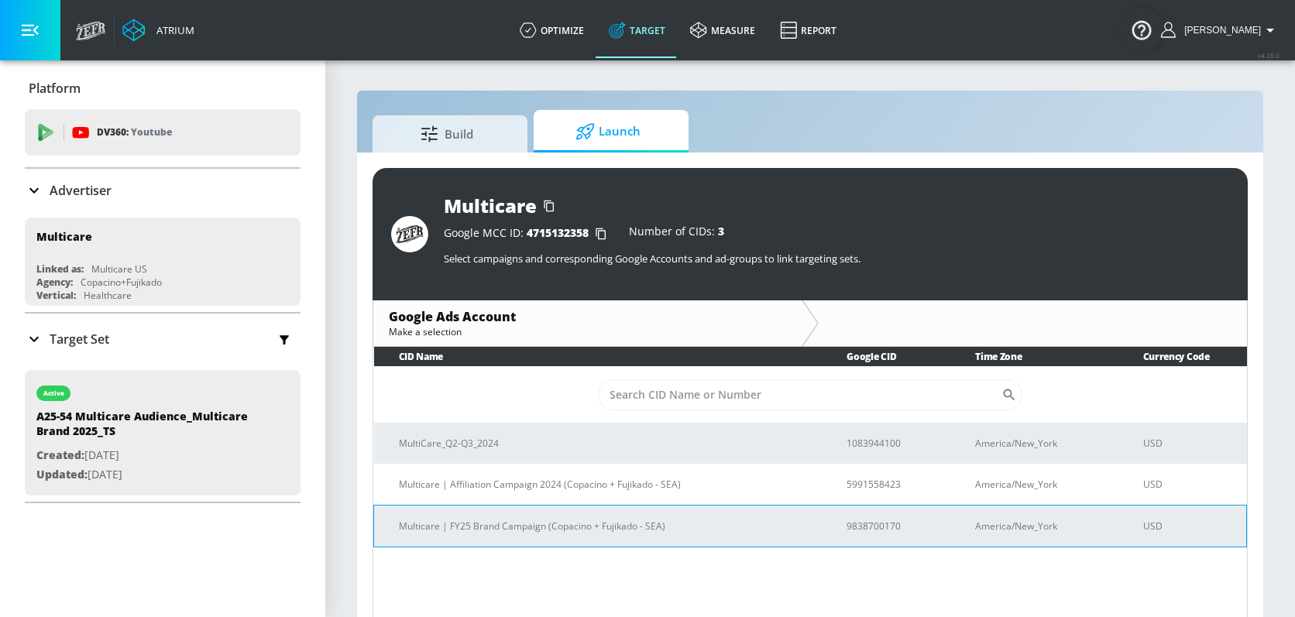
click at [873, 522] on p "9838700170" at bounding box center [892, 526] width 91 height 16
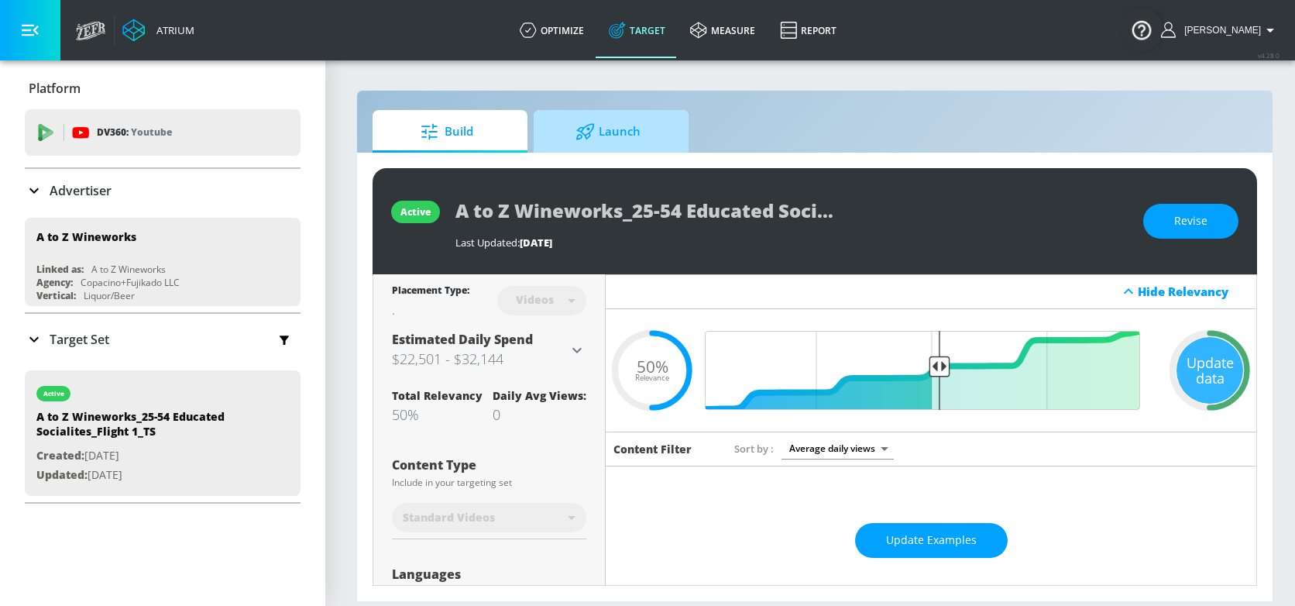
click at [592, 139] on icon at bounding box center [584, 131] width 19 height 17
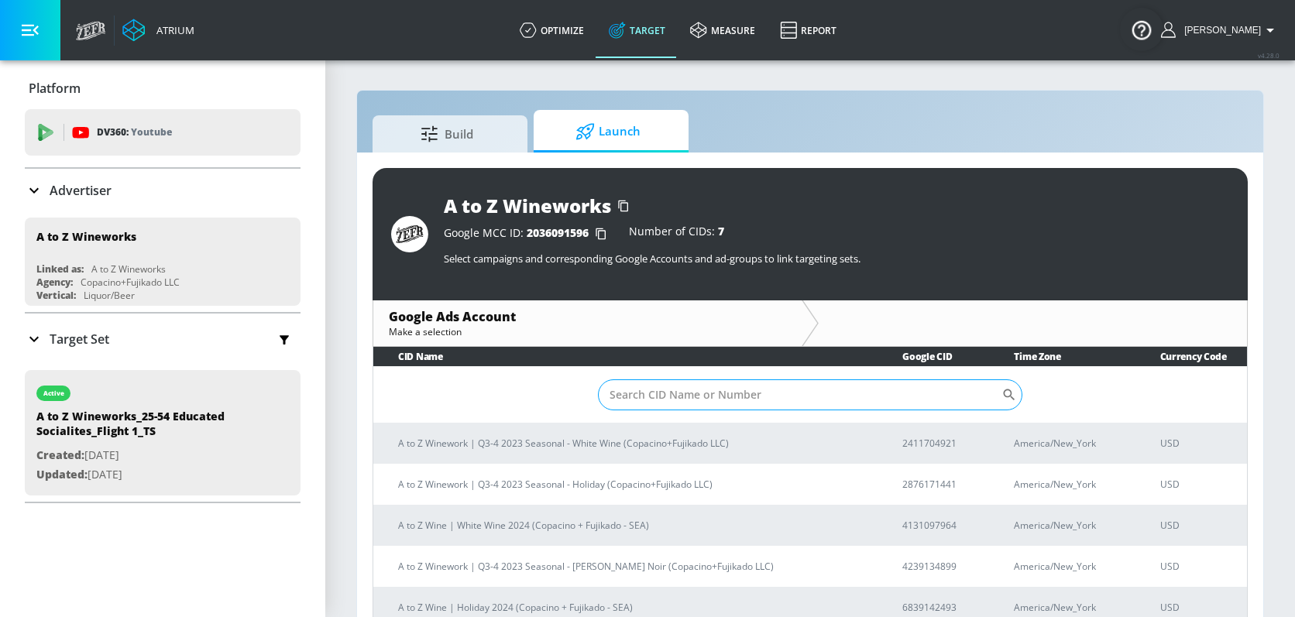
click at [678, 395] on input "Sort By" at bounding box center [800, 395] width 404 height 31
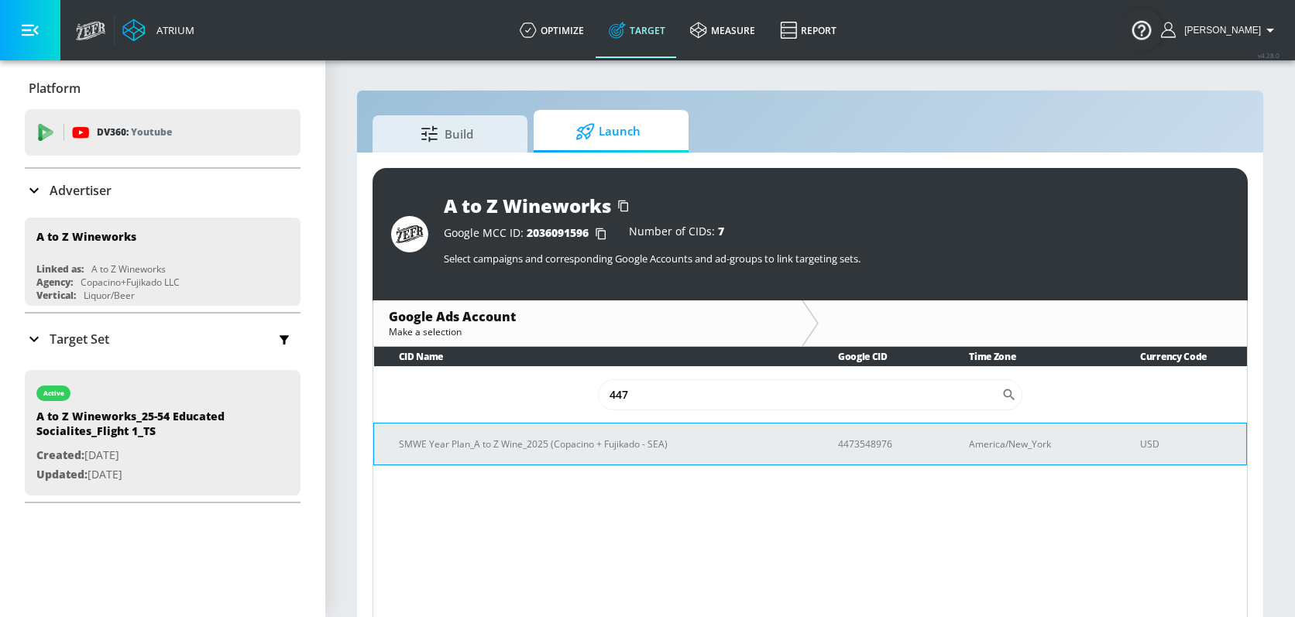
type input "447"
click at [871, 442] on p "4473548976" at bounding box center [885, 444] width 94 height 16
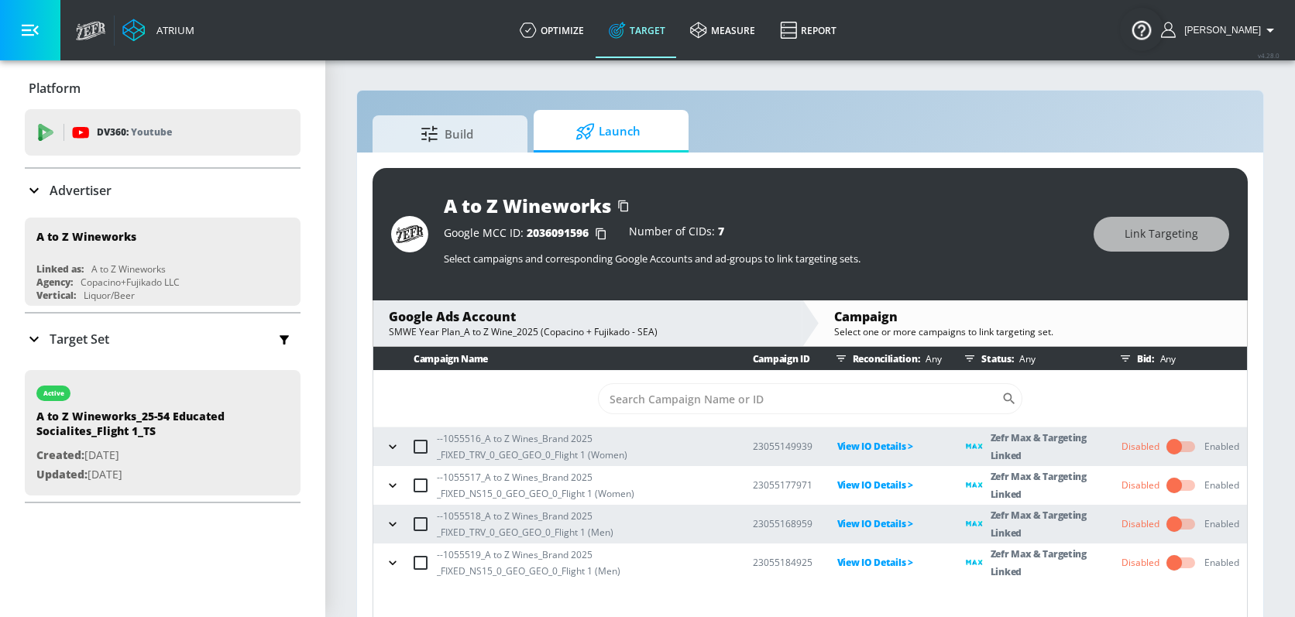
click at [1176, 486] on input "checkbox" at bounding box center [1174, 485] width 88 height 29
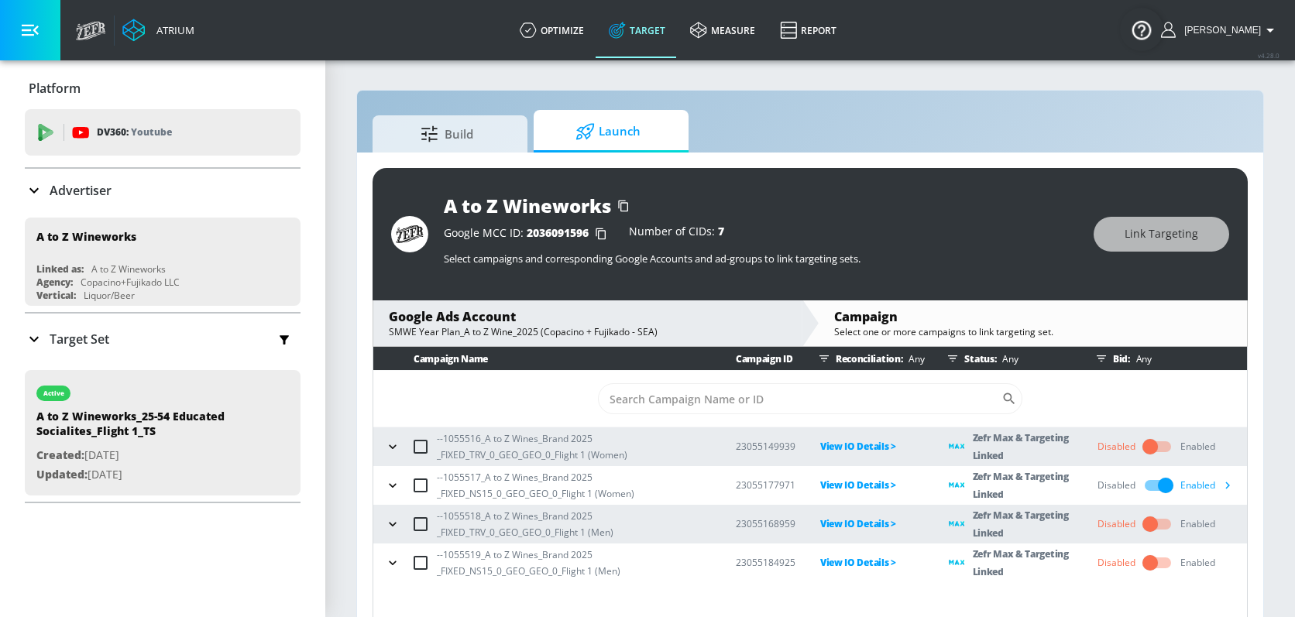
click at [1151, 562] on input "checkbox" at bounding box center [1150, 562] width 88 height 29
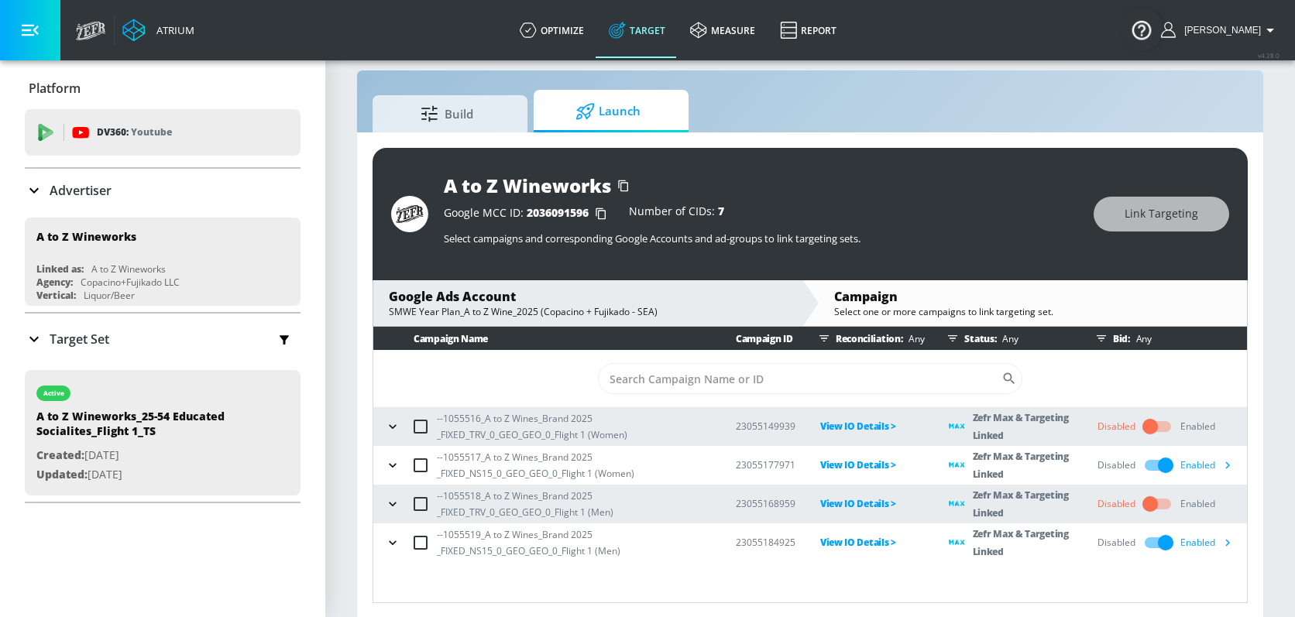
scroll to position [19, 0]
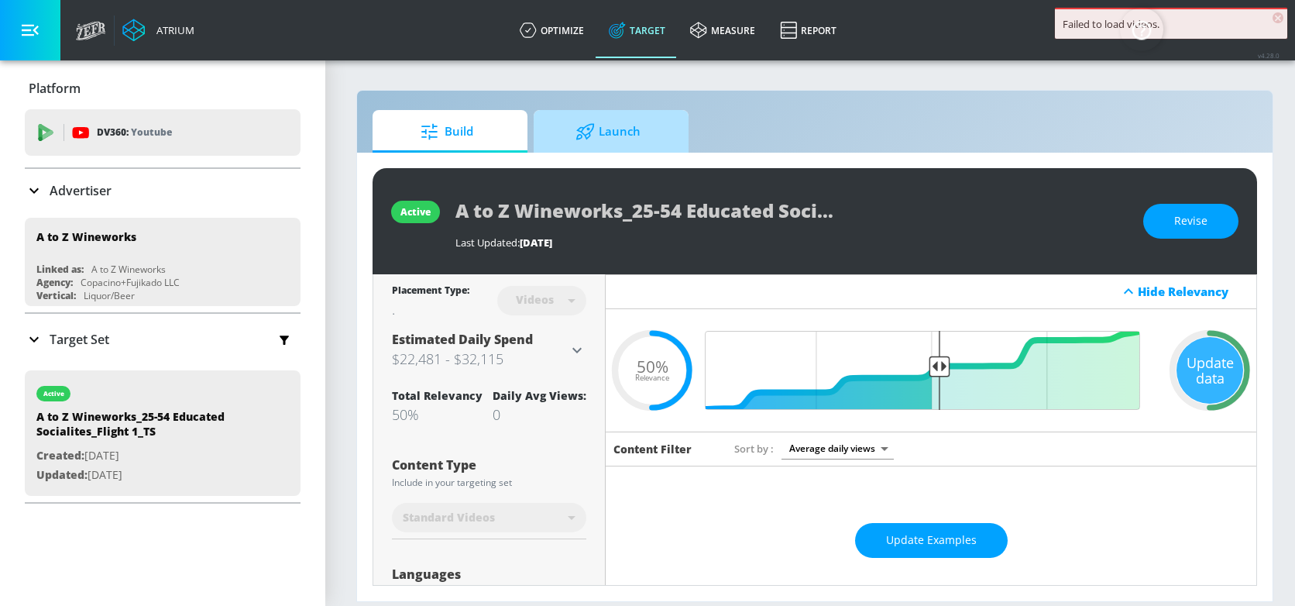
drag, startPoint x: 0, startPoint y: 0, endPoint x: 624, endPoint y: 129, distance: 637.4
click at [624, 129] on span "Launch" at bounding box center [608, 131] width 118 height 37
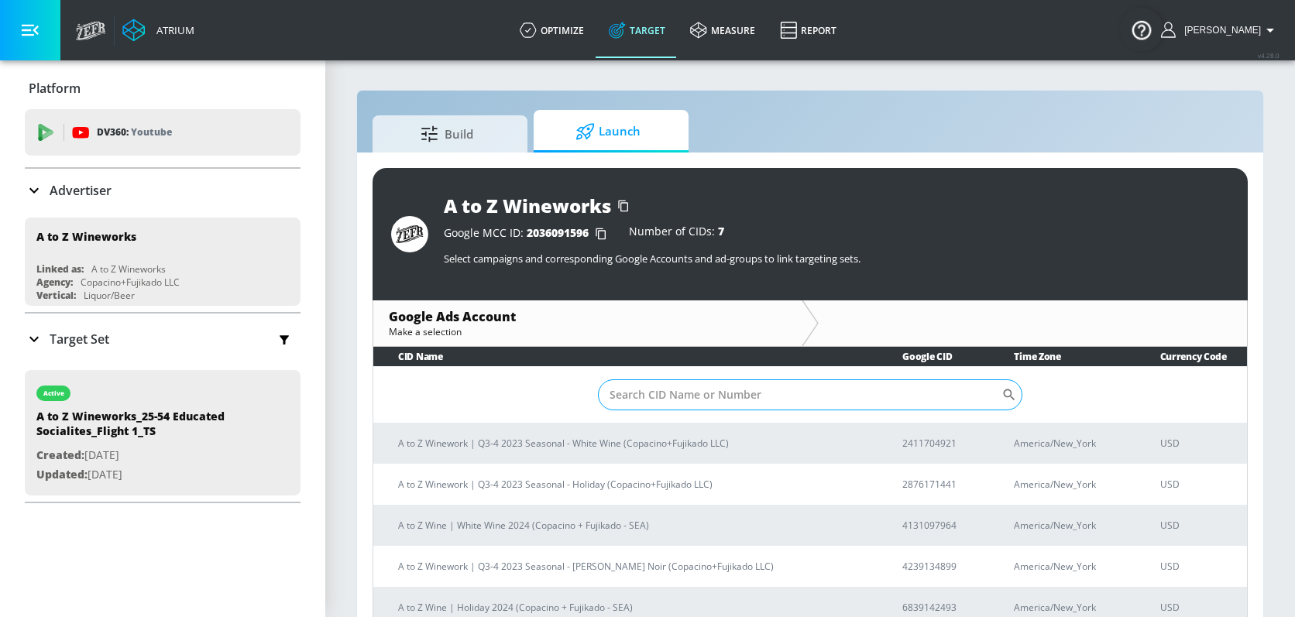
click at [739, 398] on input "Sort By" at bounding box center [800, 395] width 404 height 31
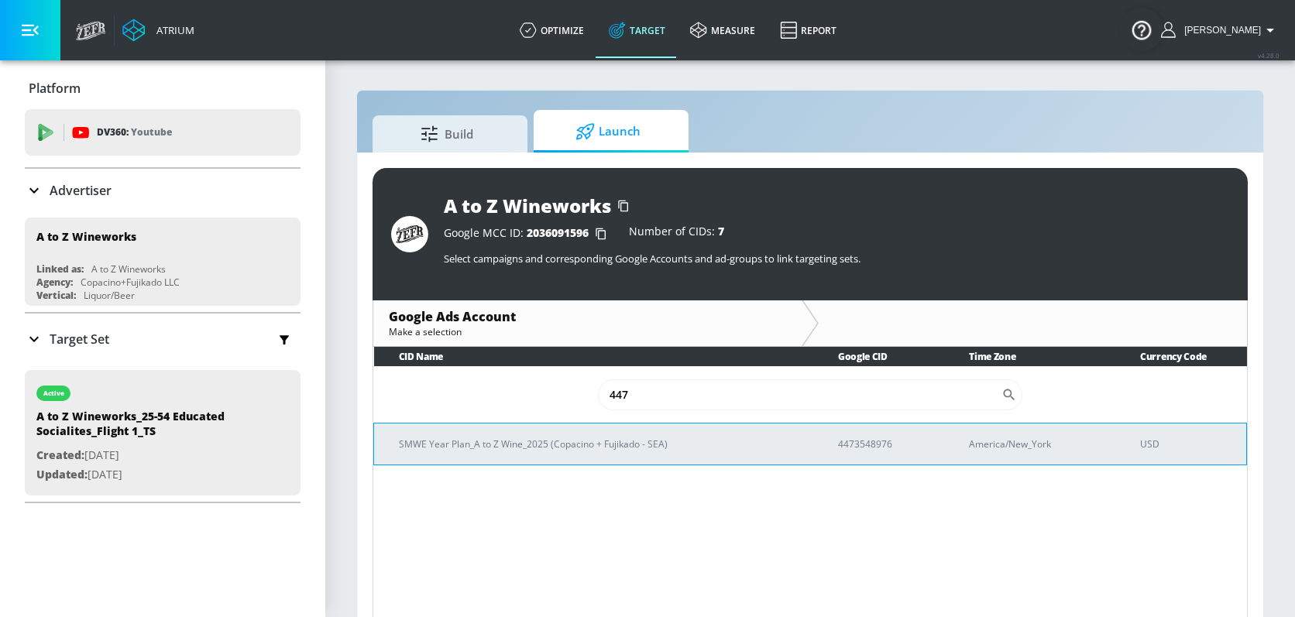
type input "447"
click at [855, 444] on p "4473548976" at bounding box center [885, 444] width 94 height 16
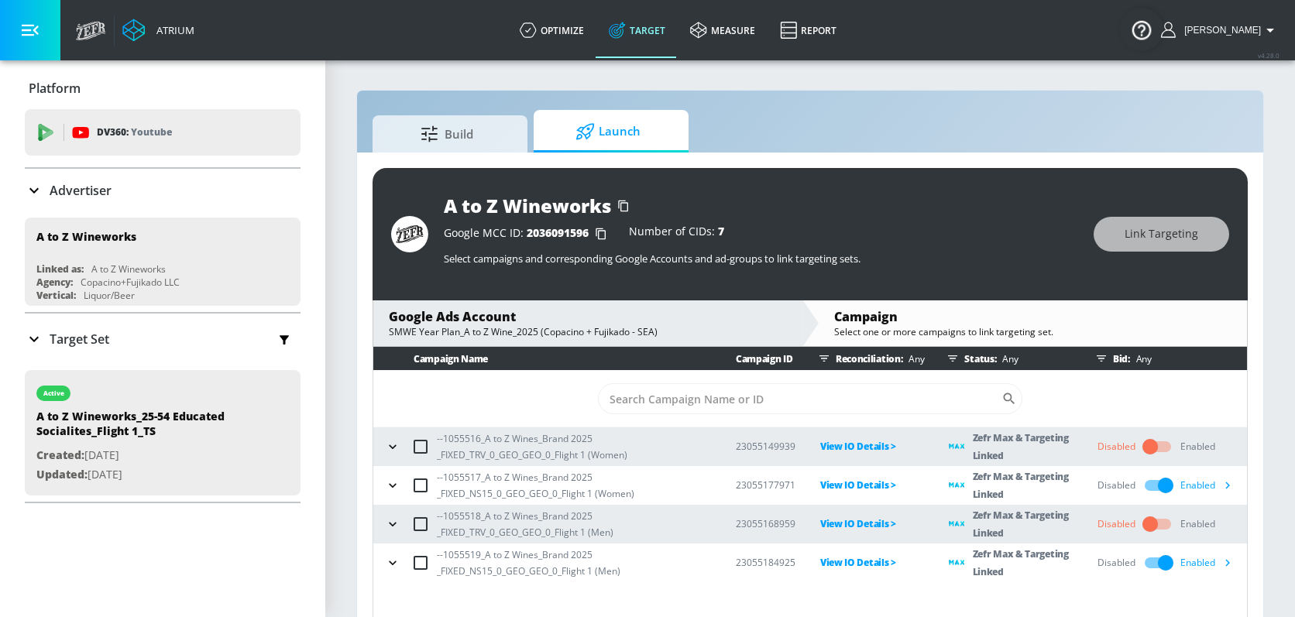
click at [391, 448] on icon "button" at bounding box center [392, 446] width 15 height 15
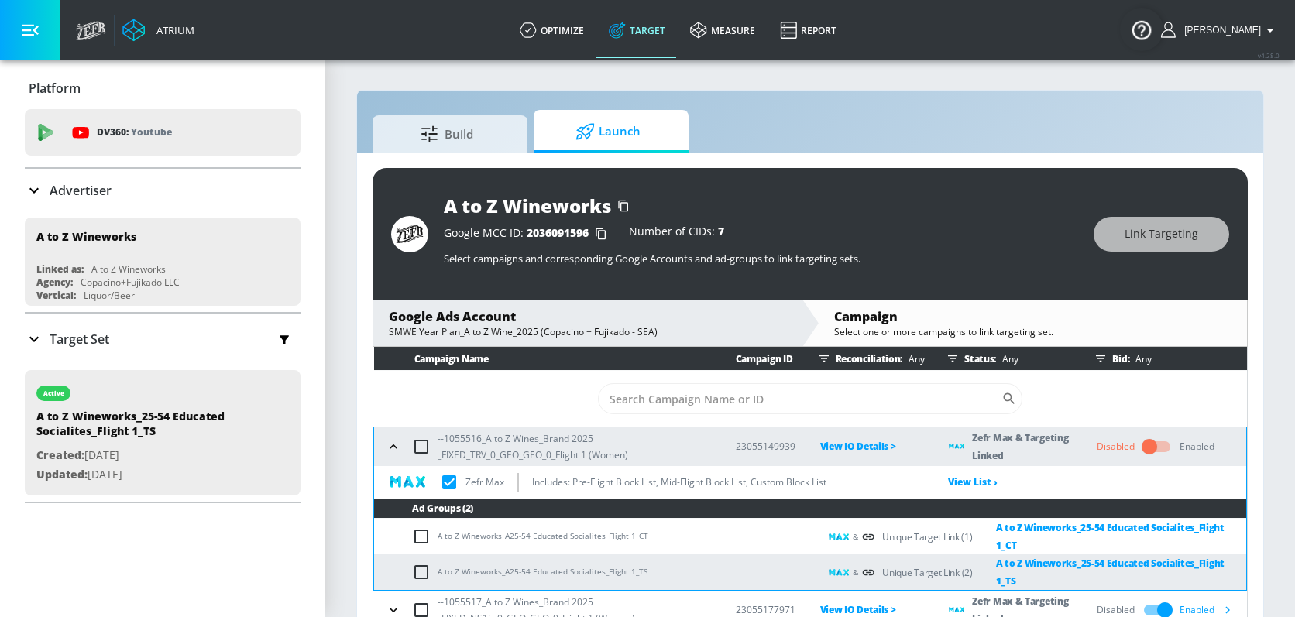
click at [396, 446] on icon "button" at bounding box center [393, 446] width 15 height 15
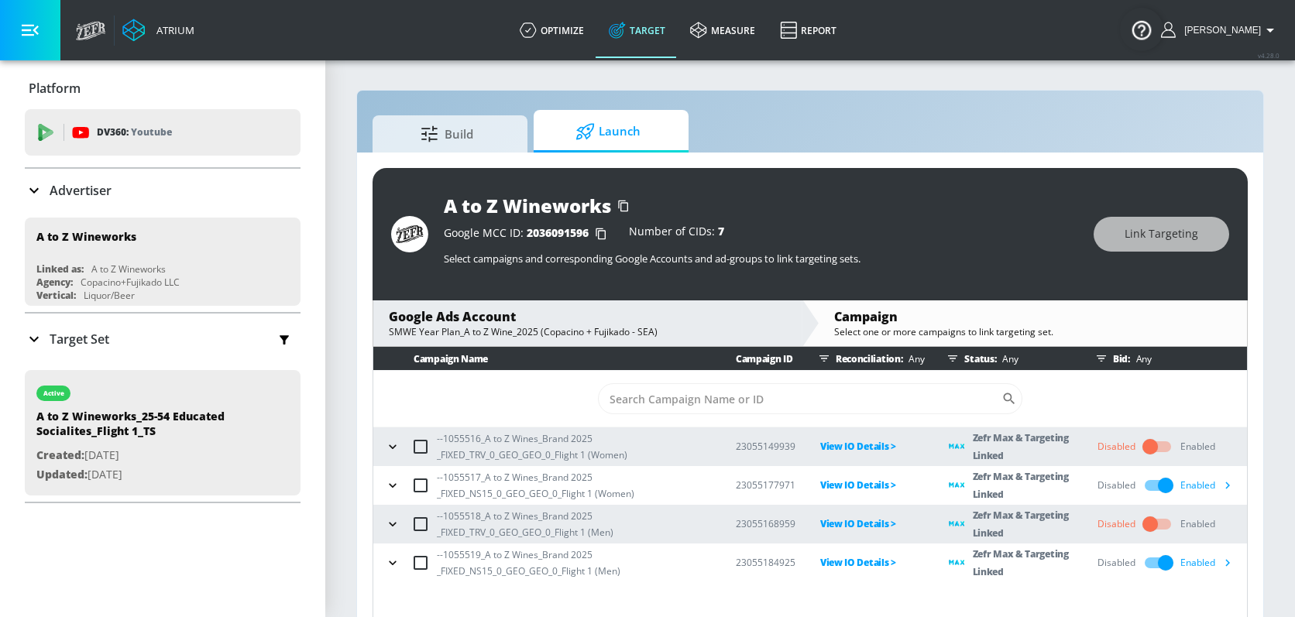
click at [391, 441] on icon "button" at bounding box center [392, 446] width 15 height 15
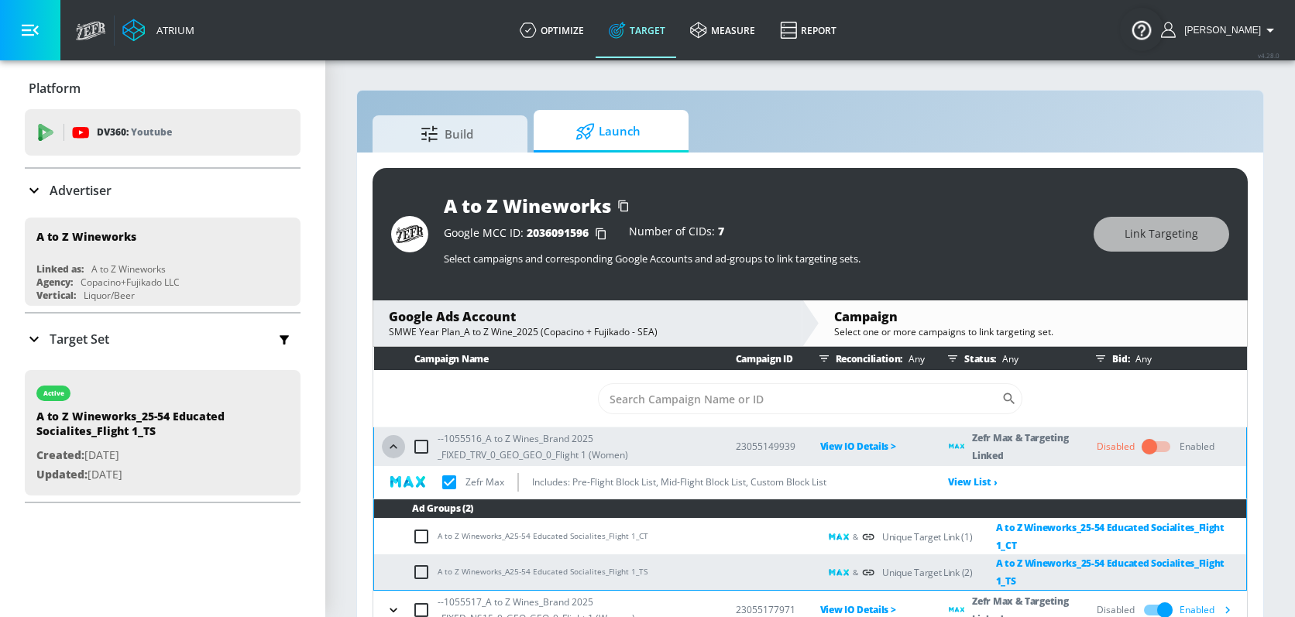
click at [391, 441] on icon "button" at bounding box center [393, 446] width 15 height 15
